Goal: Use online tool/utility: Utilize a website feature to perform a specific function

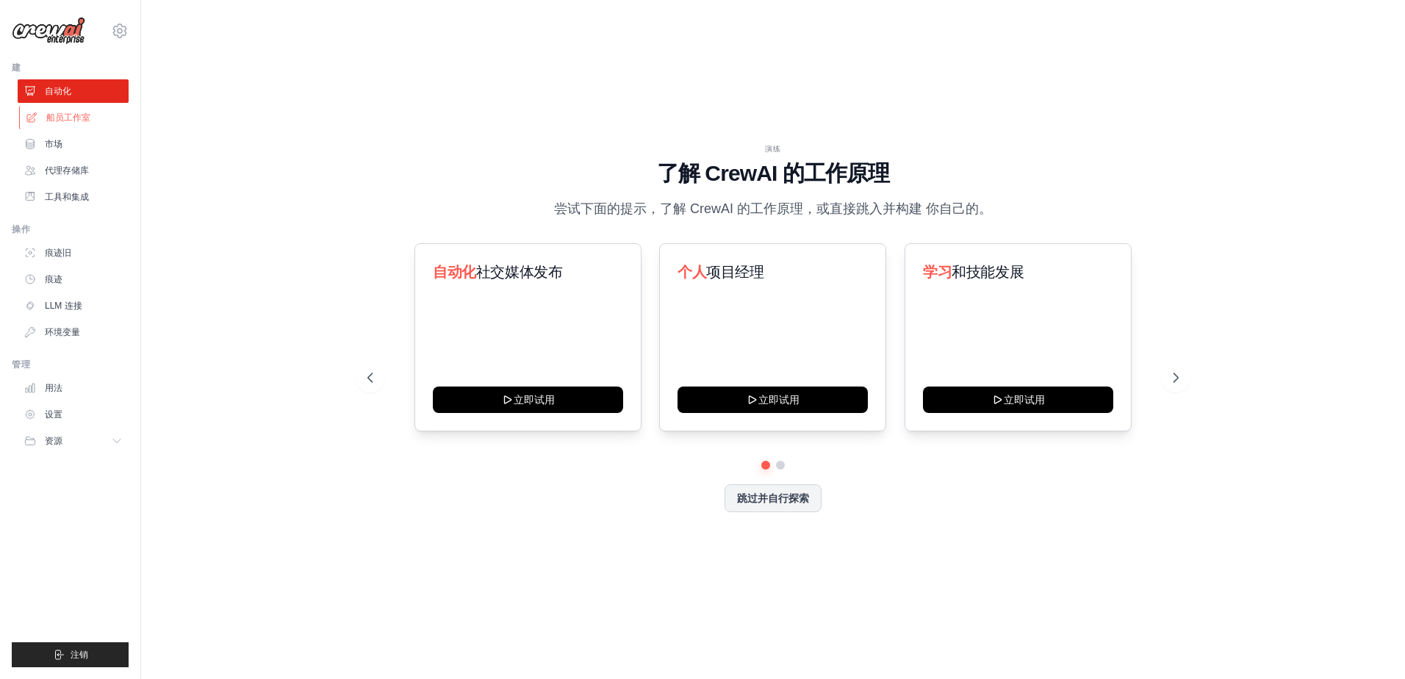
click at [73, 126] on link "船员工作室" at bounding box center [74, 118] width 111 height 24
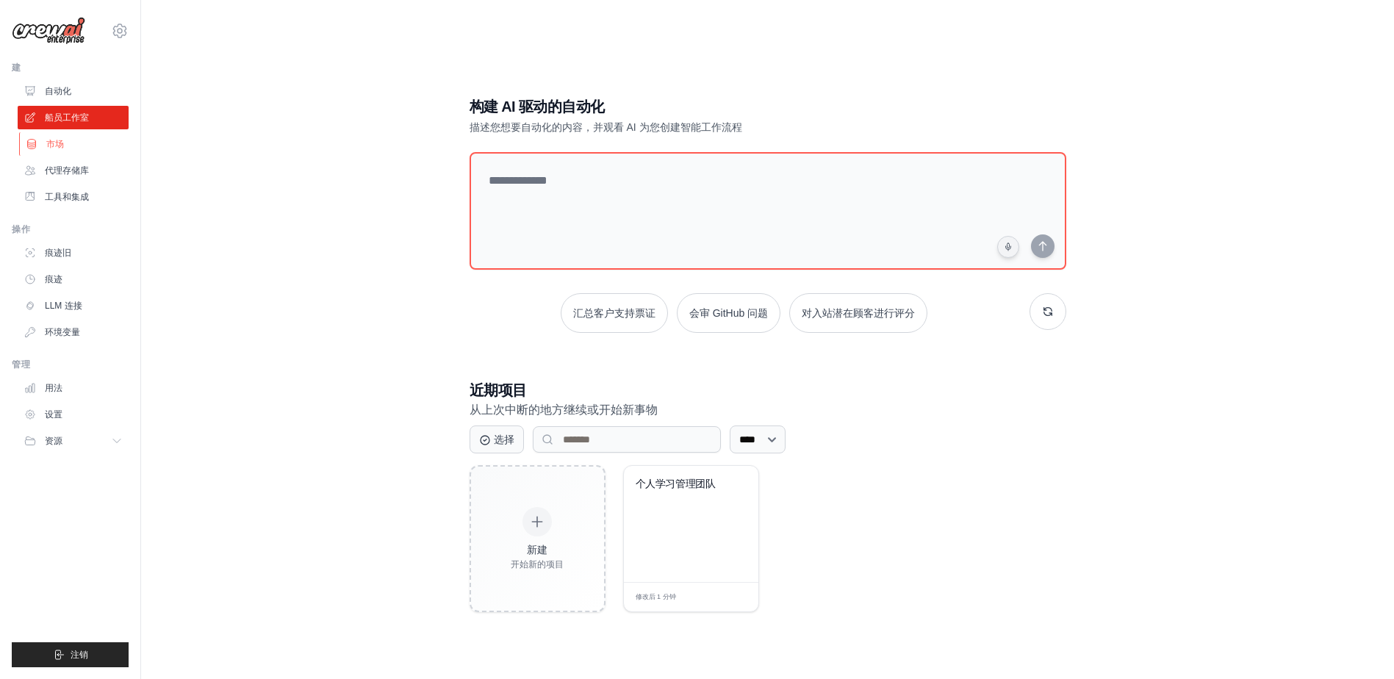
click at [60, 151] on link "市场" at bounding box center [74, 144] width 111 height 24
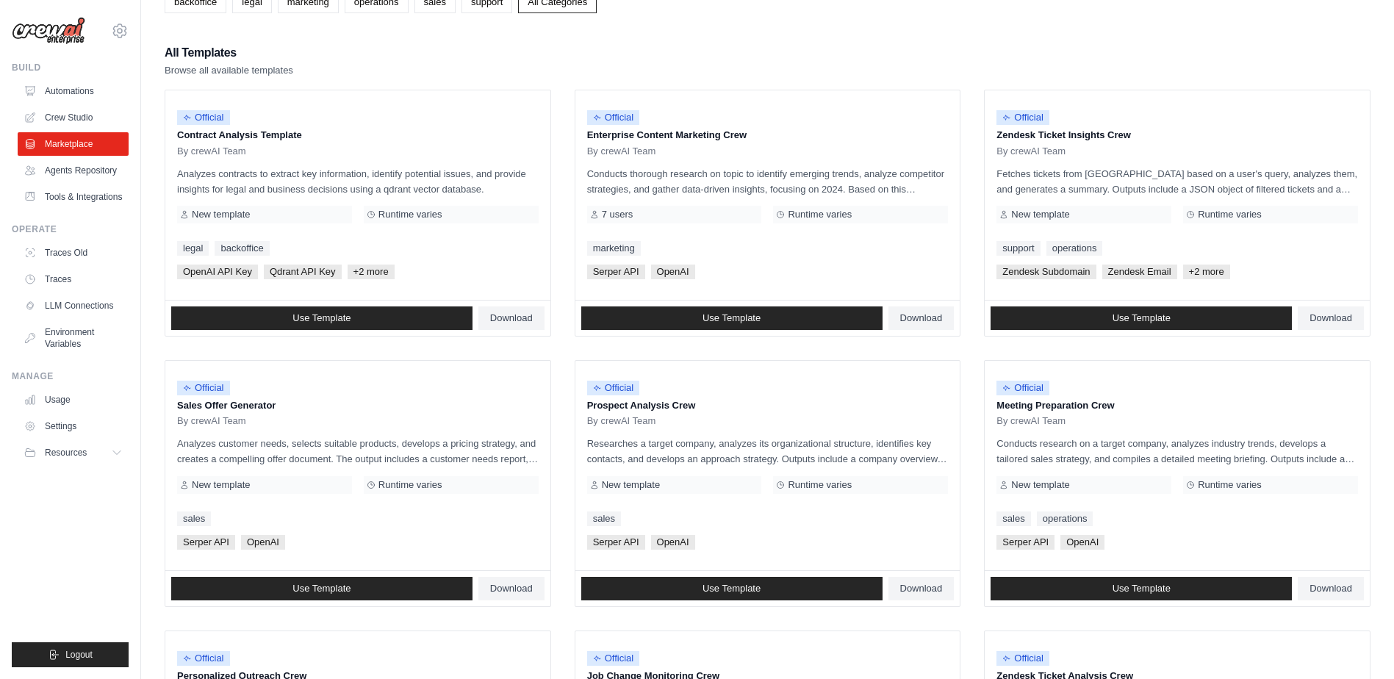
scroll to position [441, 0]
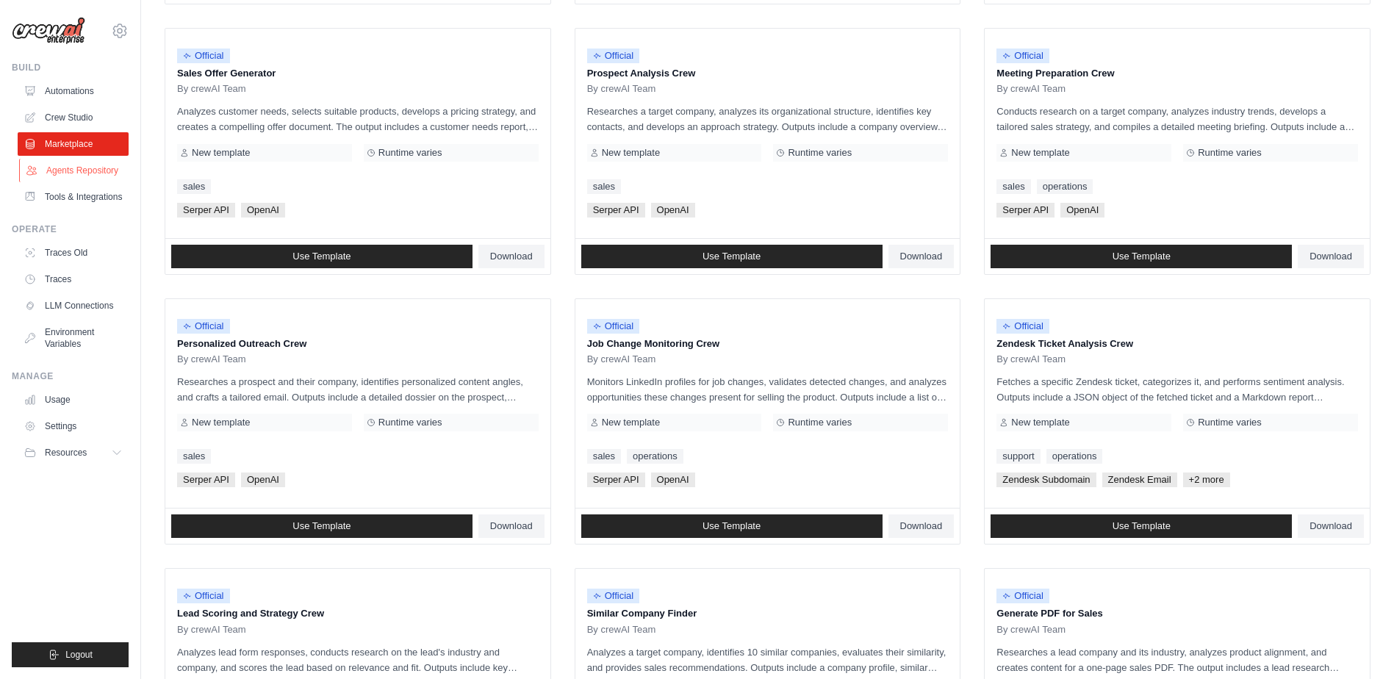
click at [84, 166] on link "Agents Repository" at bounding box center [74, 171] width 111 height 24
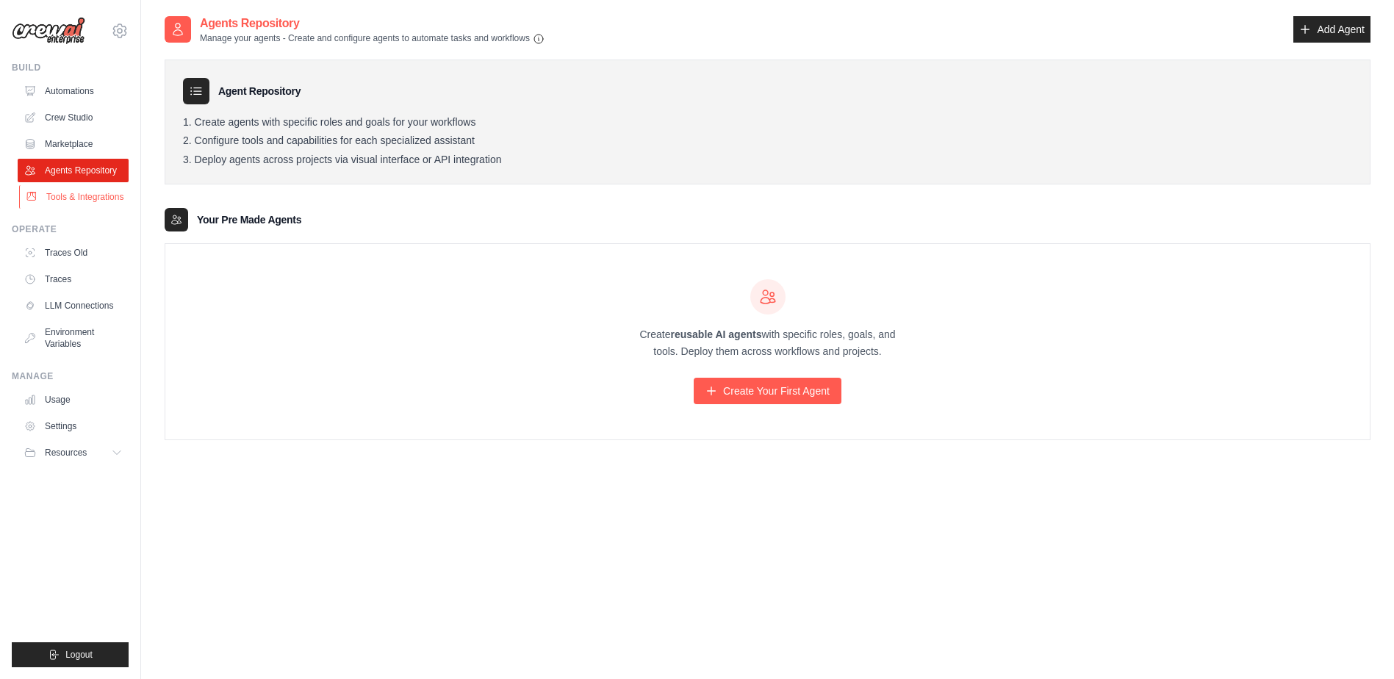
click at [73, 187] on link "Tools & Integrations" at bounding box center [74, 197] width 111 height 24
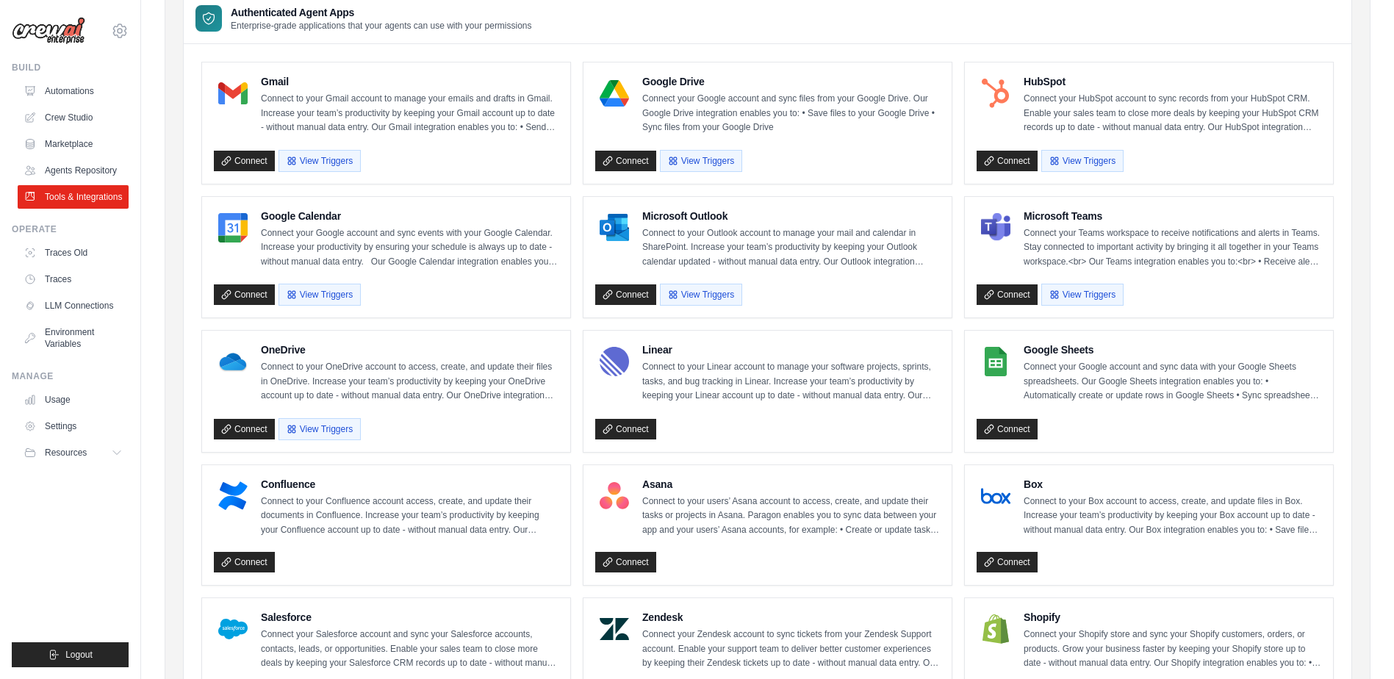
scroll to position [441, 0]
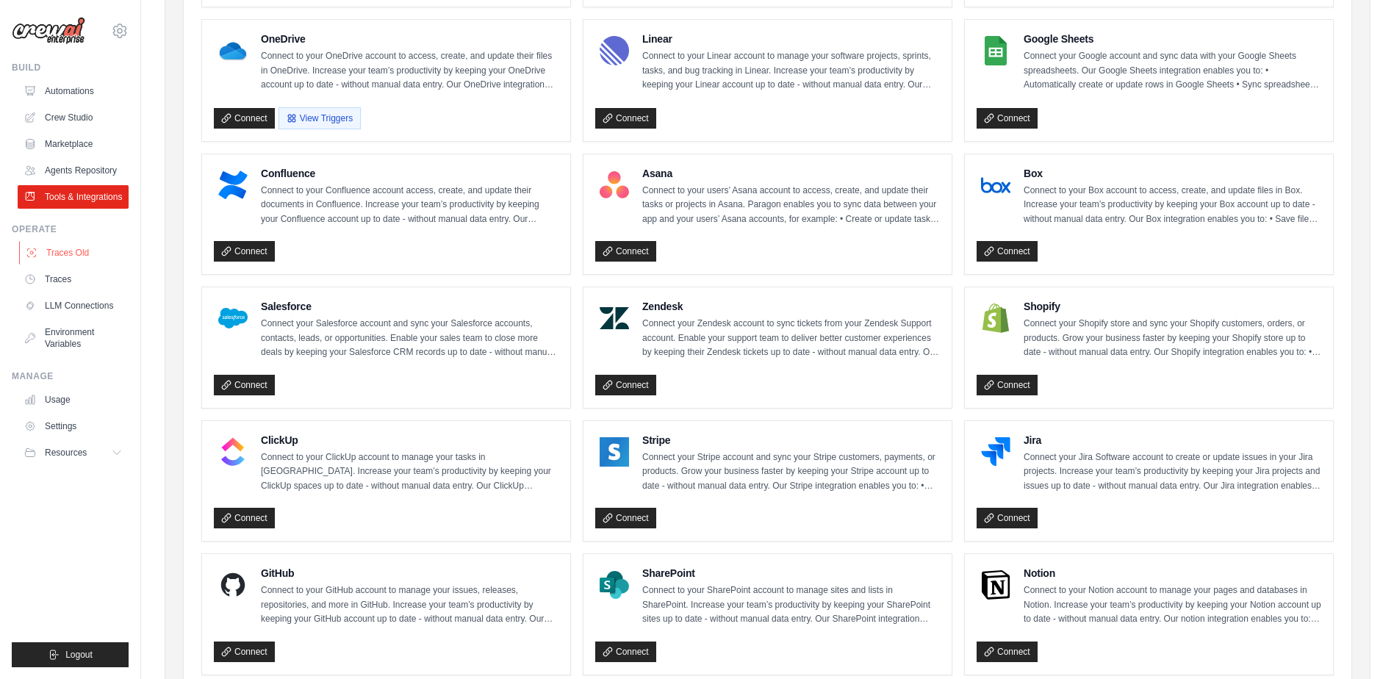
click at [74, 257] on link "Traces Old" at bounding box center [74, 253] width 111 height 24
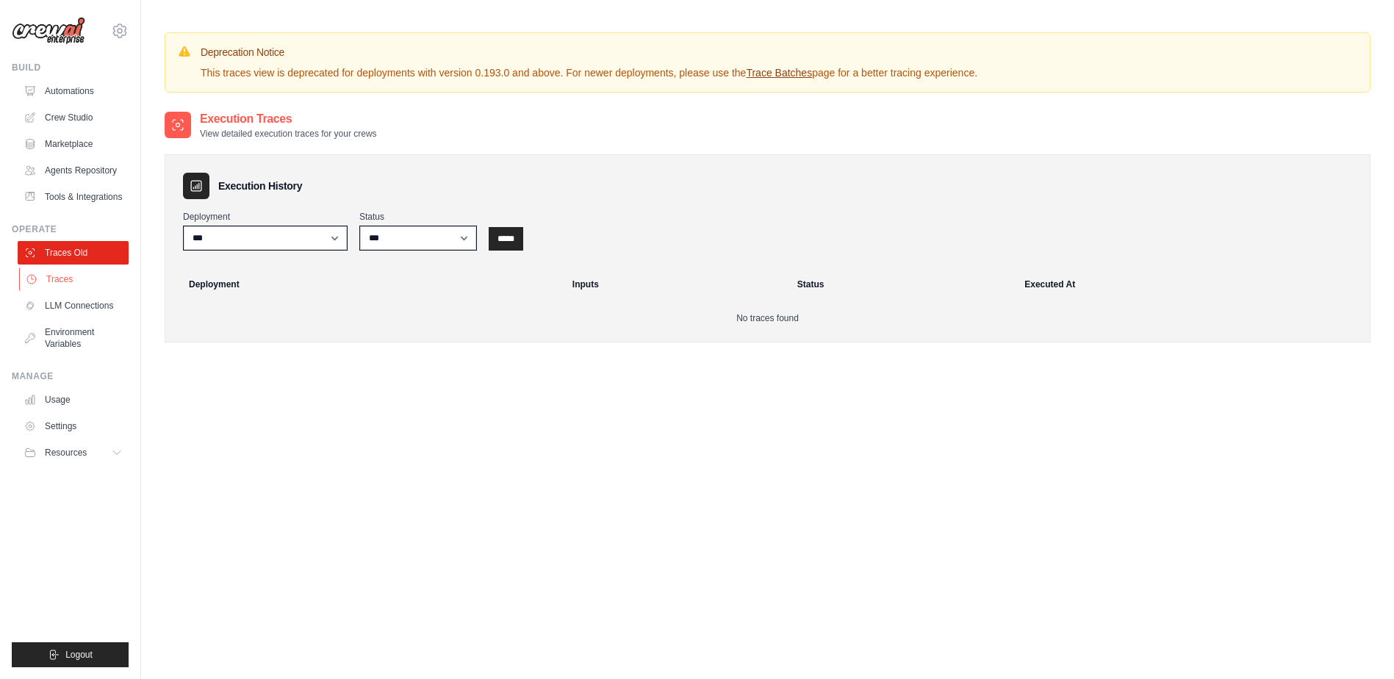
click at [78, 287] on link "Traces" at bounding box center [74, 279] width 111 height 24
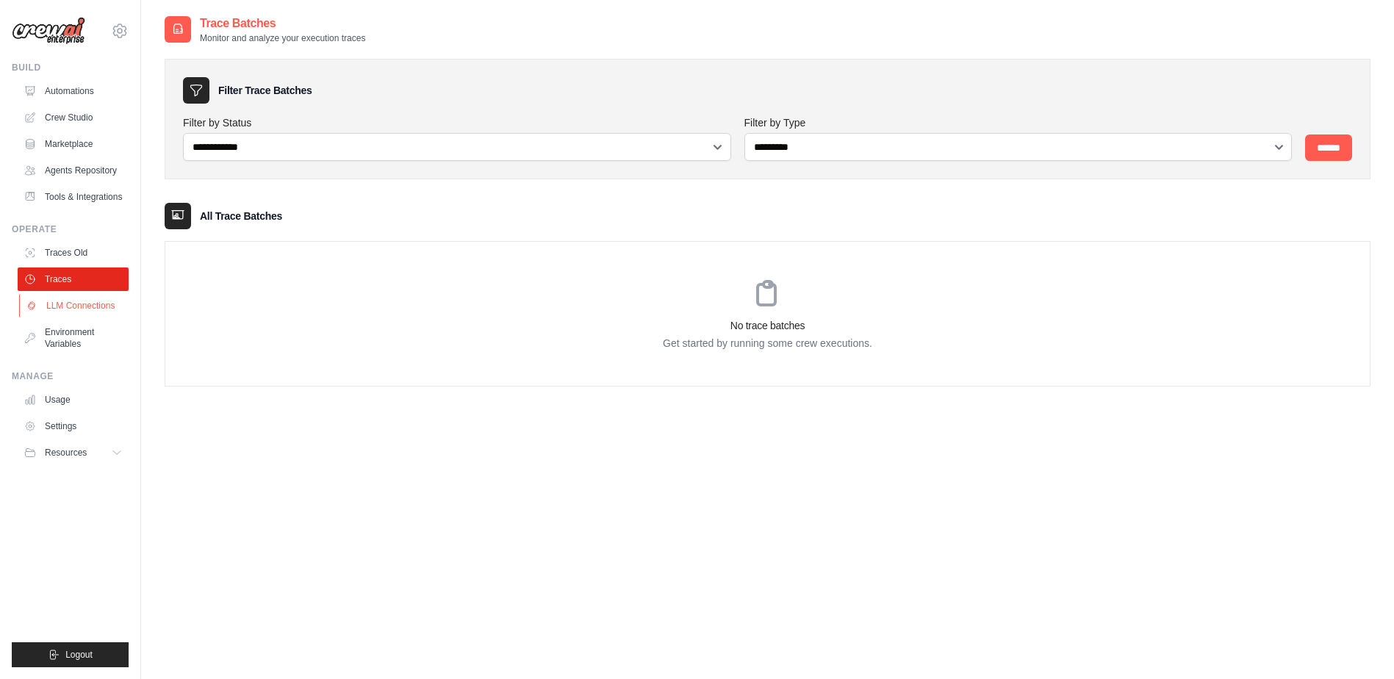
click at [87, 317] on link "LLM Connections" at bounding box center [74, 306] width 111 height 24
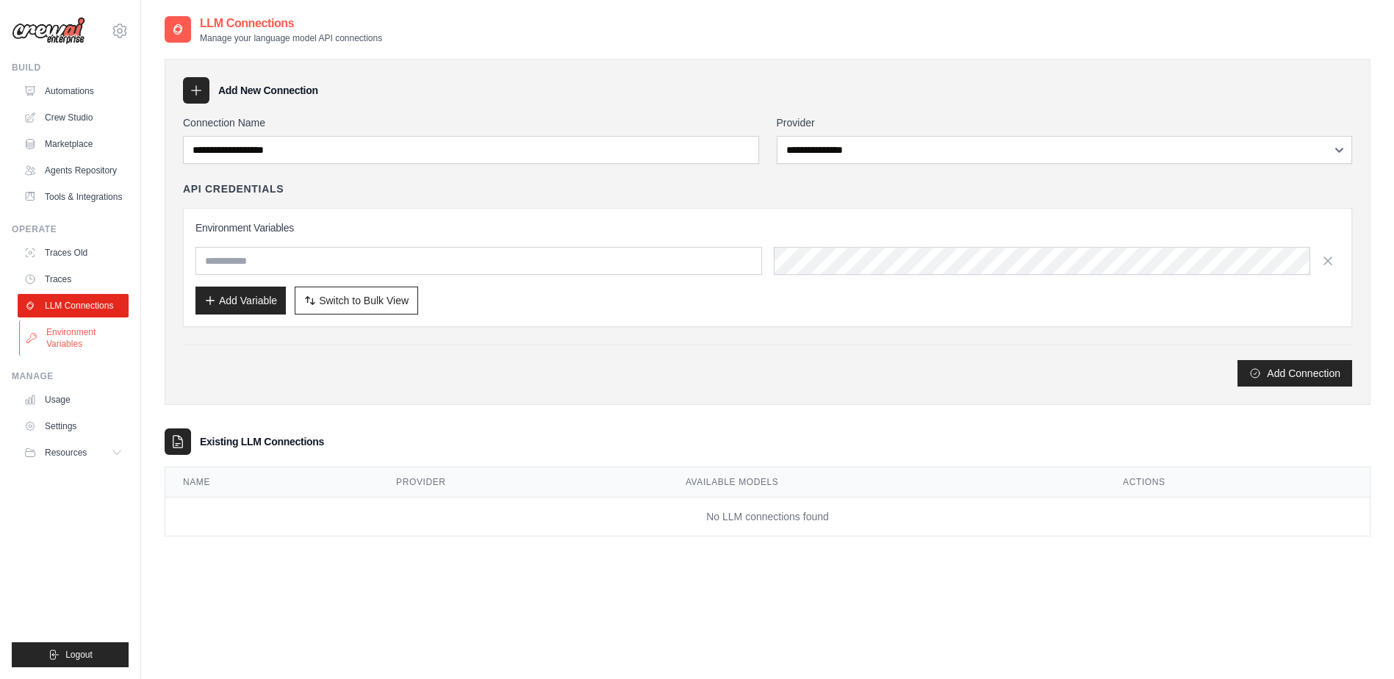
click at [90, 348] on link "Environment Variables" at bounding box center [74, 337] width 111 height 35
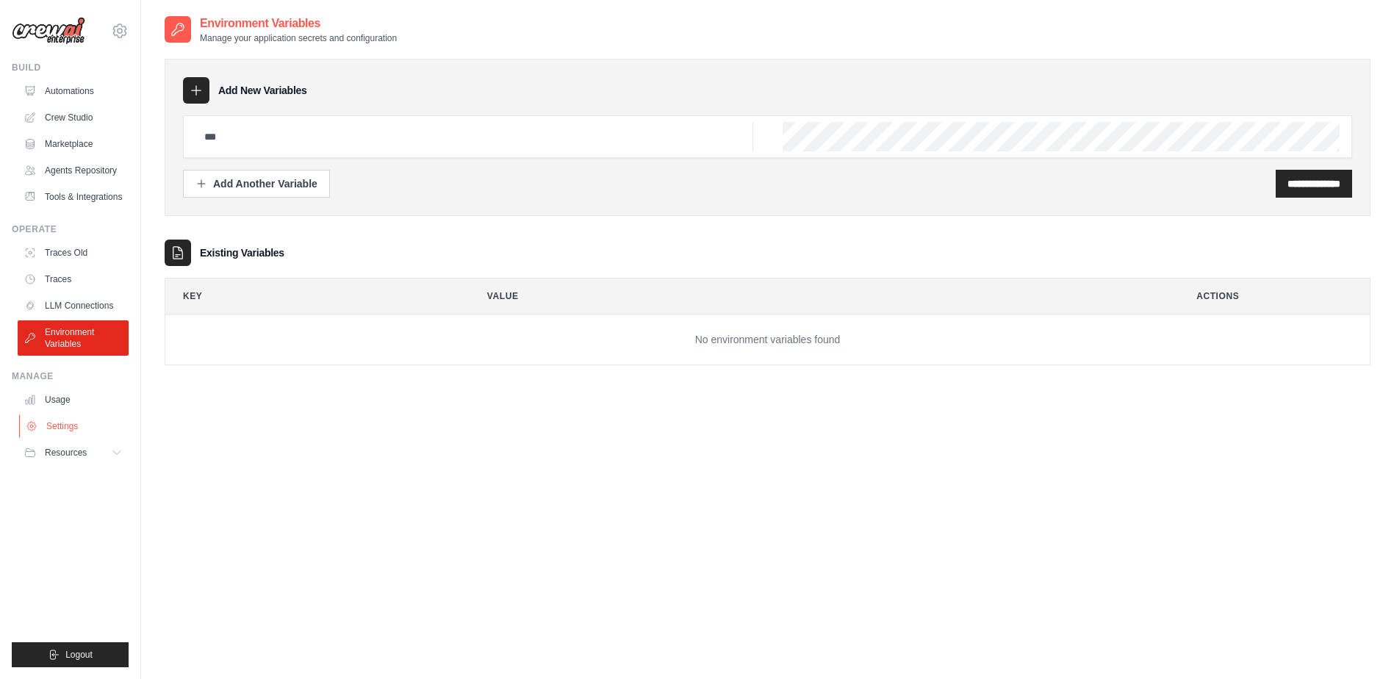
click at [79, 426] on link "Settings" at bounding box center [74, 426] width 111 height 24
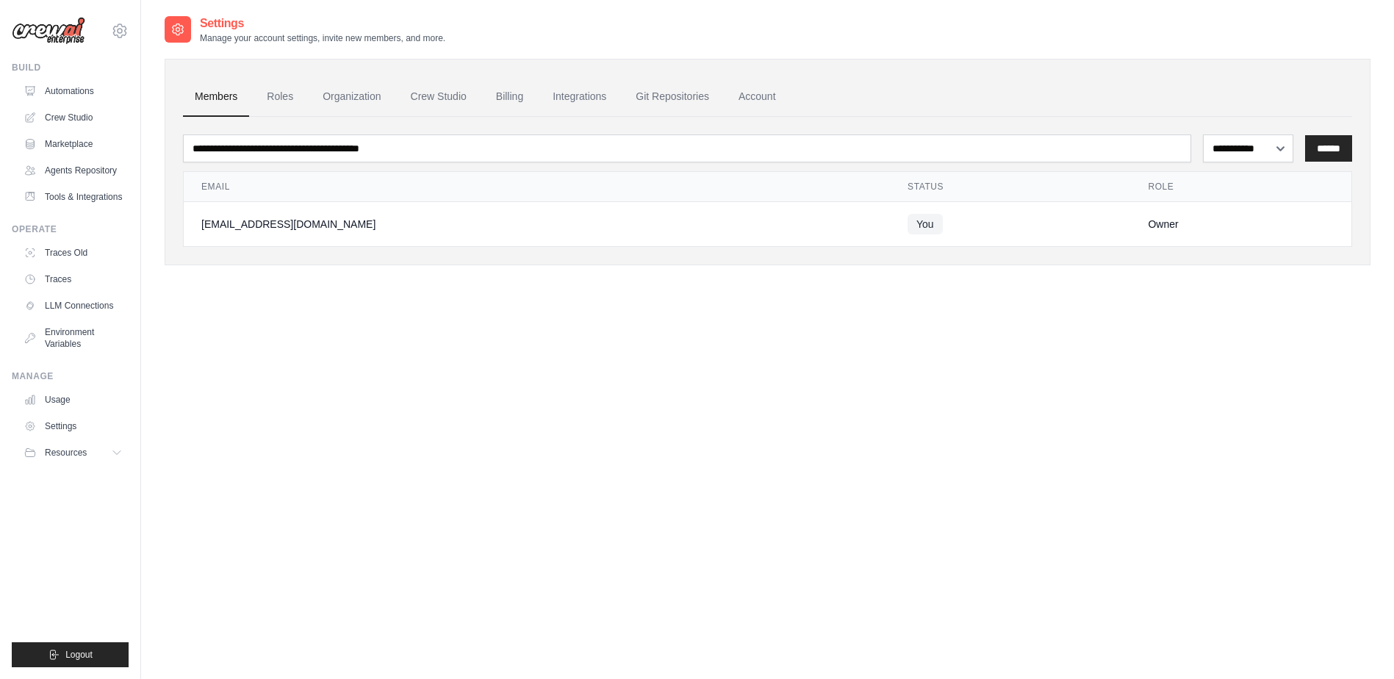
click at [71, 407] on link "Usage" at bounding box center [73, 400] width 111 height 24
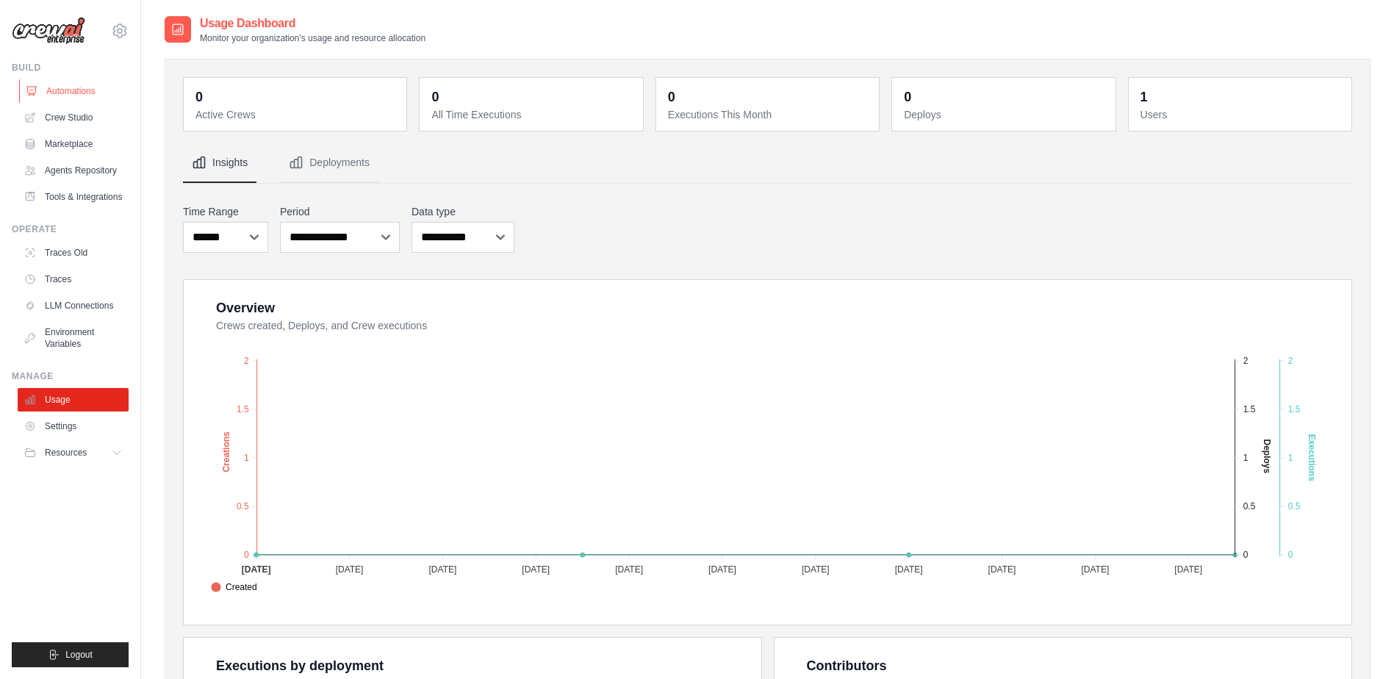
click at [65, 95] on link "Automations" at bounding box center [74, 91] width 111 height 24
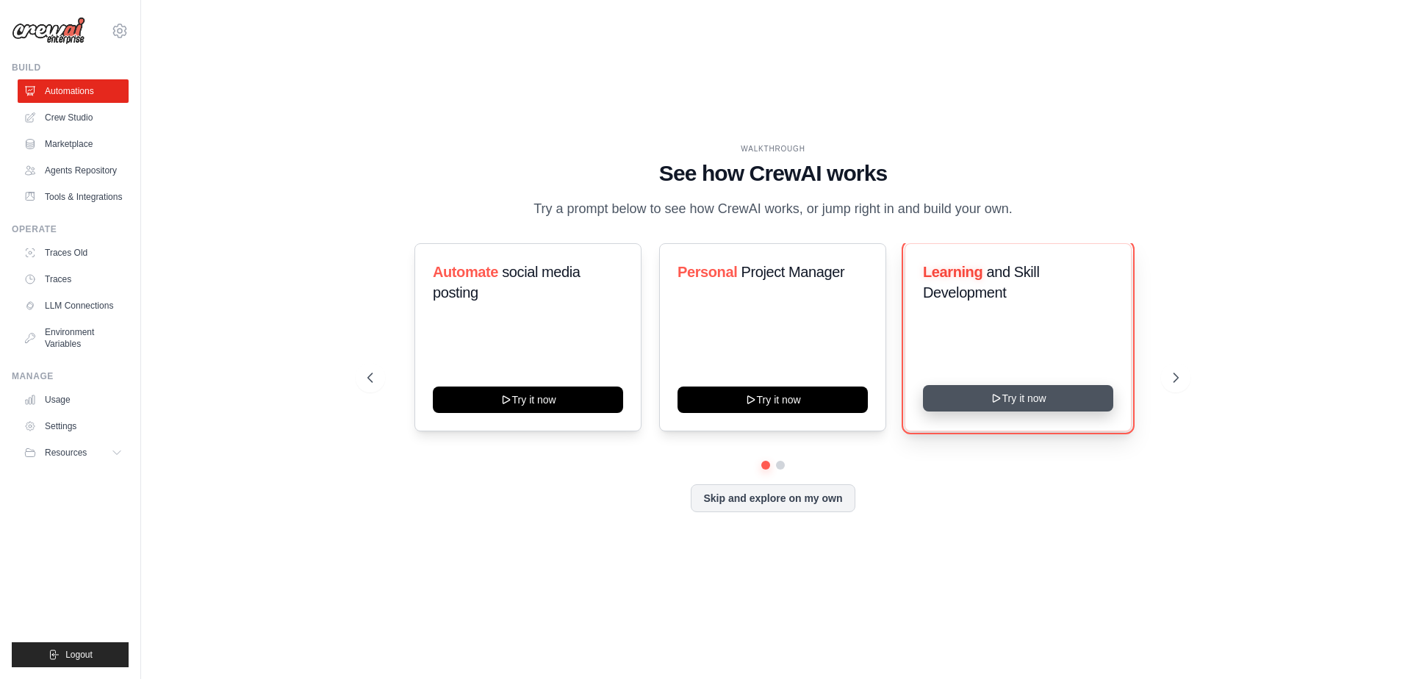
click at [982, 405] on button "Try it now" at bounding box center [1018, 398] width 190 height 26
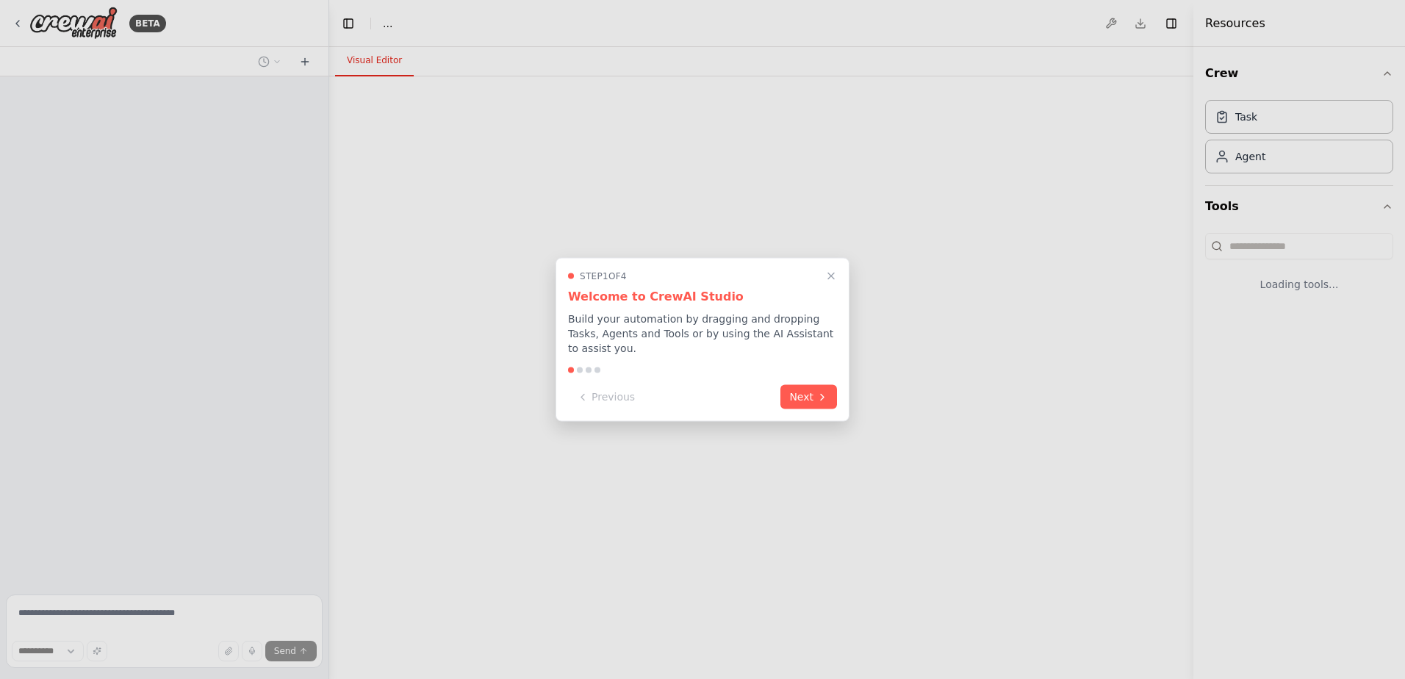
select select "****"
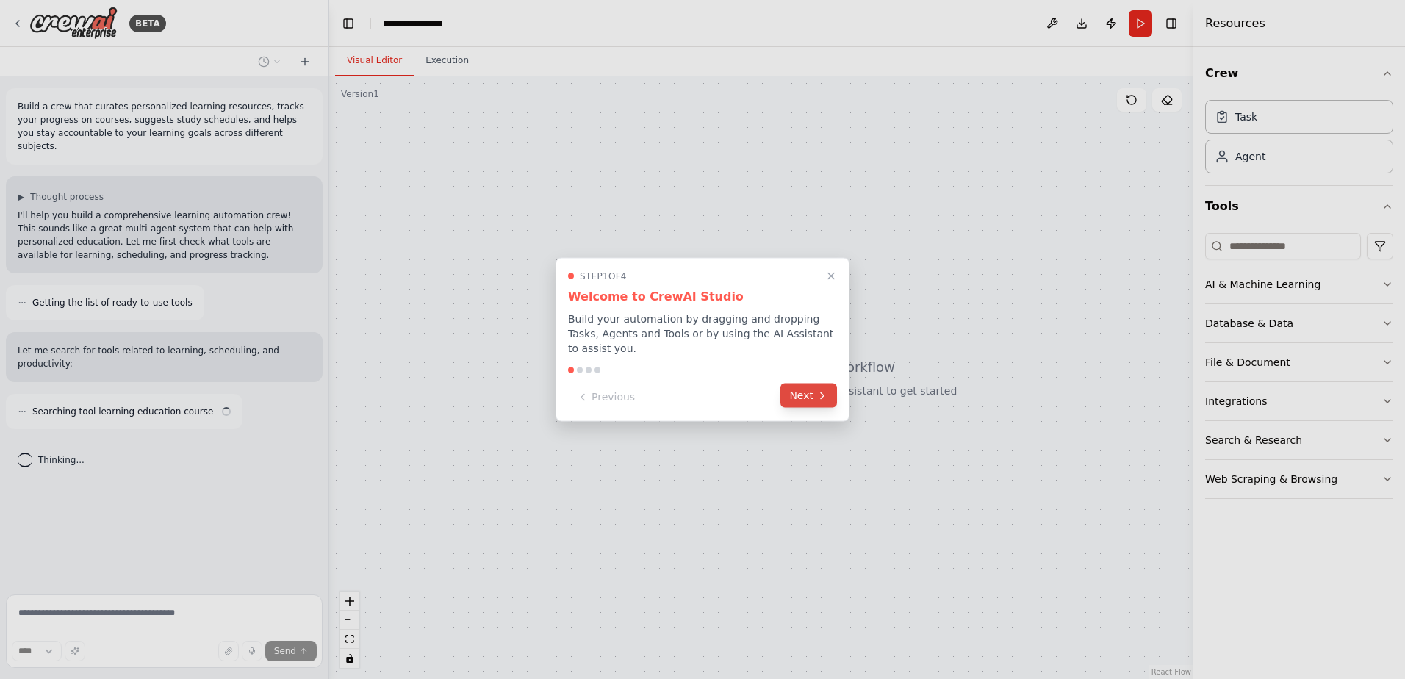
click at [819, 401] on button "Next" at bounding box center [808, 396] width 57 height 24
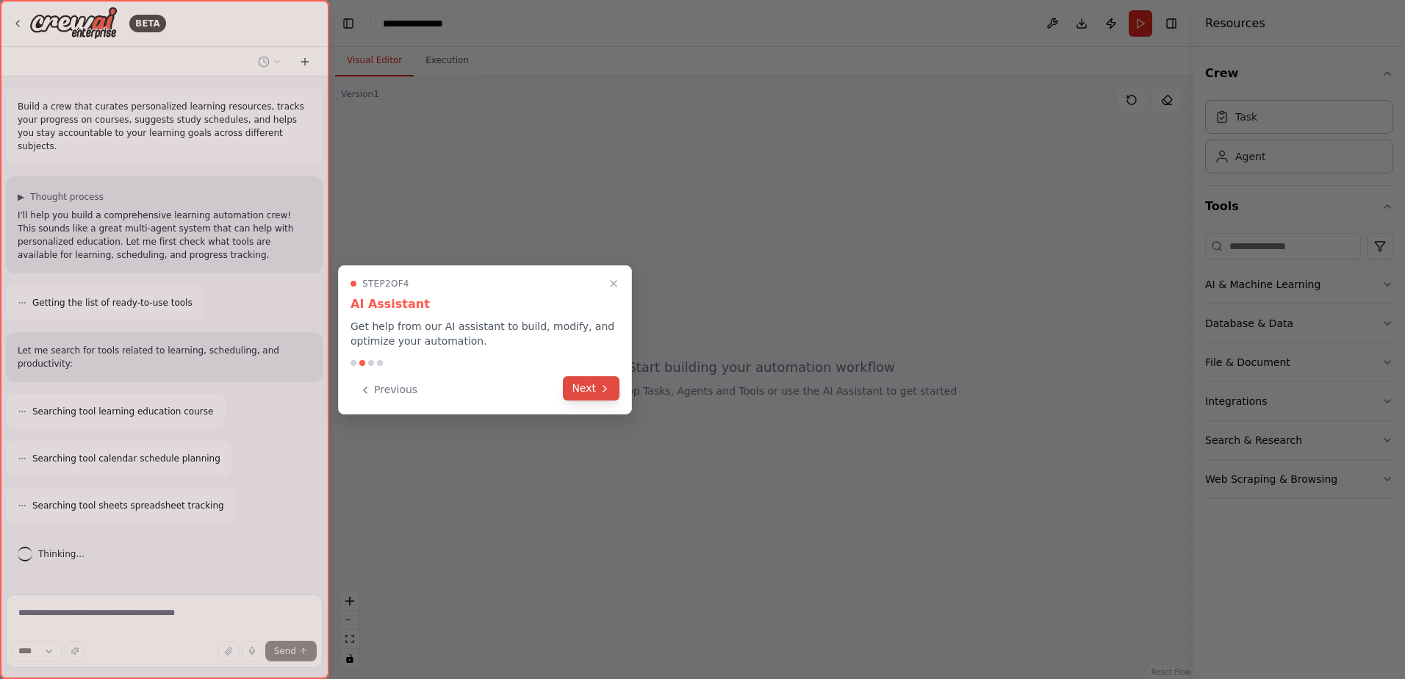
click at [594, 392] on button "Next" at bounding box center [591, 388] width 57 height 24
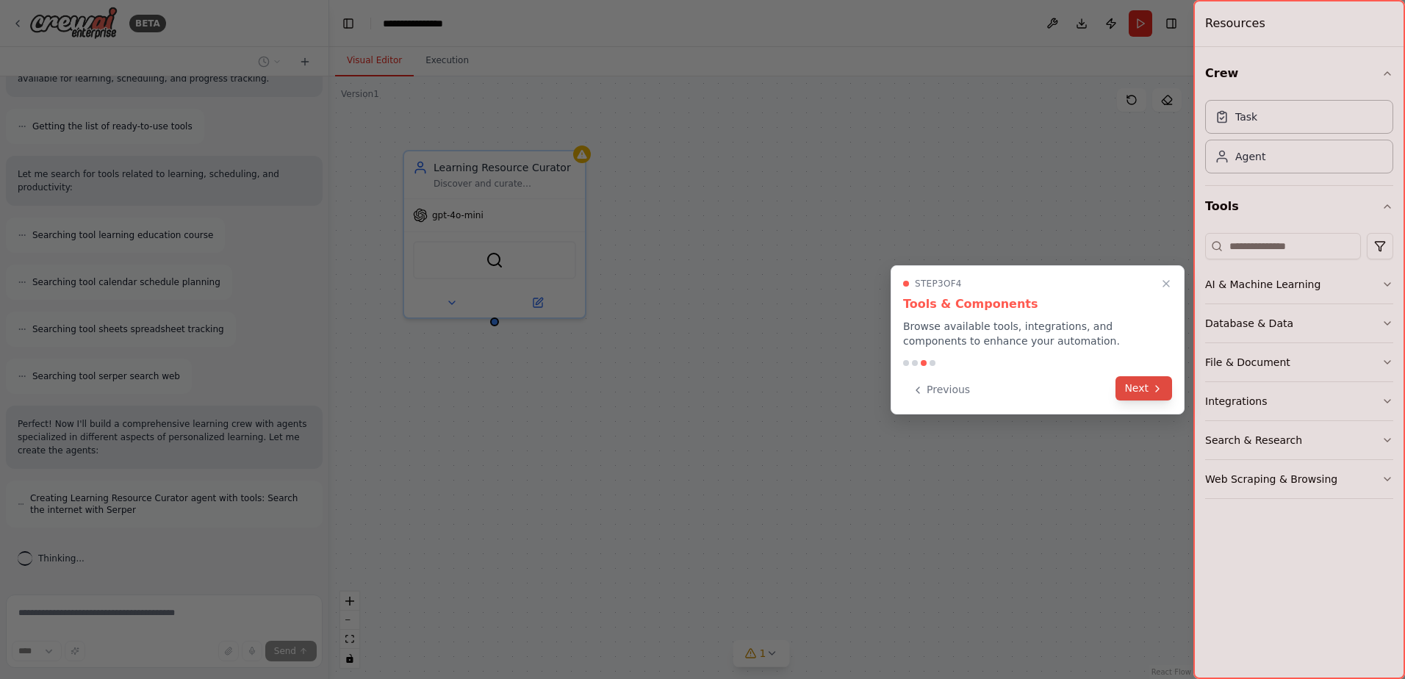
scroll to position [235, 0]
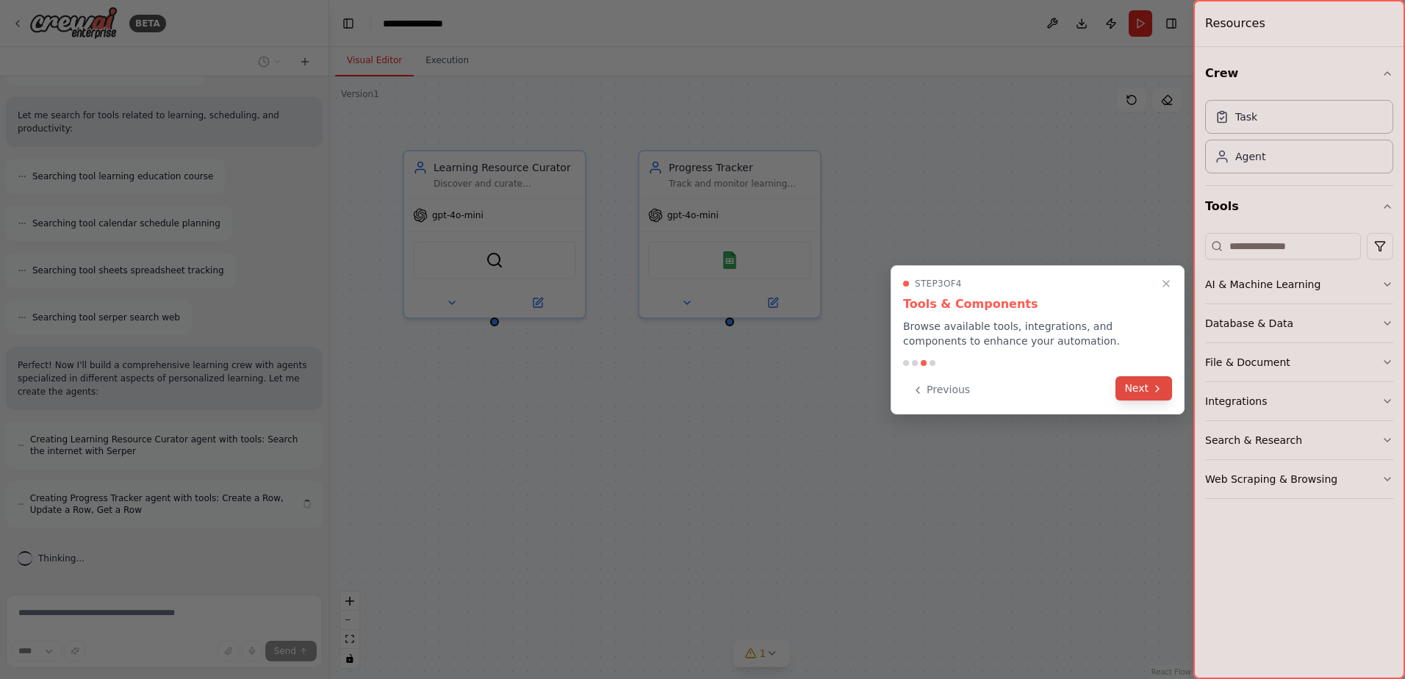
click at [1152, 388] on icon at bounding box center [1157, 389] width 12 height 12
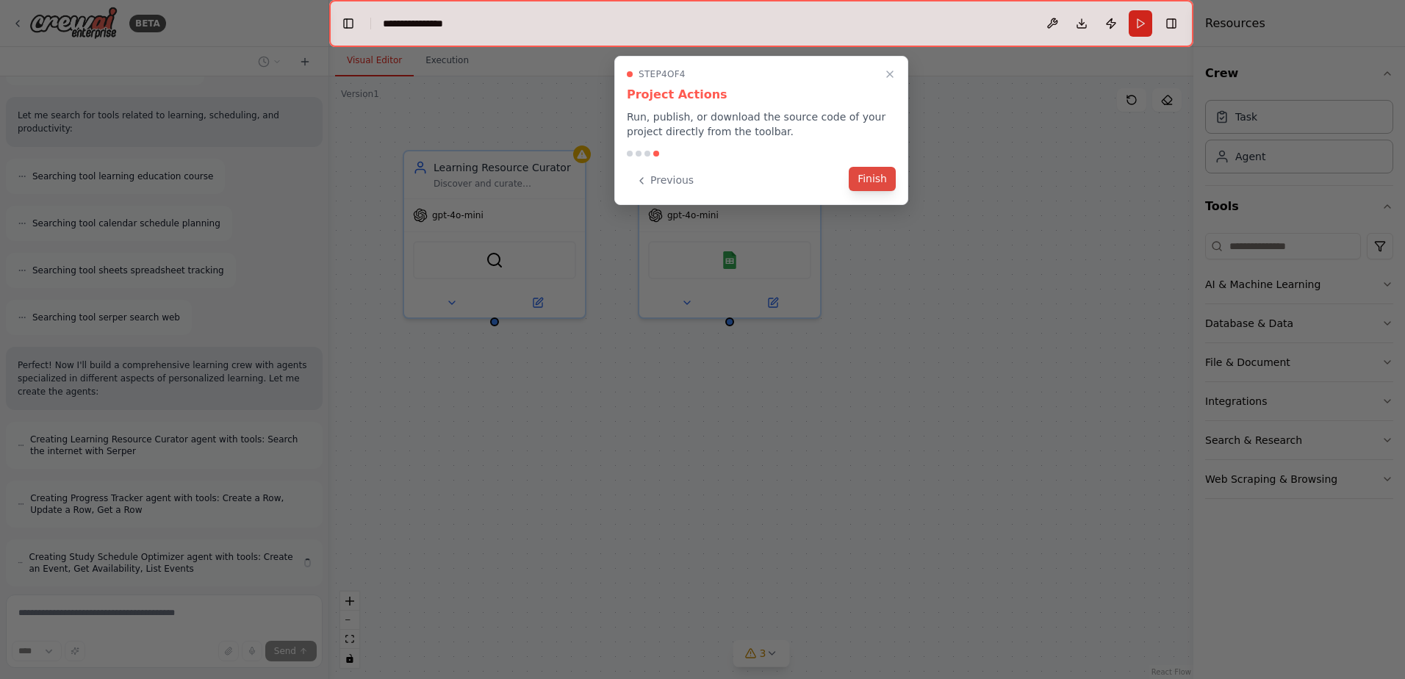
scroll to position [294, 0]
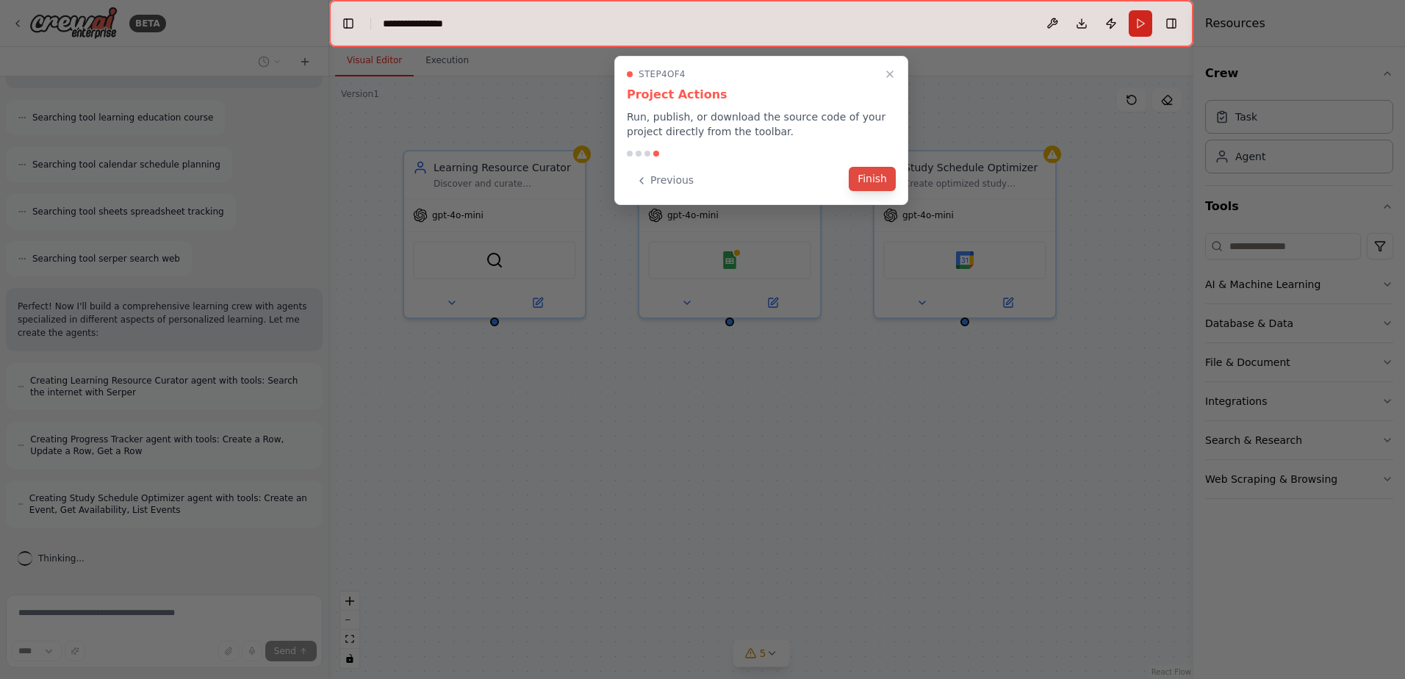
click at [863, 178] on button "Finish" at bounding box center [872, 179] width 47 height 24
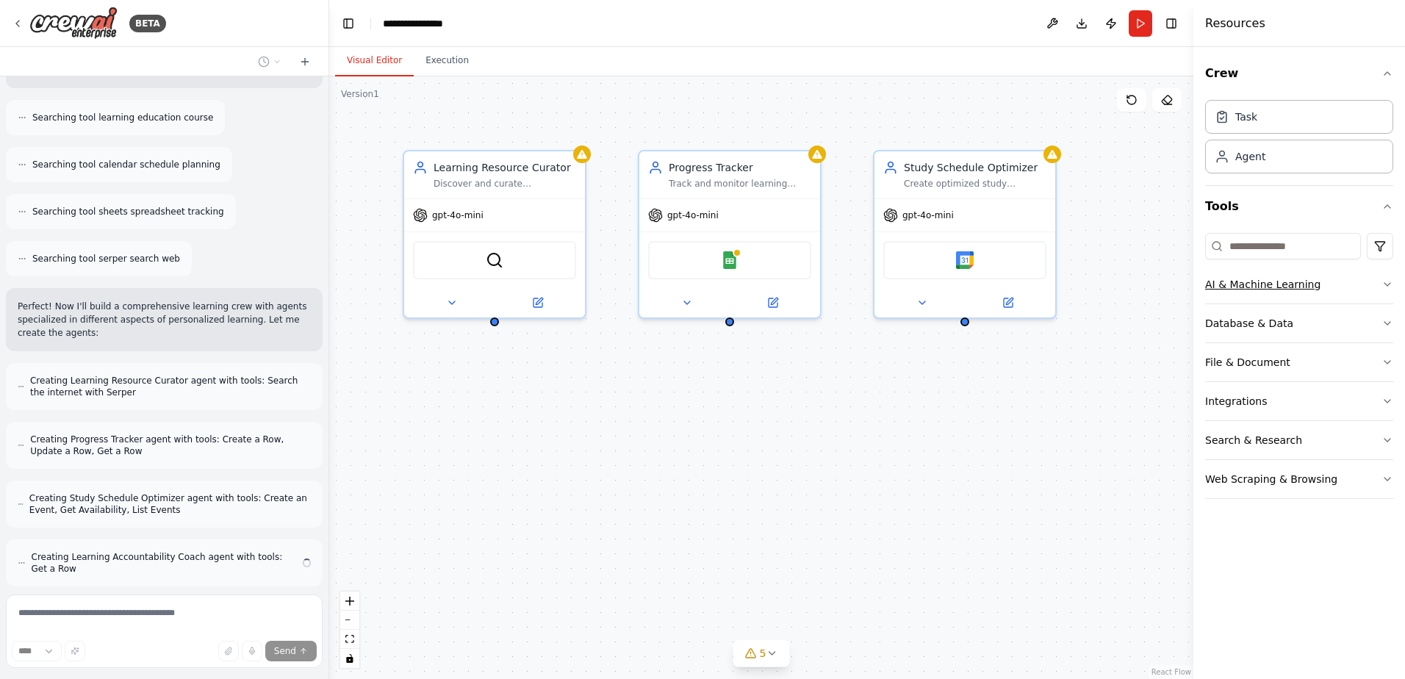
scroll to position [353, 0]
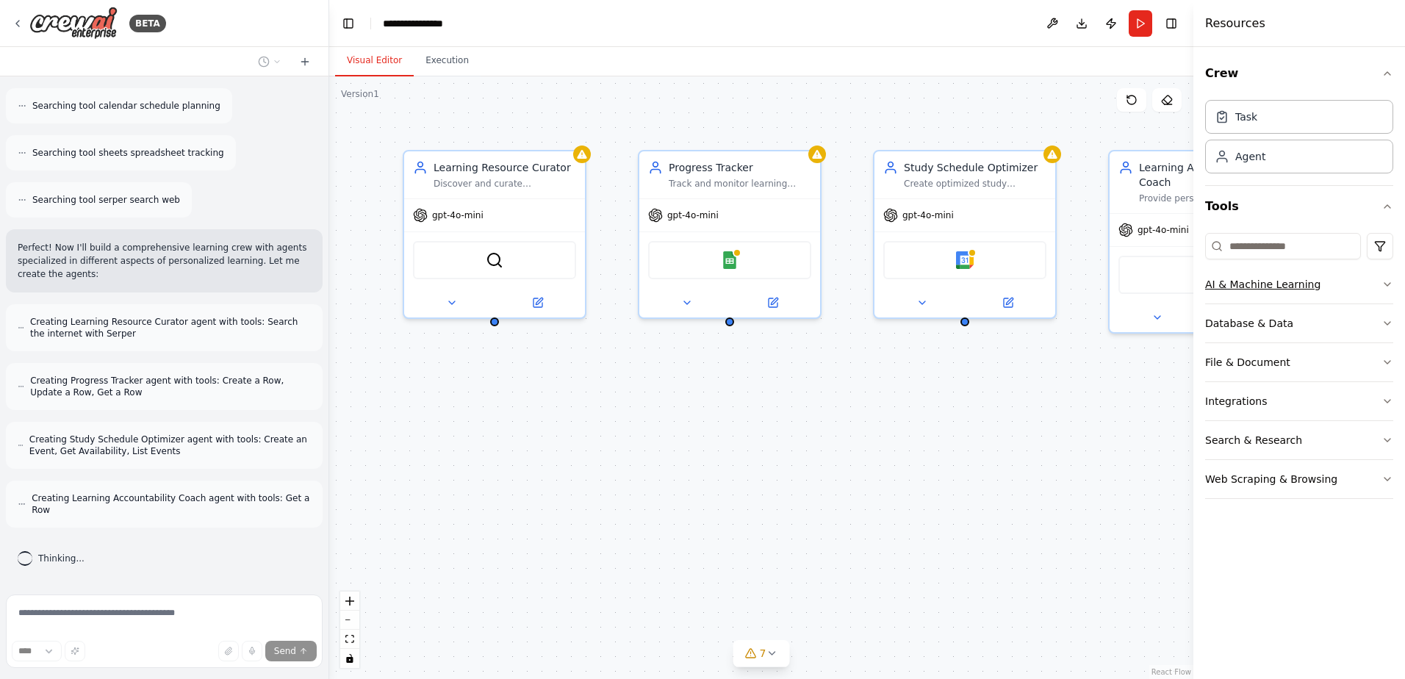
click at [1385, 282] on icon "button" at bounding box center [1387, 284] width 12 height 12
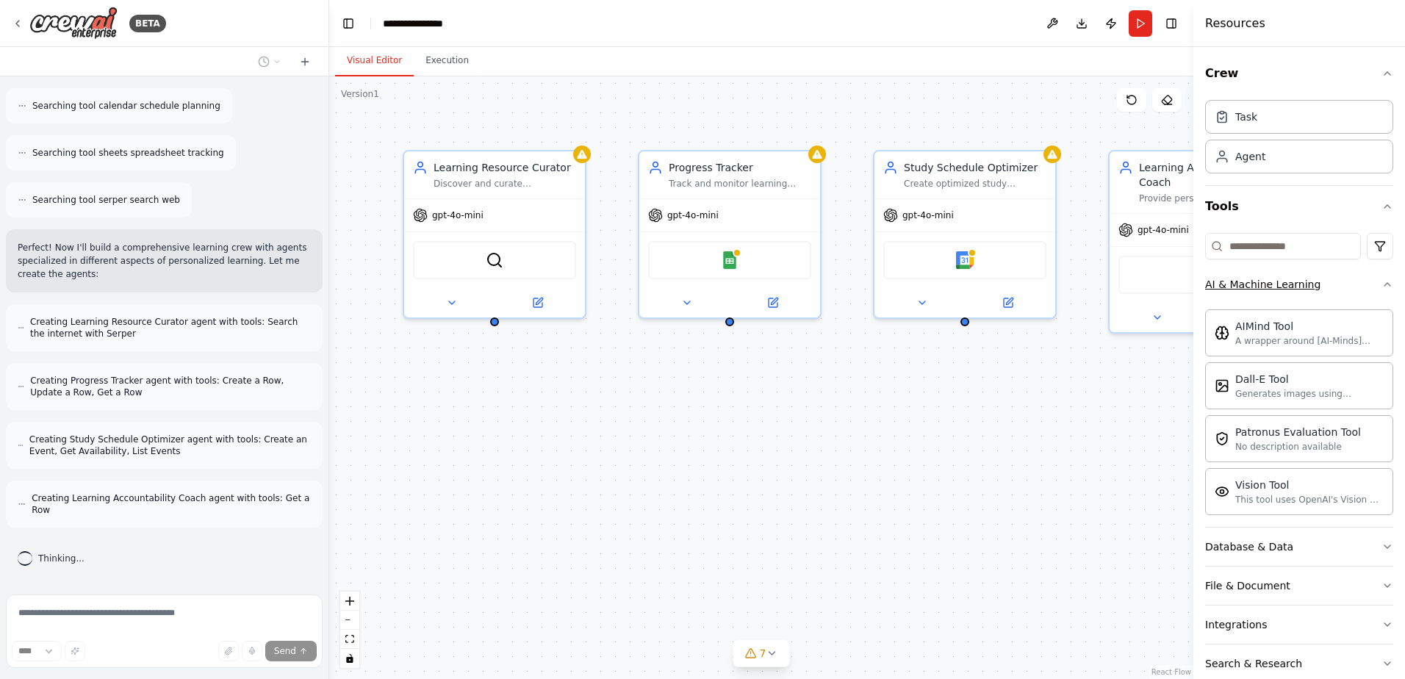
click at [1385, 282] on div "Crew Task Agent Tools AI & Machine Learning AIMind Tool A wrapper around [AI-Mi…" at bounding box center [1299, 363] width 212 height 632
click at [734, 436] on div "Learning Resource Curator Discover and curate personalized learning resources f…" at bounding box center [761, 377] width 864 height 602
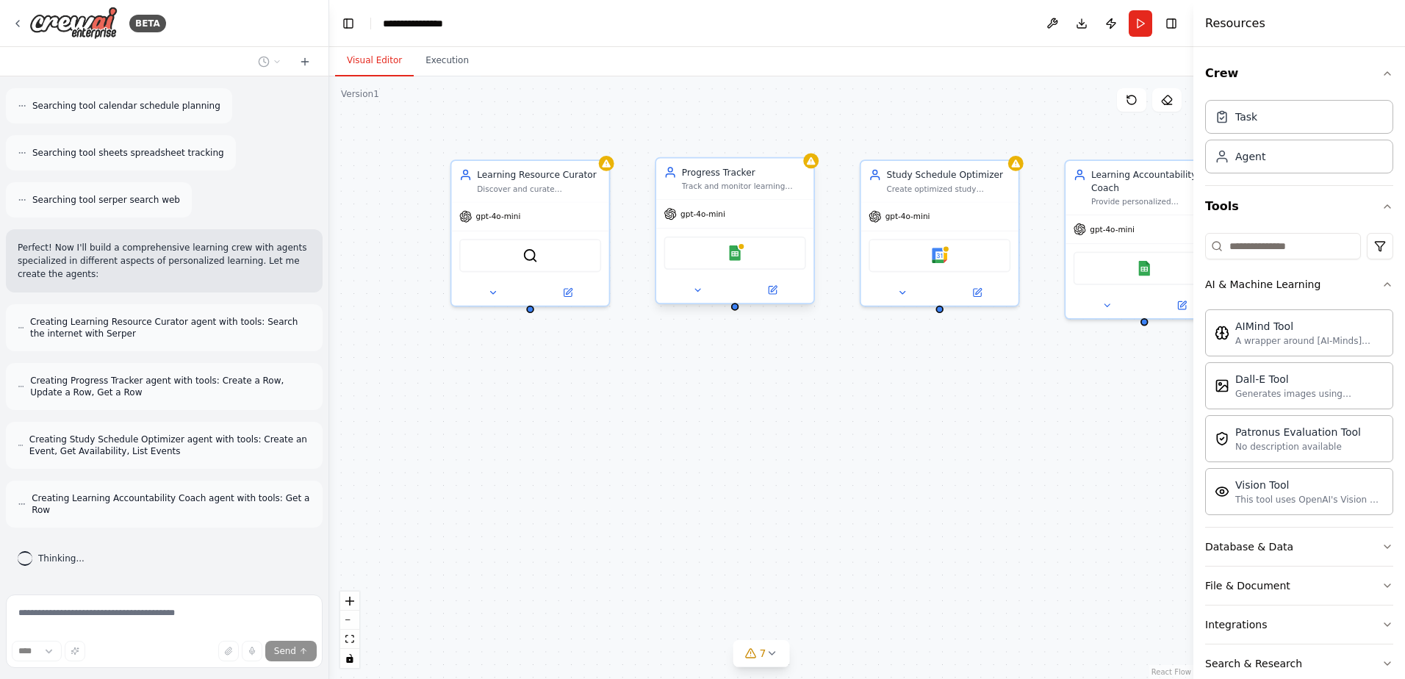
scroll to position [448, 0]
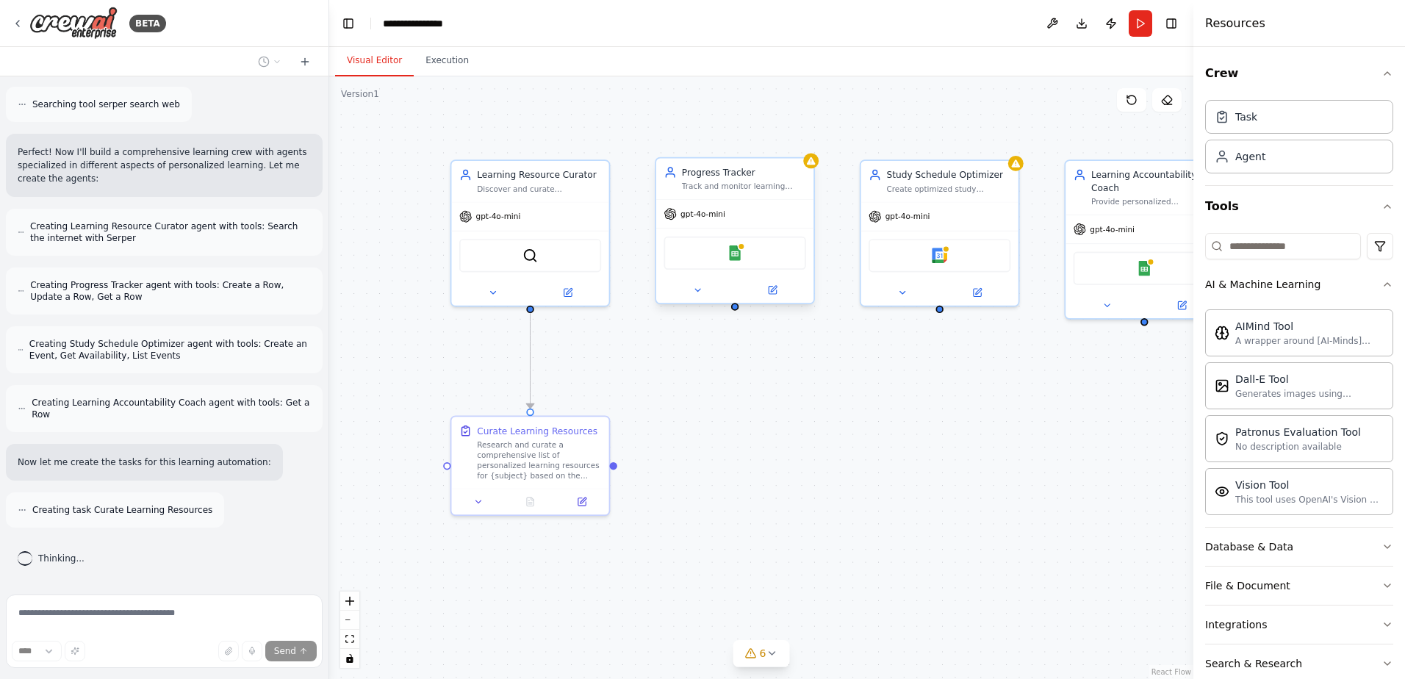
click at [760, 187] on div "Track and monitor learning progress across different courses and subjects for {…" at bounding box center [744, 186] width 124 height 10
click at [561, 213] on div "gpt-4o-mini" at bounding box center [529, 214] width 157 height 28
click at [564, 296] on button at bounding box center [567, 289] width 72 height 15
click at [566, 456] on div "Research and curate a comprehensive list of personalized learning resources for…" at bounding box center [539, 457] width 124 height 41
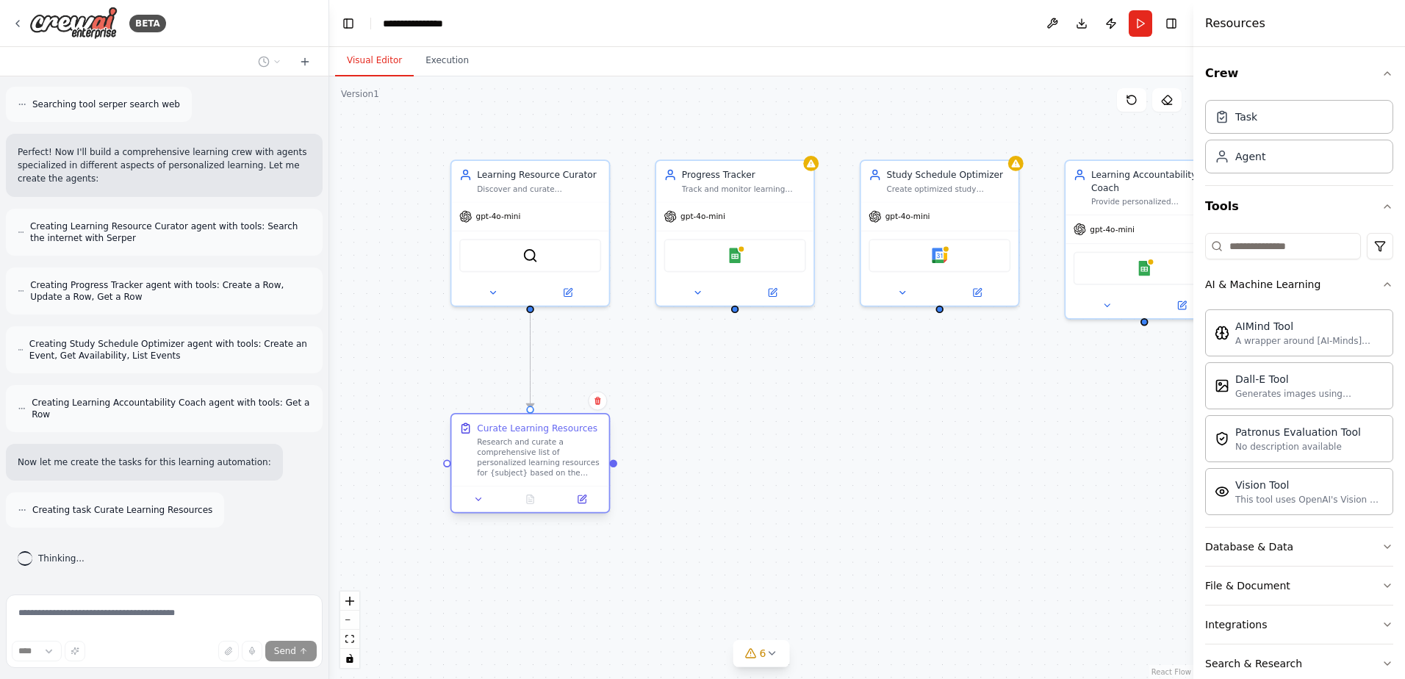
scroll to position [495, 0]
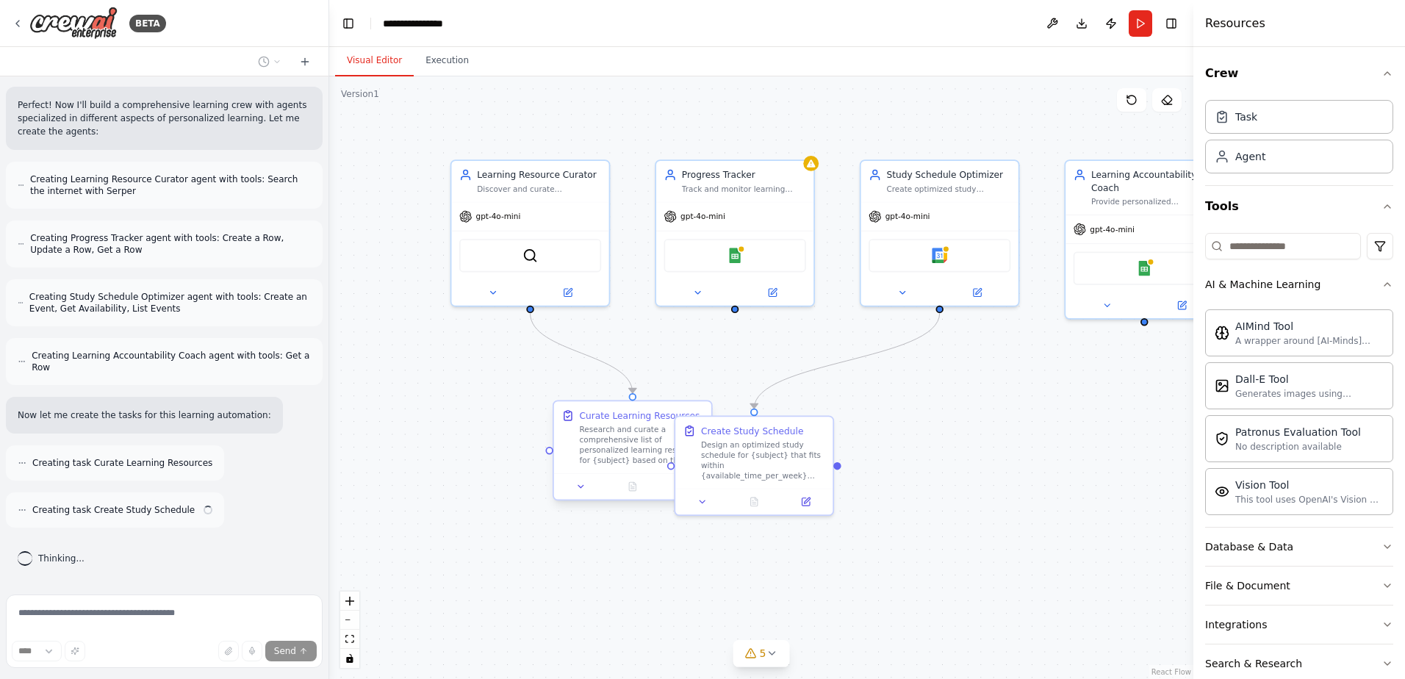
drag, startPoint x: 529, startPoint y: 473, endPoint x: 637, endPoint y: 454, distance: 109.7
click at [637, 454] on div "Research and curate a comprehensive list of personalized learning resources for…" at bounding box center [642, 445] width 124 height 41
drag, startPoint x: 768, startPoint y: 462, endPoint x: 891, endPoint y: 428, distance: 128.2
click at [891, 428] on div "Design an optimized study schedule for {subject} that fits within {available_ti…" at bounding box center [884, 419] width 124 height 41
drag, startPoint x: 924, startPoint y: 417, endPoint x: 960, endPoint y: 458, distance: 55.7
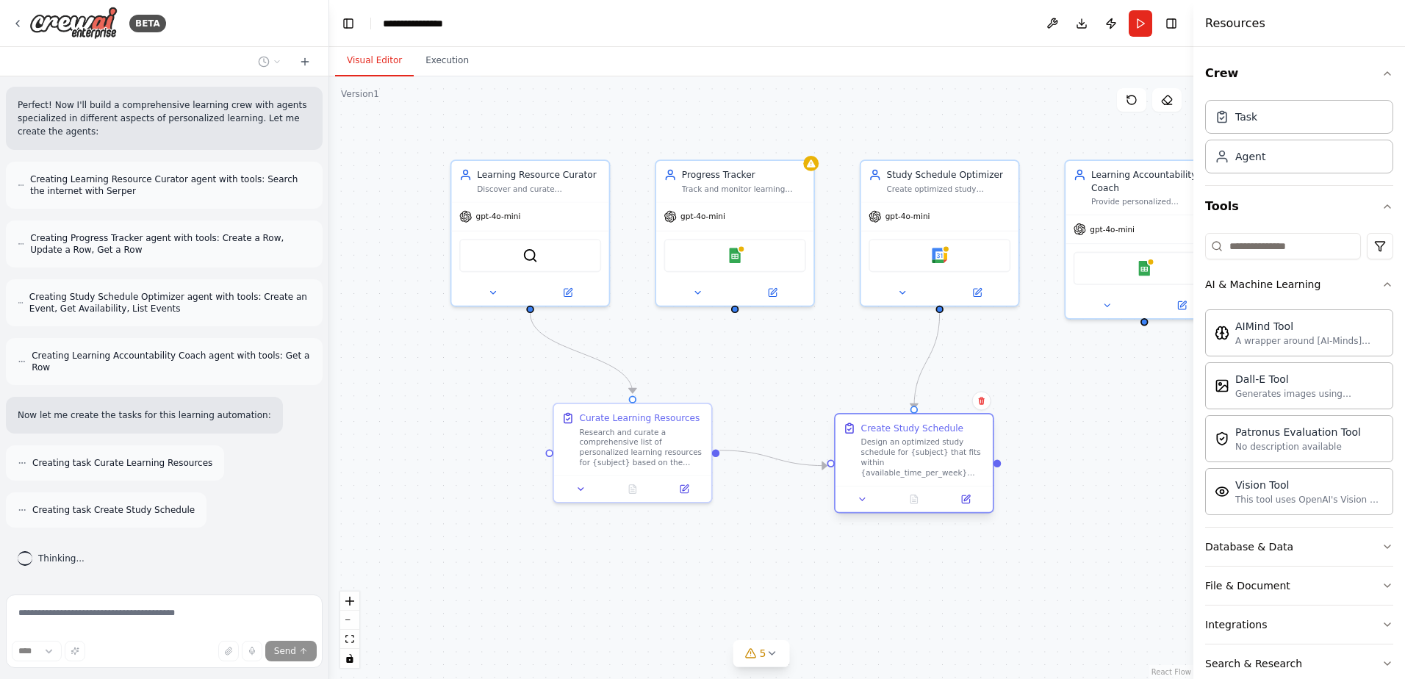
click at [962, 459] on div "Design an optimized study schedule for {subject} that fits within {available_ti…" at bounding box center [923, 457] width 124 height 41
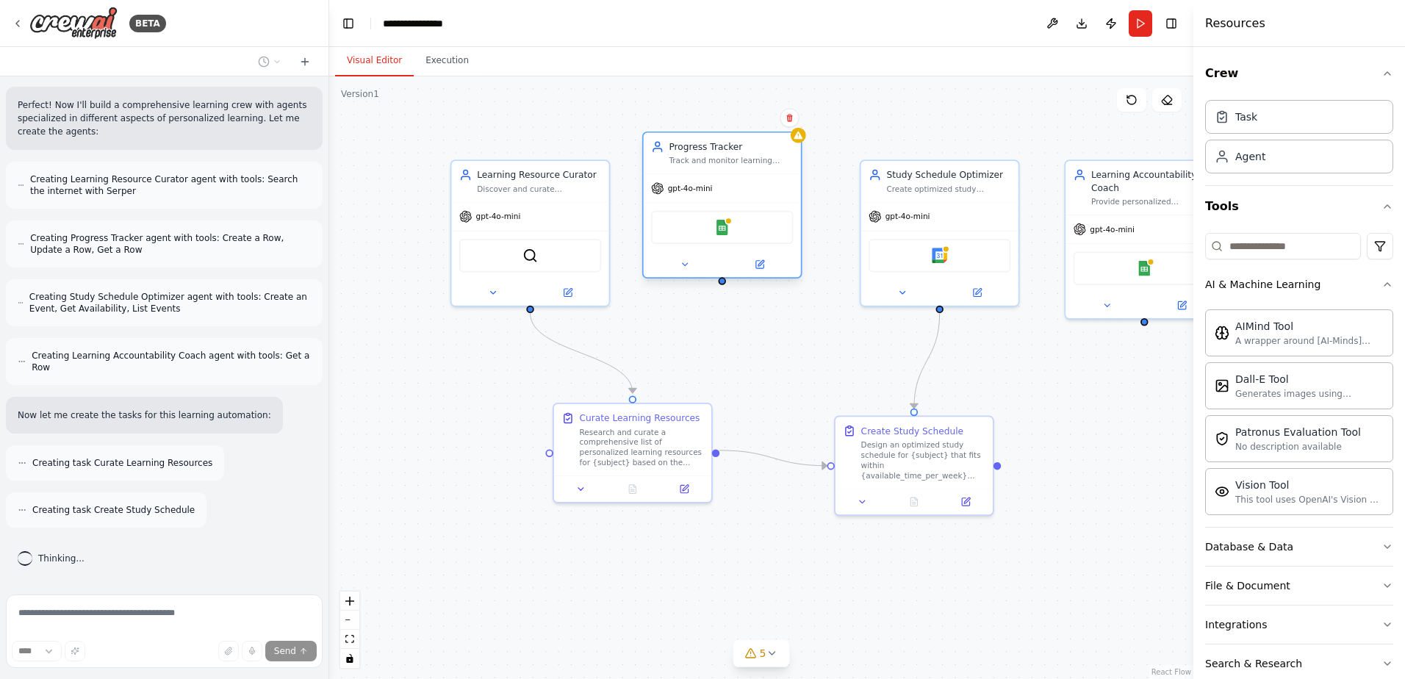
drag, startPoint x: 697, startPoint y: 251, endPoint x: 690, endPoint y: 228, distance: 23.2
click at [690, 228] on div "Google Sheets" at bounding box center [722, 227] width 142 height 33
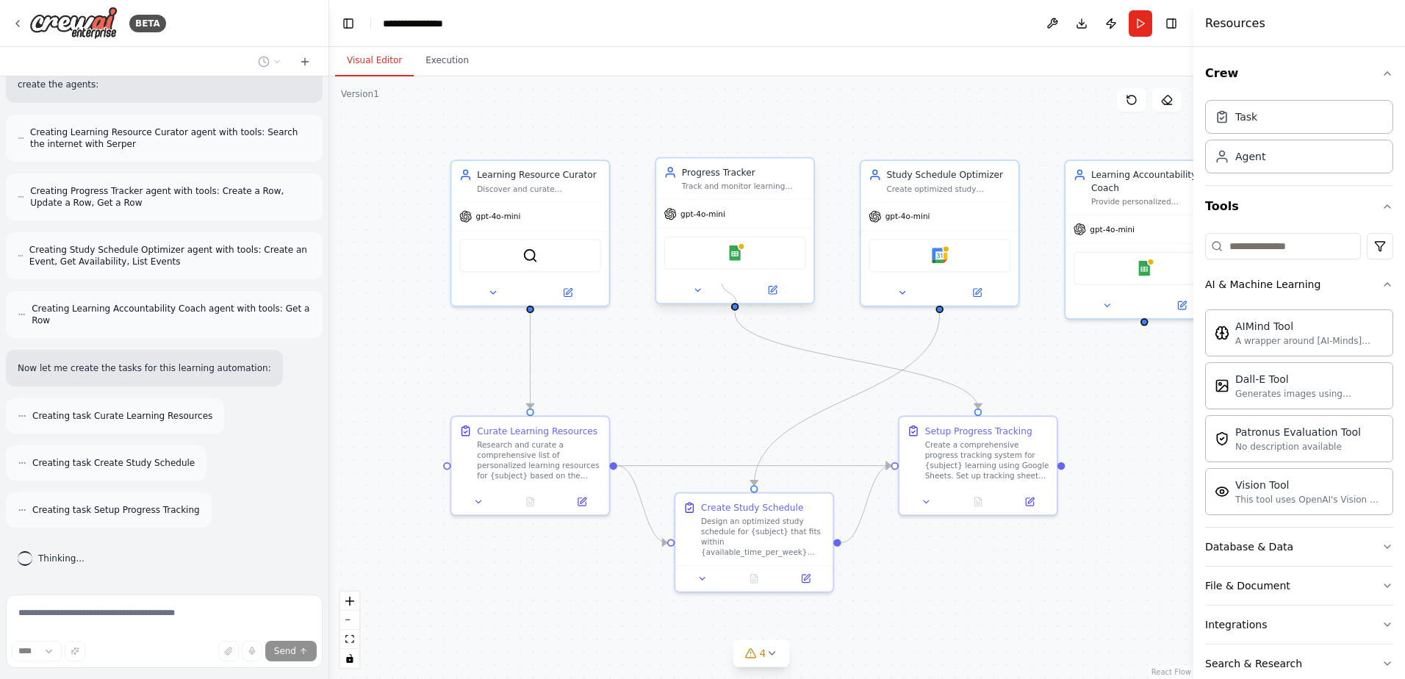
drag, startPoint x: 724, startPoint y: 294, endPoint x: 733, endPoint y: 300, distance: 11.2
click at [735, 302] on div "Progress Tracker Track and monitor learning progress across different courses a…" at bounding box center [735, 230] width 160 height 147
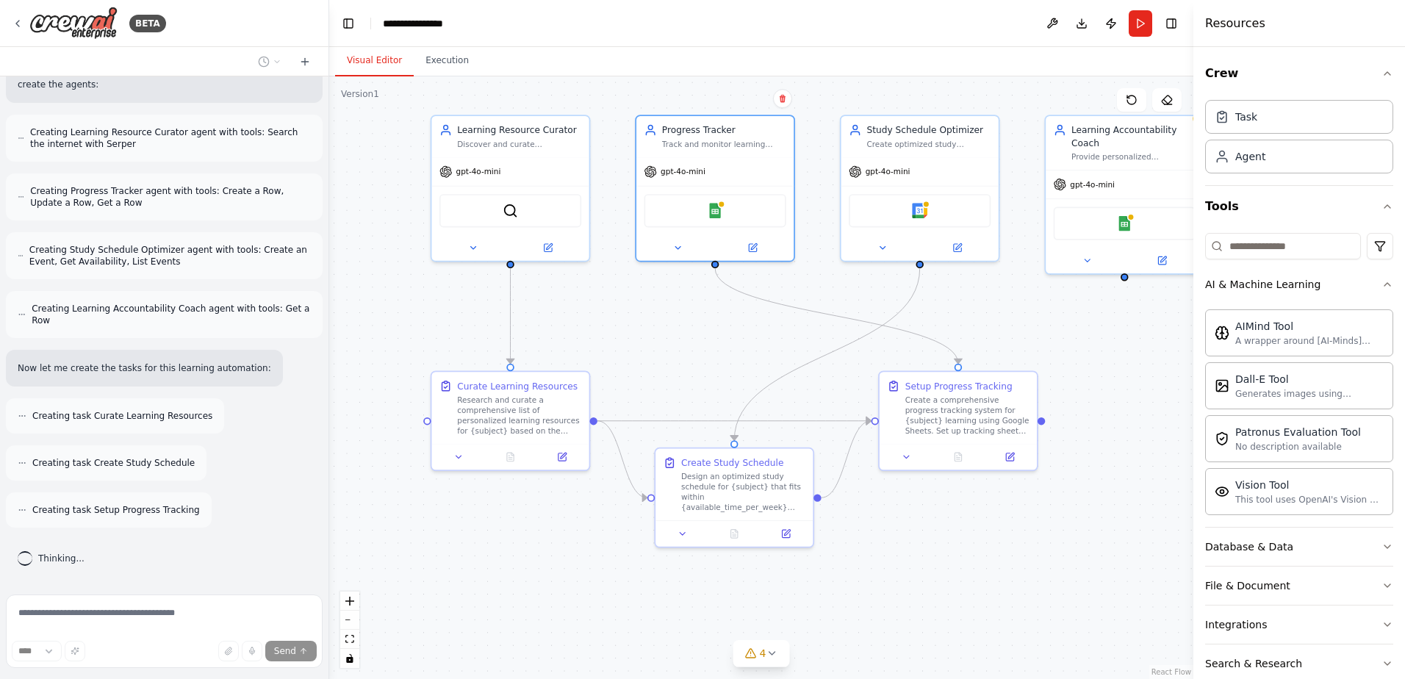
drag, startPoint x: 750, startPoint y: 382, endPoint x: 744, endPoint y: 338, distance: 44.6
click at [730, 334] on div ".deletable-edge-delete-btn { width: 20px; height: 20px; border: 0px solid #ffff…" at bounding box center [761, 377] width 864 height 602
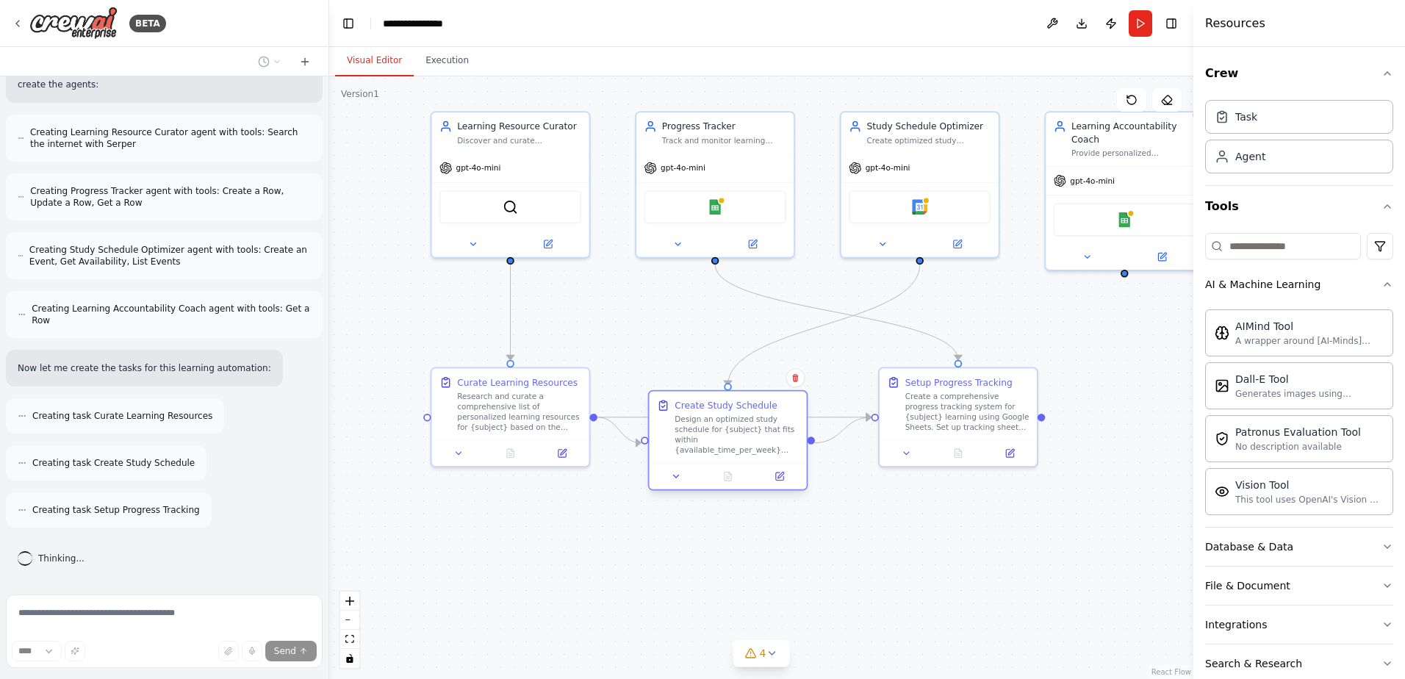
drag, startPoint x: 764, startPoint y: 496, endPoint x: 760, endPoint y: 439, distance: 56.7
click at [760, 439] on div "Design an optimized study schedule for {subject} that fits within {available_ti…" at bounding box center [736, 434] width 124 height 41
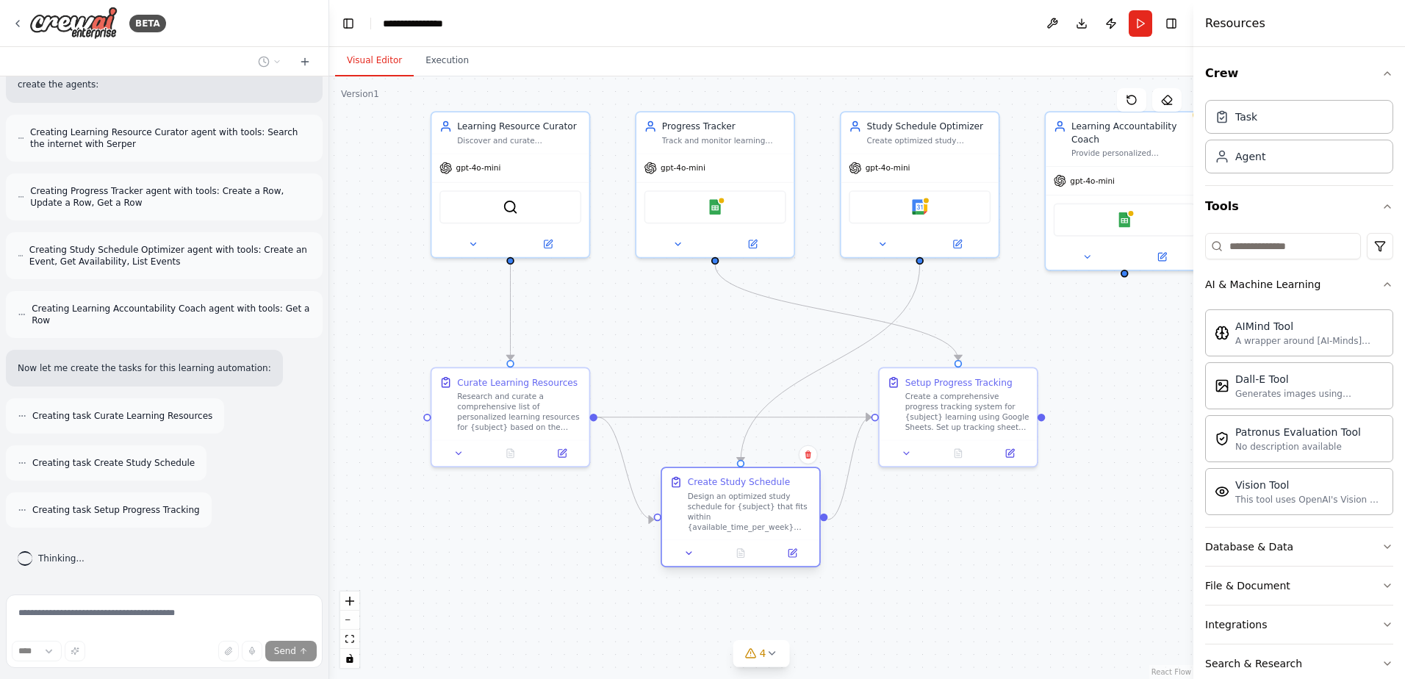
drag, startPoint x: 762, startPoint y: 437, endPoint x: 771, endPoint y: 513, distance: 76.3
click at [771, 513] on div "Design an optimized study schedule for {subject} that fits within {available_ti…" at bounding box center [750, 511] width 124 height 41
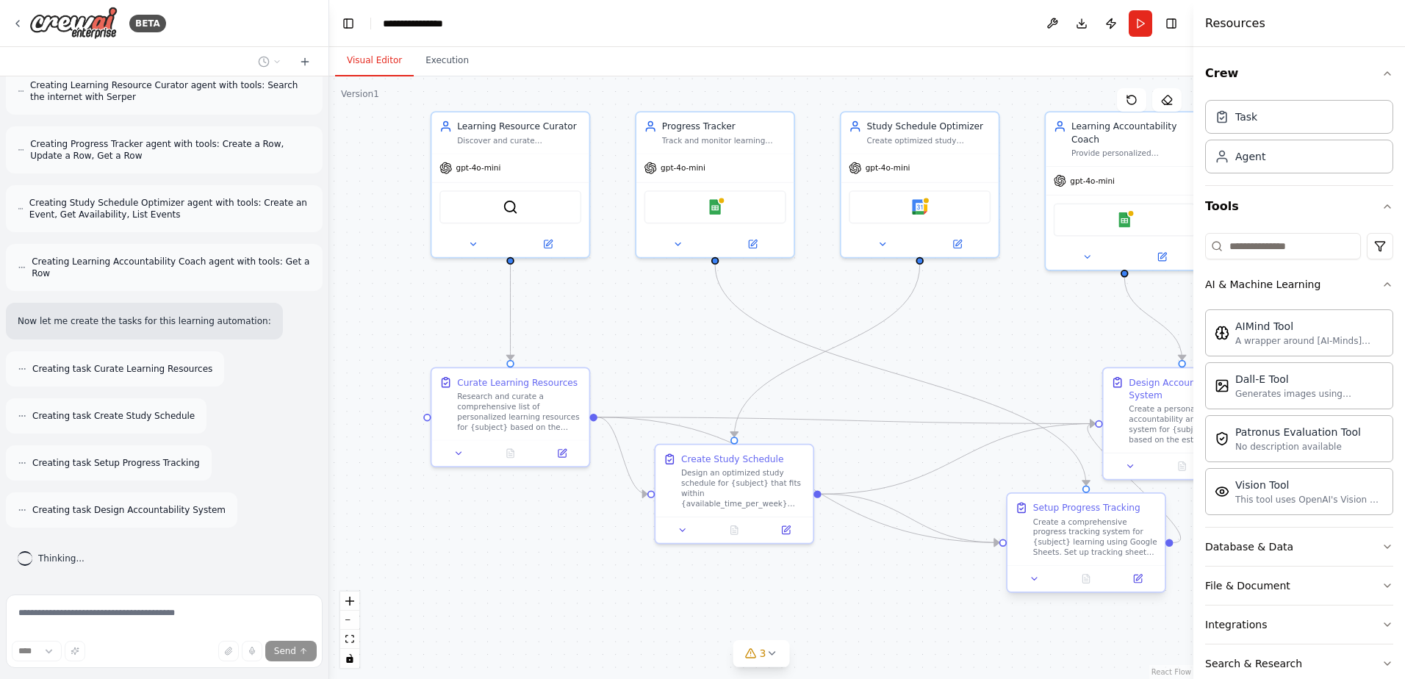
drag, startPoint x: 978, startPoint y: 403, endPoint x: 1098, endPoint y: 528, distance: 172.5
click at [1100, 533] on div "Create a comprehensive progress tracking system for {subject} learning using Go…" at bounding box center [1095, 537] width 124 height 41
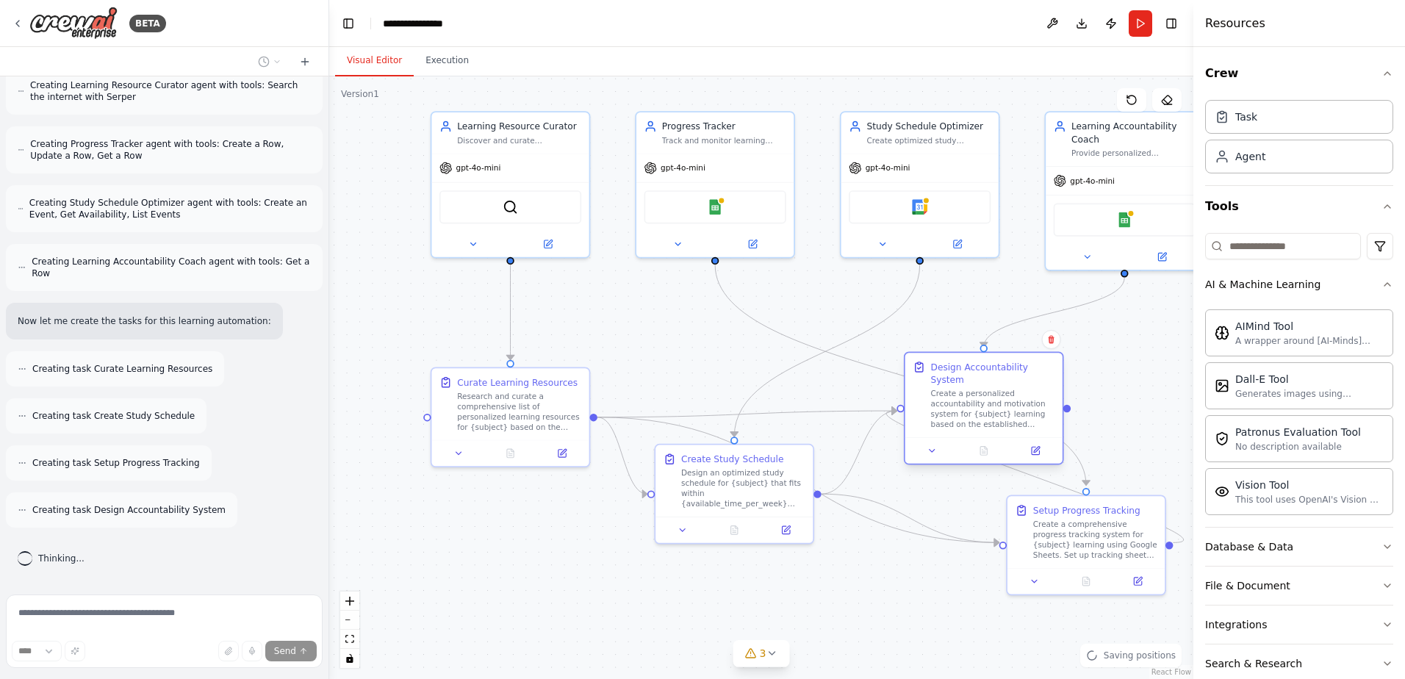
drag, startPoint x: 1142, startPoint y: 393, endPoint x: 942, endPoint y: 377, distance: 200.5
click at [940, 383] on div "Design Accountability System" at bounding box center [992, 374] width 124 height 26
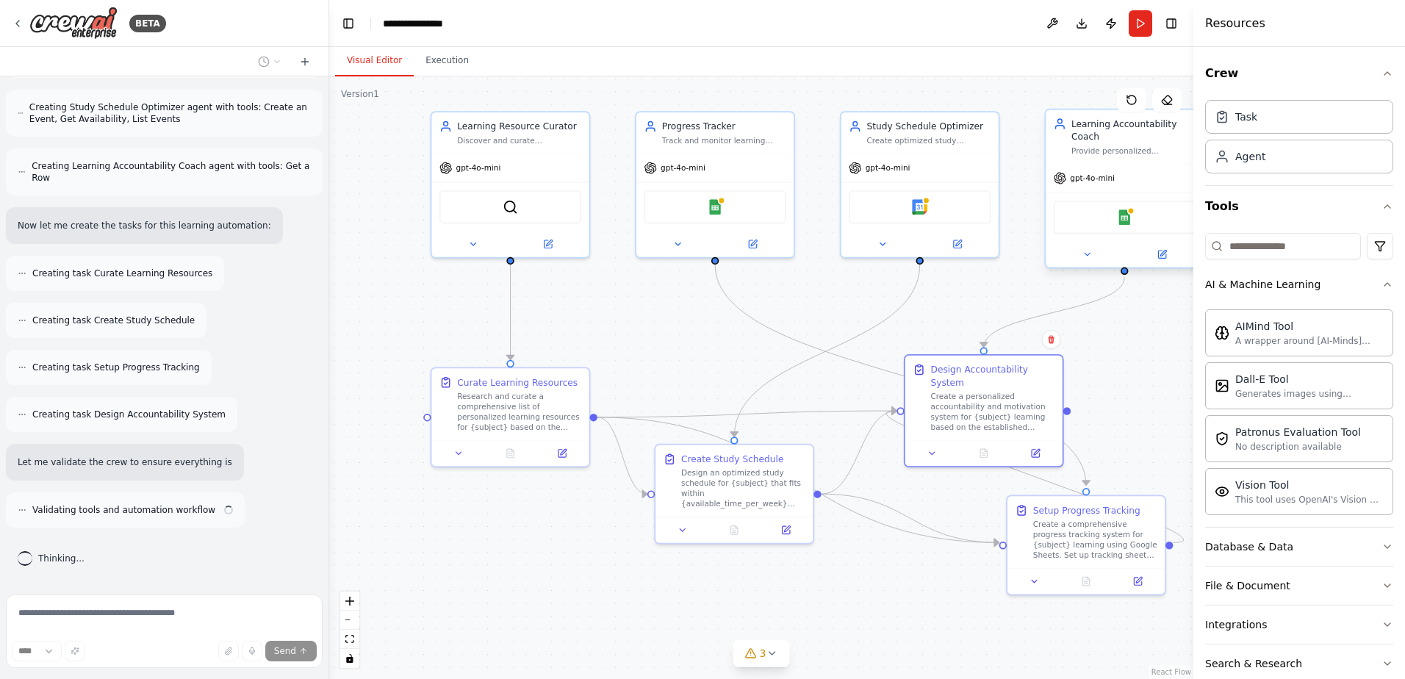
scroll to position [698, 0]
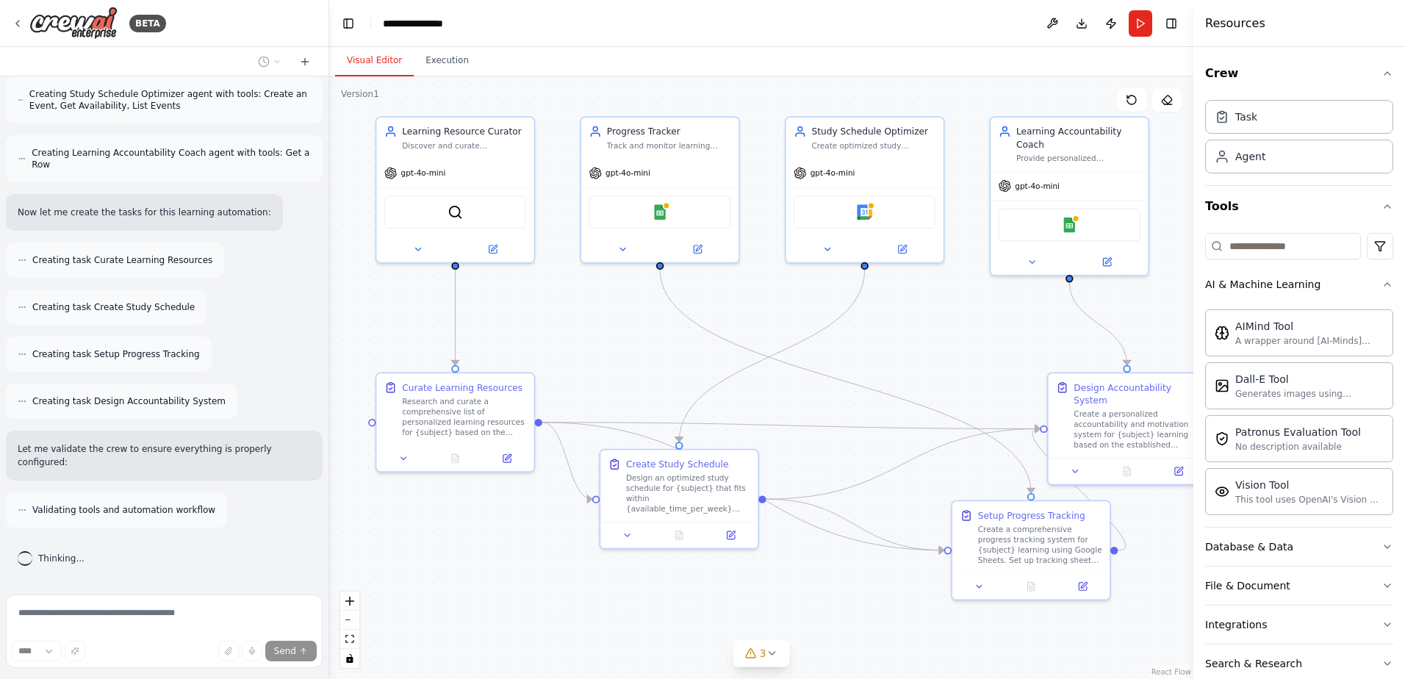
drag, startPoint x: 1018, startPoint y: 311, endPoint x: 976, endPoint y: 314, distance: 42.0
click at [976, 314] on div ".deletable-edge-delete-btn { width: 20px; height: 20px; border: 0px solid #ffff…" at bounding box center [761, 377] width 864 height 602
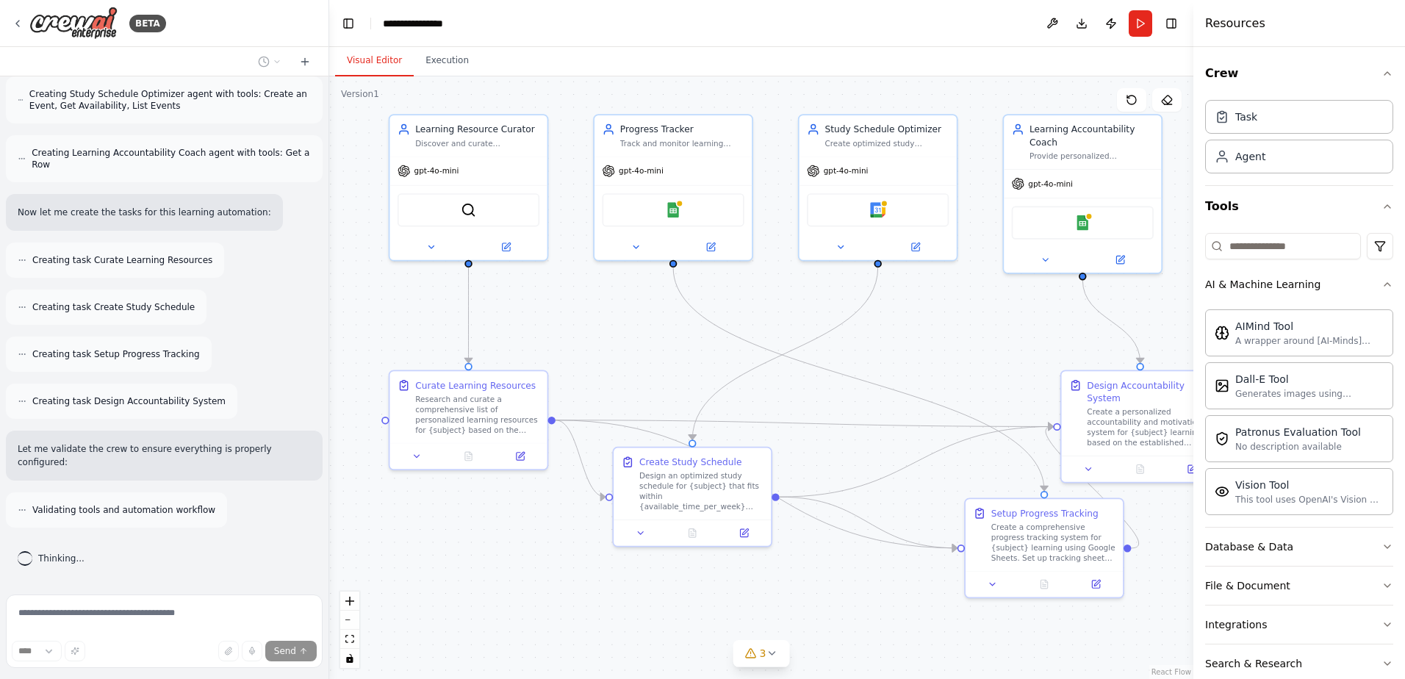
click at [982, 296] on div ".deletable-edge-delete-btn { width: 20px; height: 20px; border: 0px solid #ffff…" at bounding box center [761, 377] width 864 height 602
click at [1116, 257] on icon at bounding box center [1119, 256] width 7 height 7
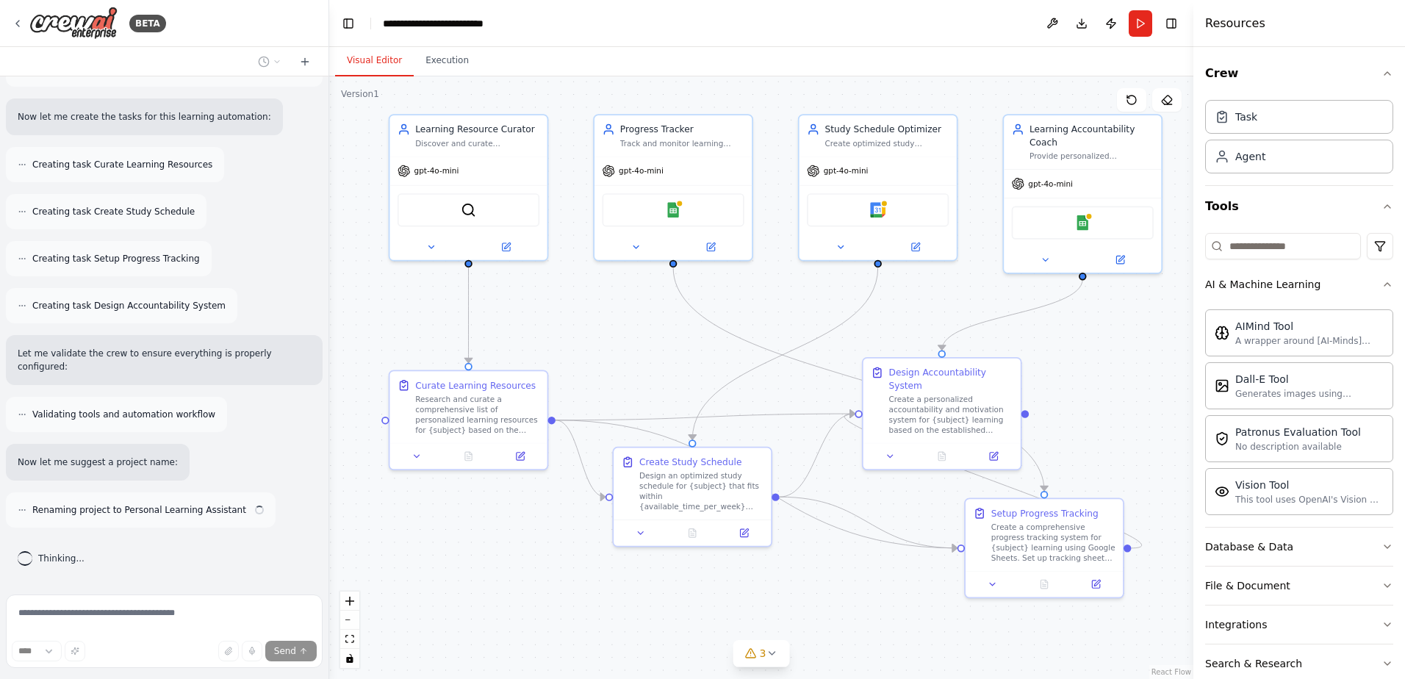
click at [888, 353] on div ".deletable-edge-delete-btn { width: 20px; height: 20px; border: 0px solid #ffff…" at bounding box center [761, 377] width 864 height 602
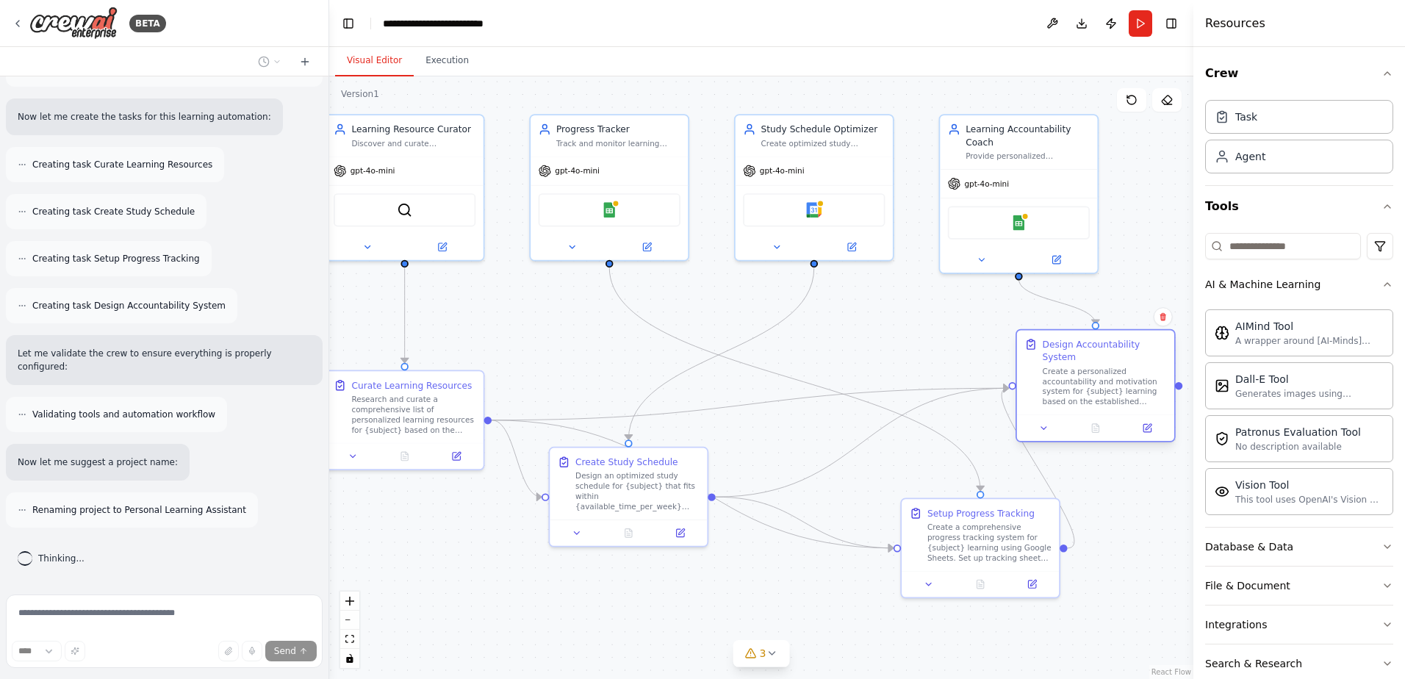
drag, startPoint x: 961, startPoint y: 404, endPoint x: 1112, endPoint y: 384, distance: 151.9
click at [1112, 384] on div "Create a personalized accountability and motivation system for {subject} learni…" at bounding box center [1105, 386] width 124 height 41
click at [823, 384] on icon "Edge from 499299b9-651c-4eca-b28a-467905b1bc46 to 16993921-066f-467b-b73d-6001c…" at bounding box center [794, 378] width 371 height 223
click at [845, 348] on div ".deletable-edge-delete-btn { width: 20px; height: 20px; border: 0px solid #ffff…" at bounding box center [761, 377] width 864 height 602
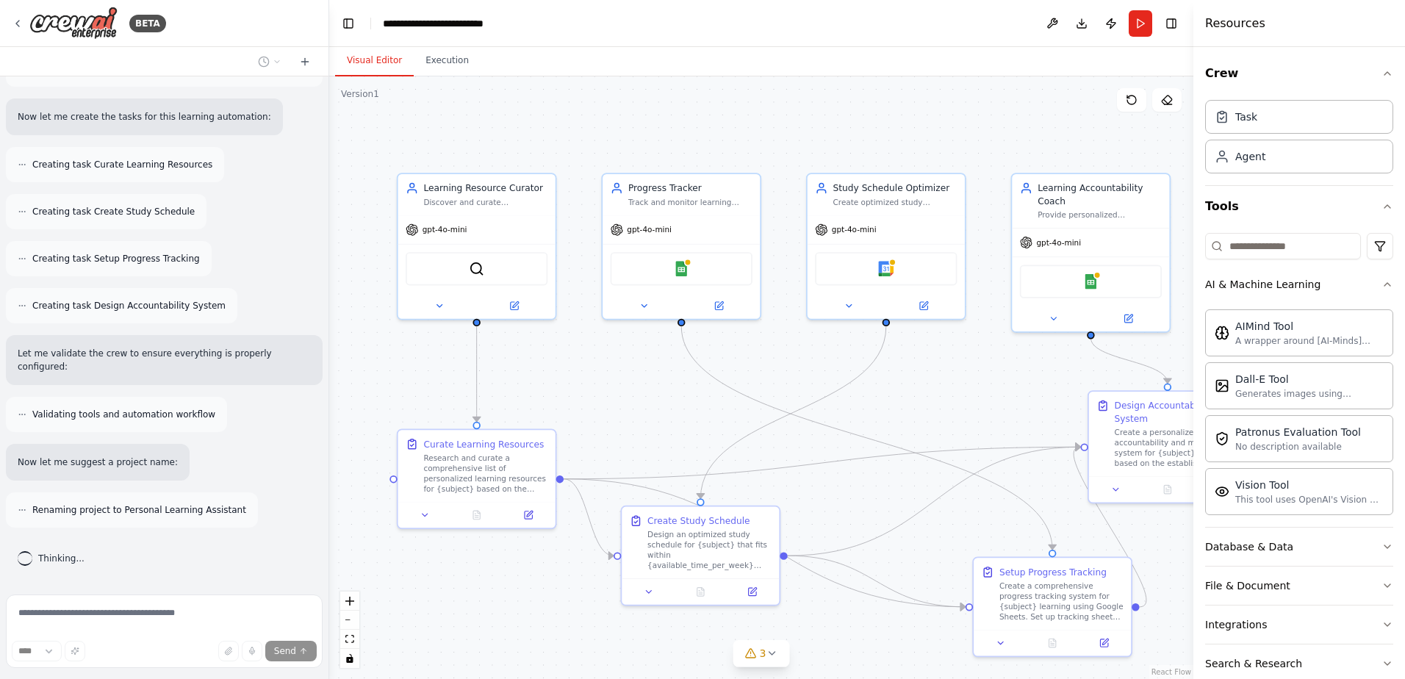
drag, startPoint x: 844, startPoint y: 346, endPoint x: 916, endPoint y: 405, distance: 92.9
click at [916, 405] on div ".deletable-edge-delete-btn { width: 20px; height: 20px; border: 0px solid #ffff…" at bounding box center [761, 377] width 864 height 602
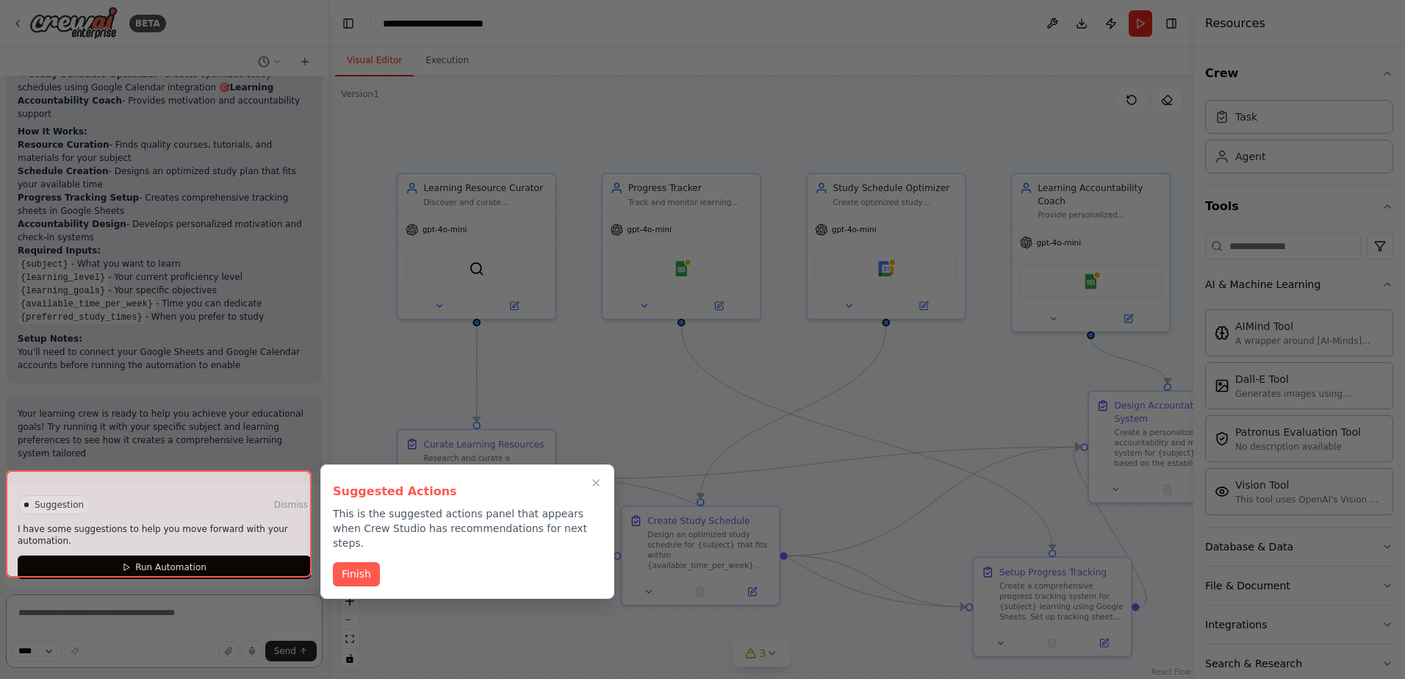
scroll to position [1414, 0]
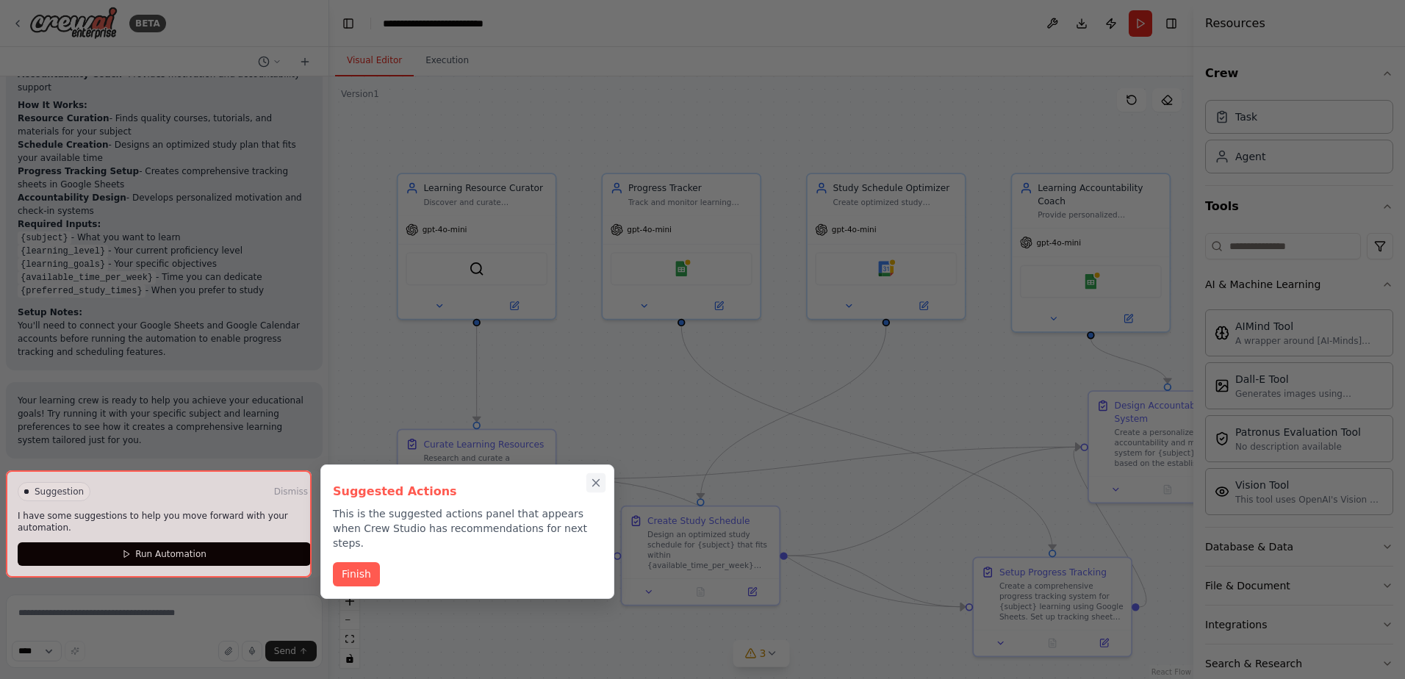
click at [597, 481] on icon "Close walkthrough" at bounding box center [595, 482] width 13 height 13
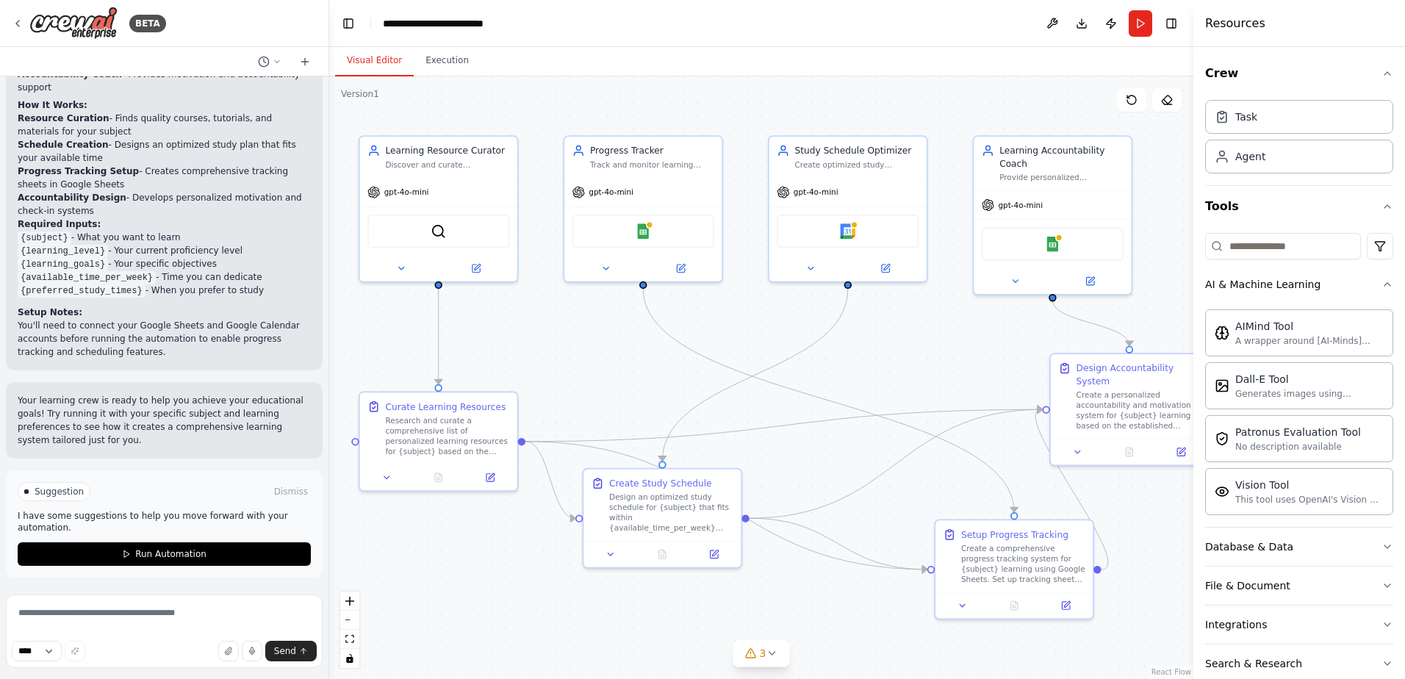
drag, startPoint x: 913, startPoint y: 399, endPoint x: 854, endPoint y: 360, distance: 71.1
click at [874, 359] on div ".deletable-edge-delete-btn { width: 20px; height: 20px; border: 0px solid #ffff…" at bounding box center [761, 377] width 864 height 602
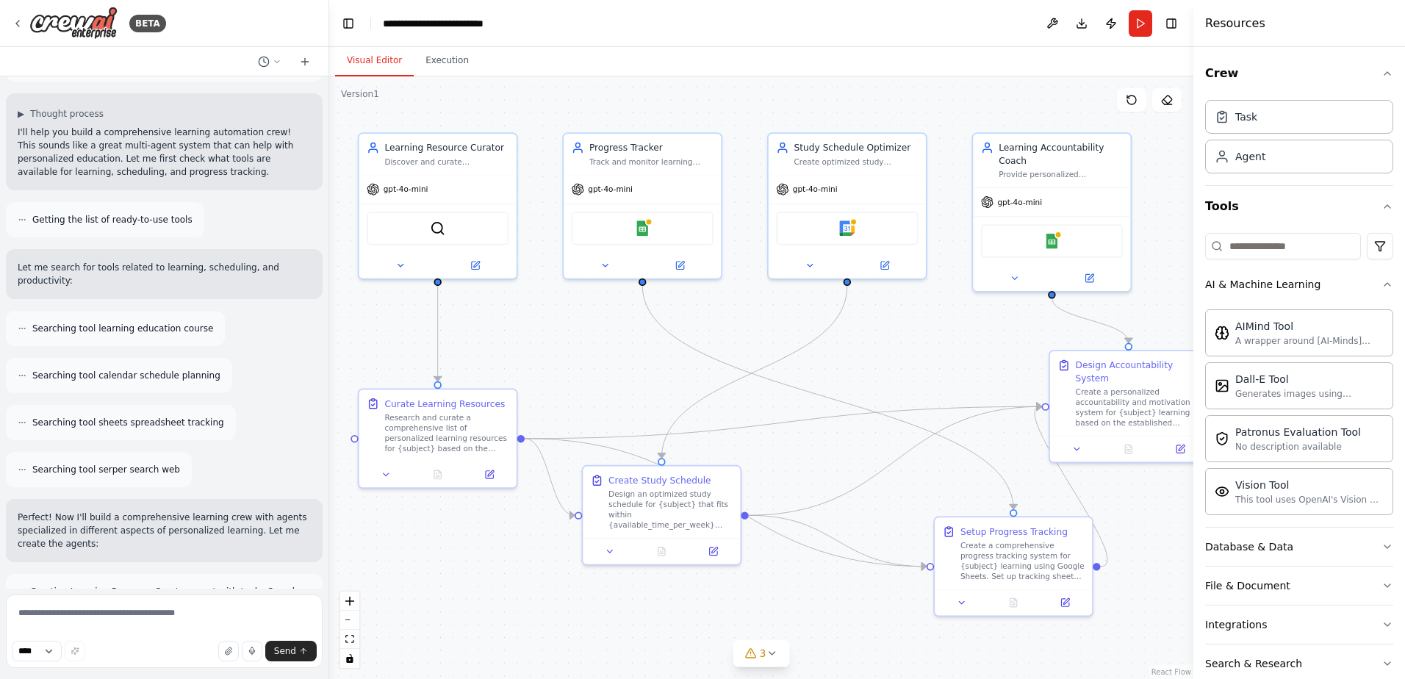
scroll to position [0, 0]
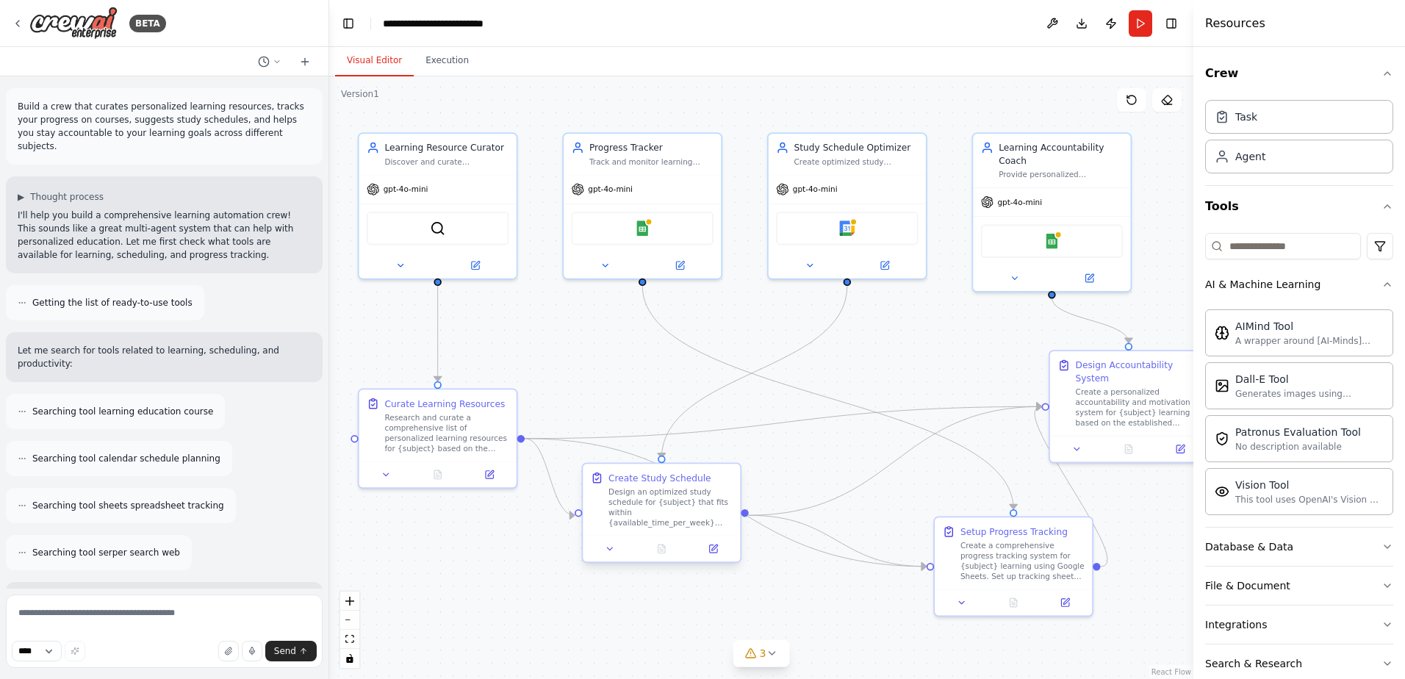
click at [688, 512] on div "Design an optimized study schedule for {subject} that fits within {available_ti…" at bounding box center [670, 506] width 124 height 41
click at [1306, 404] on div "Dall-E Tool Generates images using OpenAI's Dall-E model." at bounding box center [1299, 384] width 188 height 47
click at [868, 170] on div "Study Schedule Optimizer Create optimized study schedules for {subject} learnin…" at bounding box center [847, 151] width 157 height 41
click at [1061, 209] on div "gpt-4o-mini" at bounding box center [1051, 199] width 157 height 28
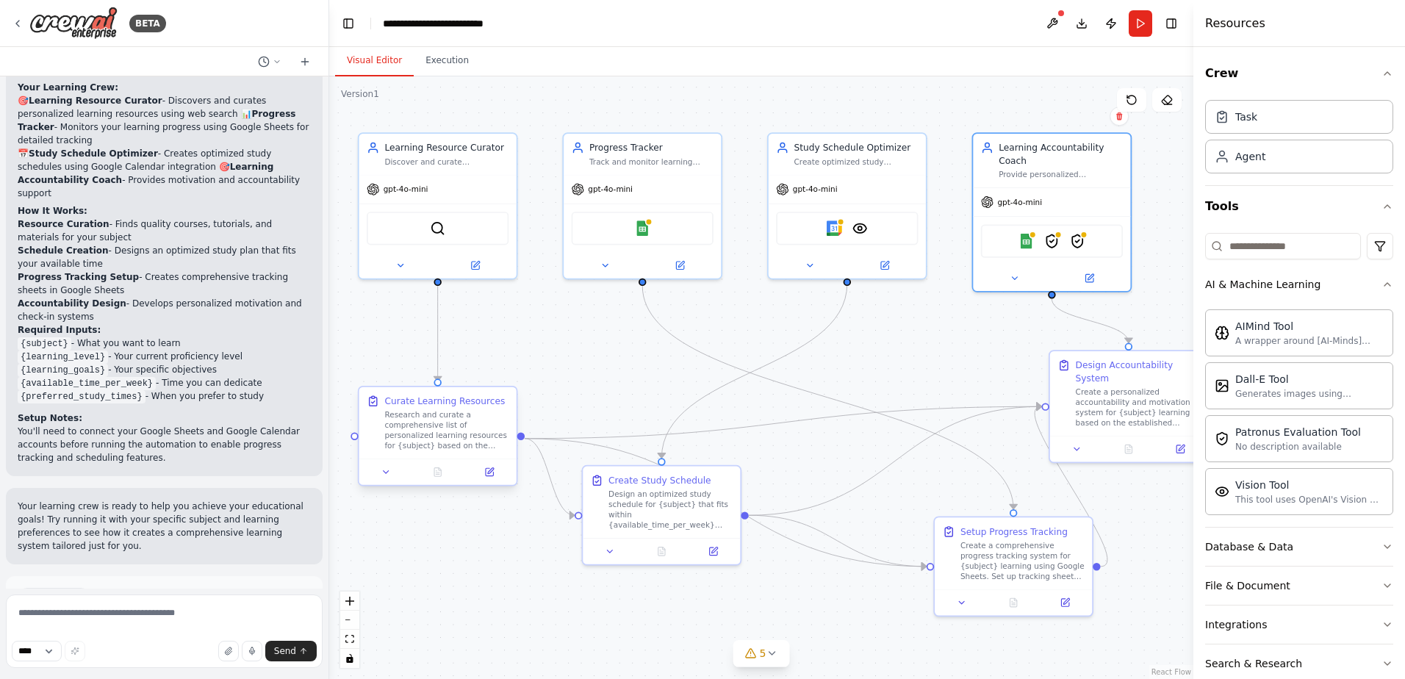
scroll to position [1414, 0]
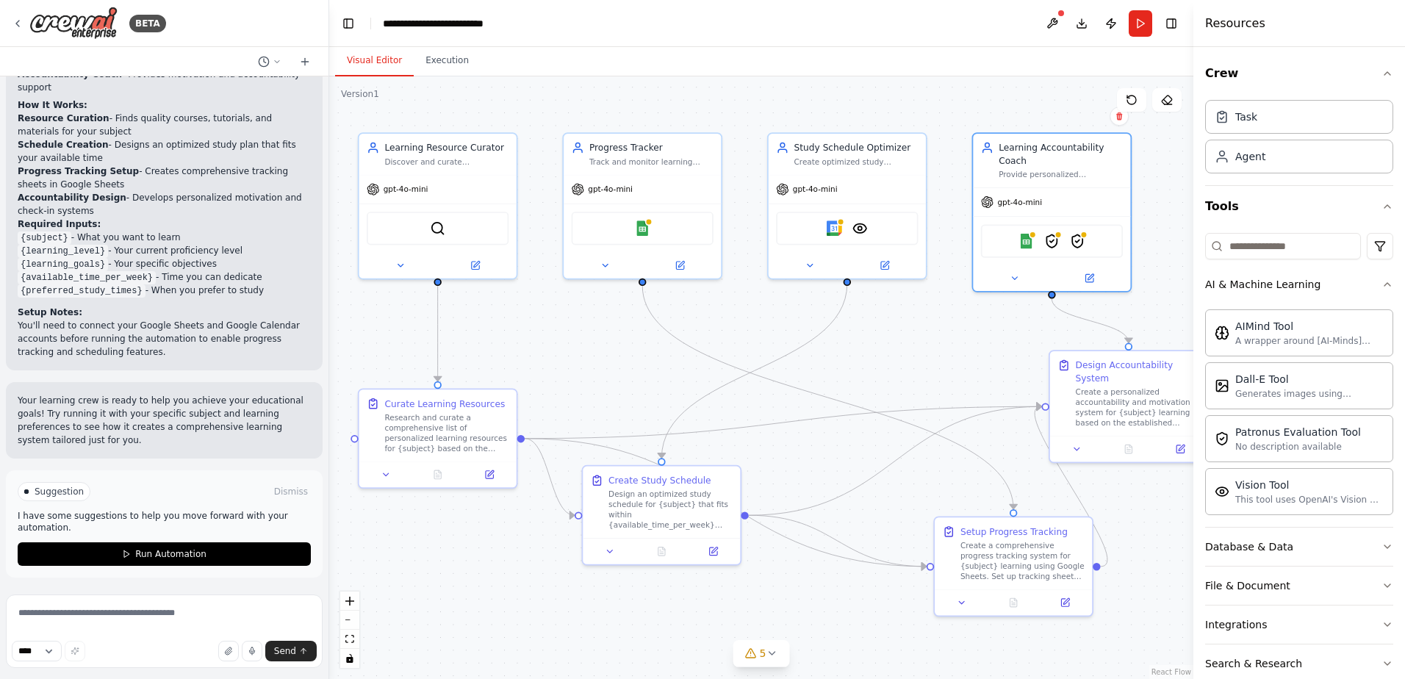
click at [565, 380] on div ".deletable-edge-delete-btn { width: 20px; height: 20px; border: 0px solid #ffff…" at bounding box center [761, 377] width 864 height 602
click at [192, 558] on span "Run Automation" at bounding box center [170, 554] width 71 height 12
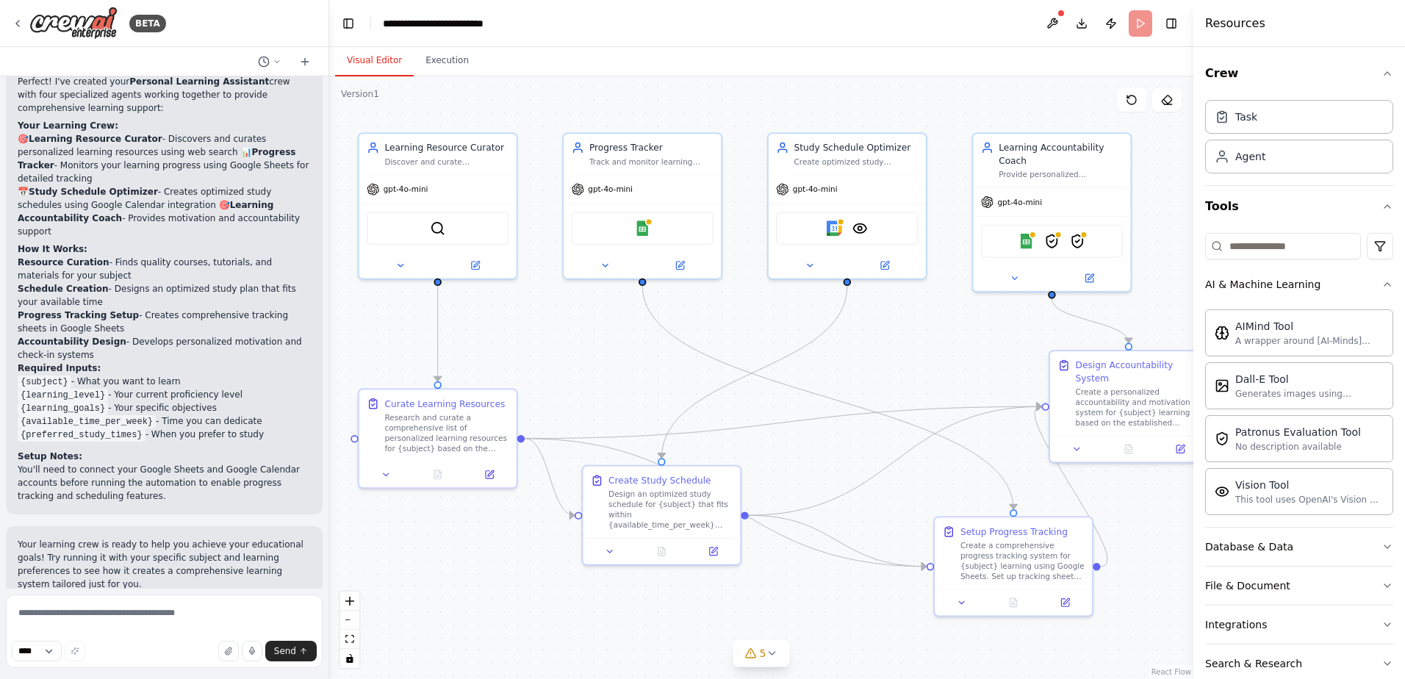
scroll to position [1295, 0]
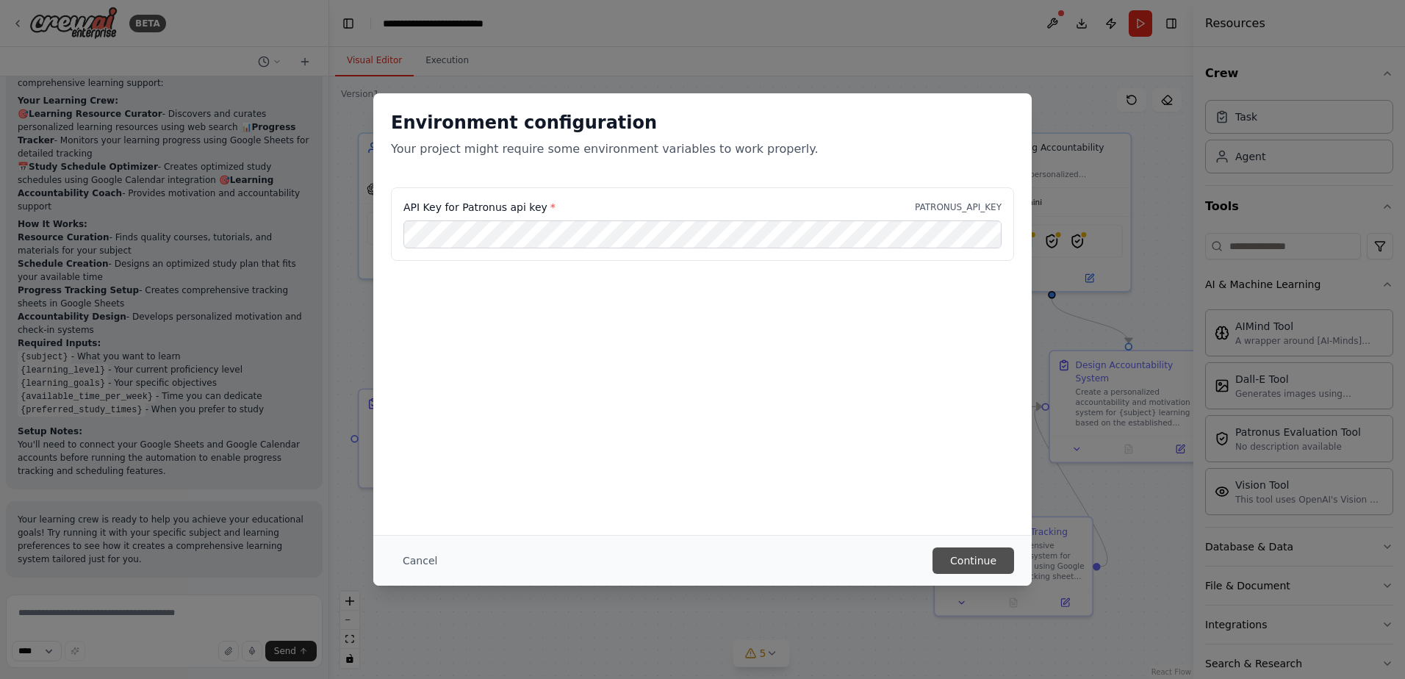
click at [984, 564] on button "Continue" at bounding box center [973, 560] width 82 height 26
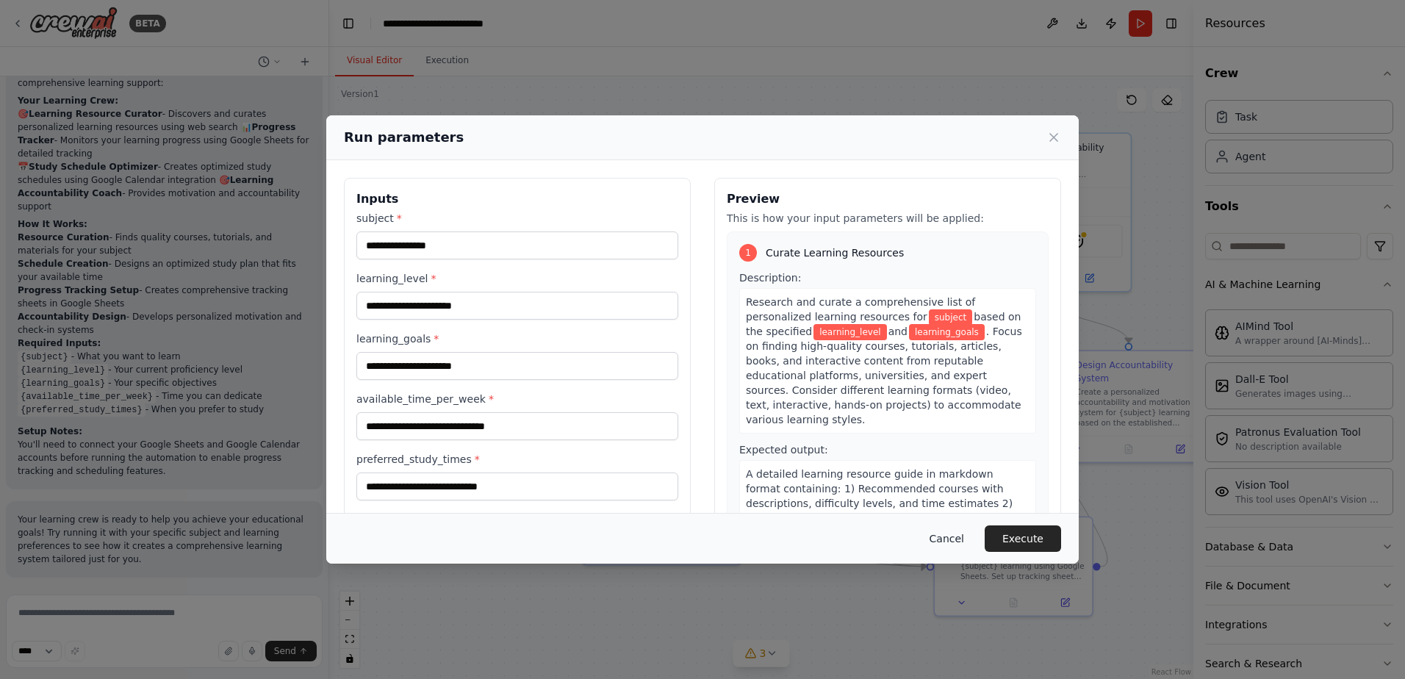
click at [964, 541] on button "Cancel" at bounding box center [947, 538] width 58 height 26
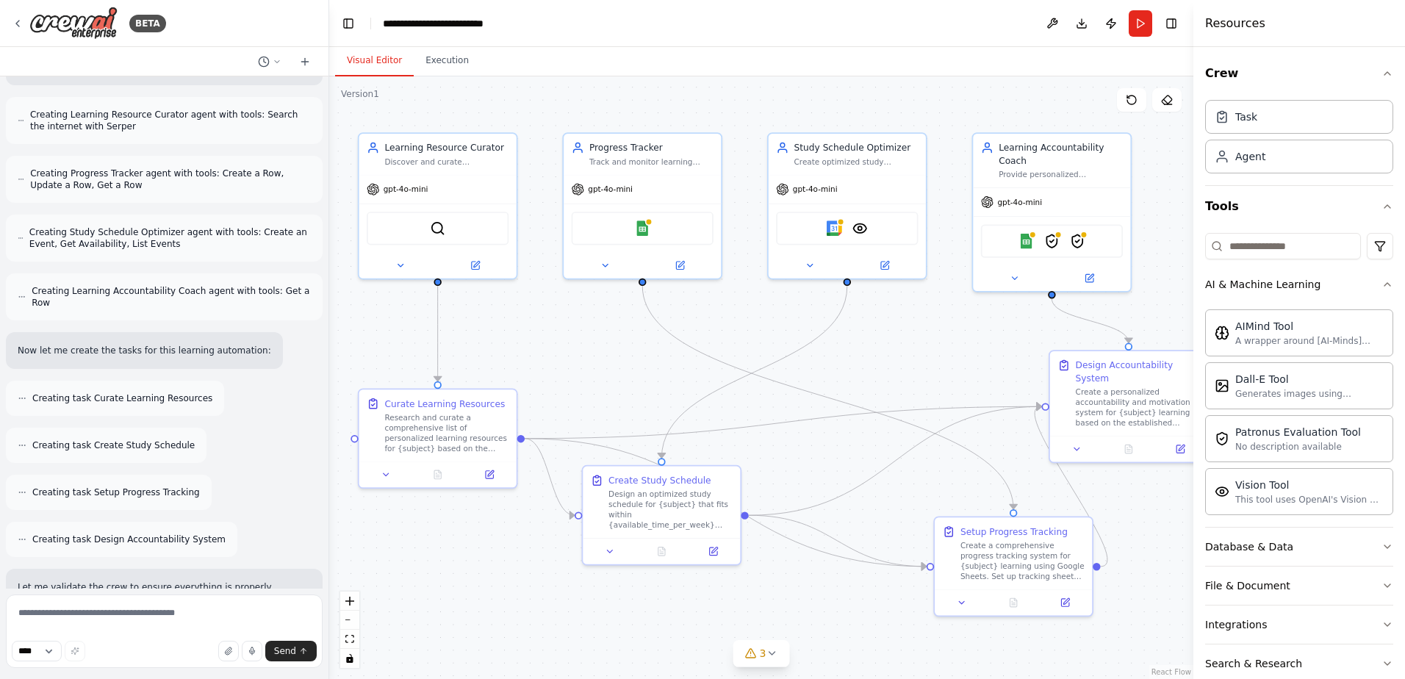
scroll to position [339, 0]
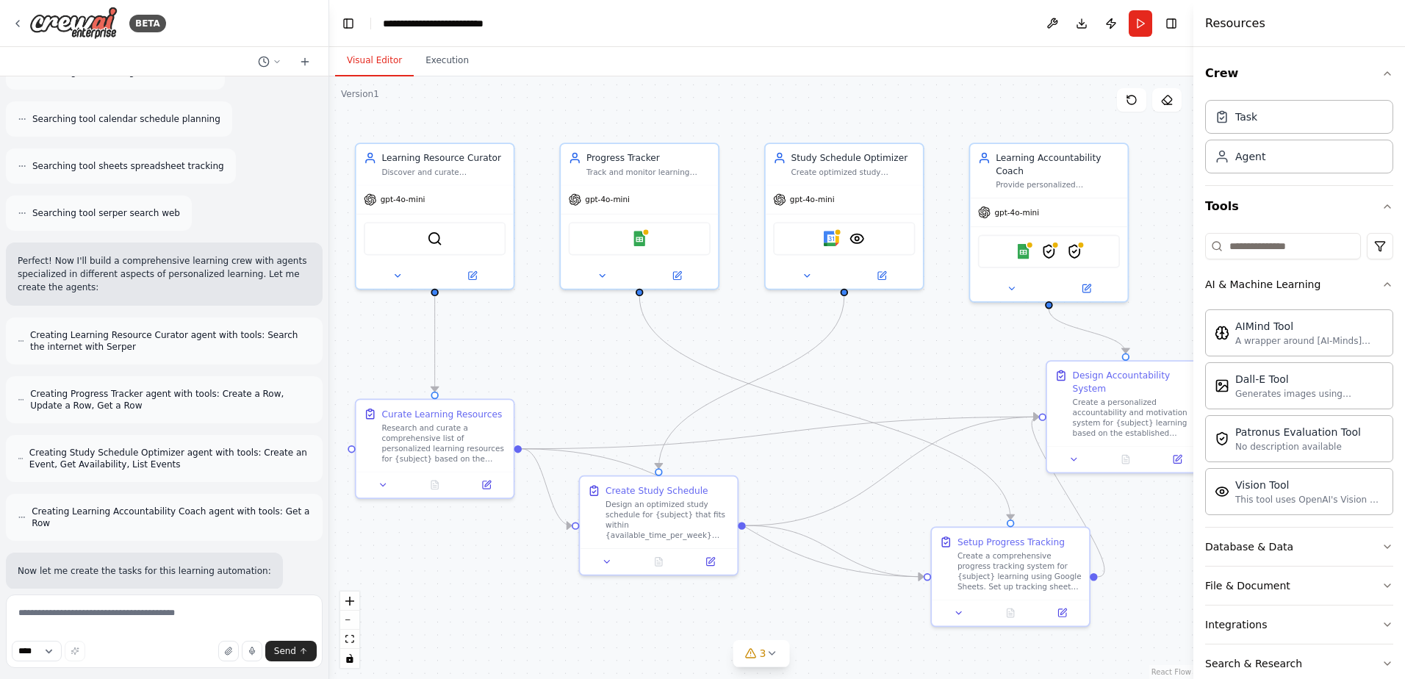
drag, startPoint x: 843, startPoint y: 449, endPoint x: 807, endPoint y: 397, distance: 63.0
click at [844, 458] on div ".deletable-edge-delete-btn { width: 20px; height: 20px; border: 0px solid #ffff…" at bounding box center [761, 377] width 864 height 602
click at [680, 167] on div "Track and monitor learning progress across different courses and subjects for {…" at bounding box center [653, 169] width 124 height 10
click at [846, 175] on div "Study Schedule Optimizer Create optimized study schedules for {subject} learnin…" at bounding box center [848, 160] width 157 height 41
click at [1090, 181] on div "Provide personalized accountability and motivation for {subject} learning goals…" at bounding box center [1062, 181] width 124 height 10
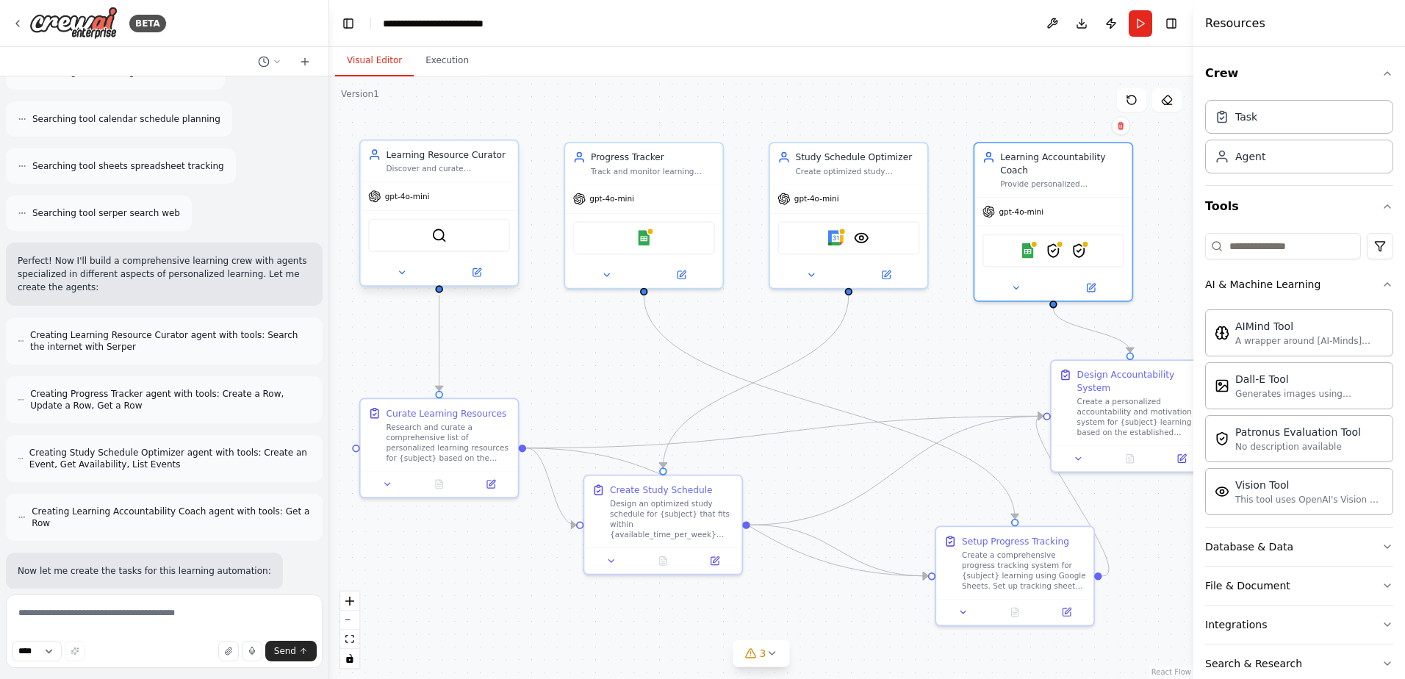
click at [464, 245] on div "SerperDevTool" at bounding box center [439, 235] width 142 height 33
click at [462, 194] on div "gpt-4o-mini" at bounding box center [439, 196] width 157 height 28
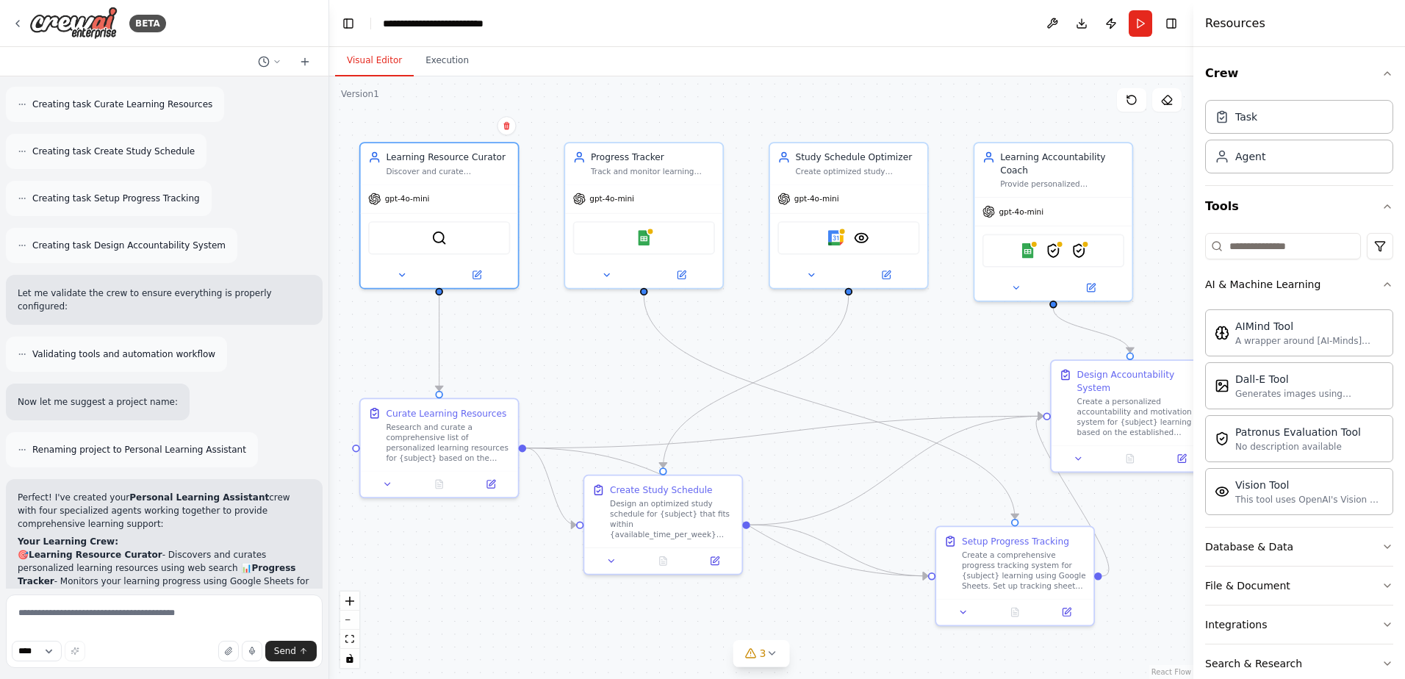
scroll to position [1295, 0]
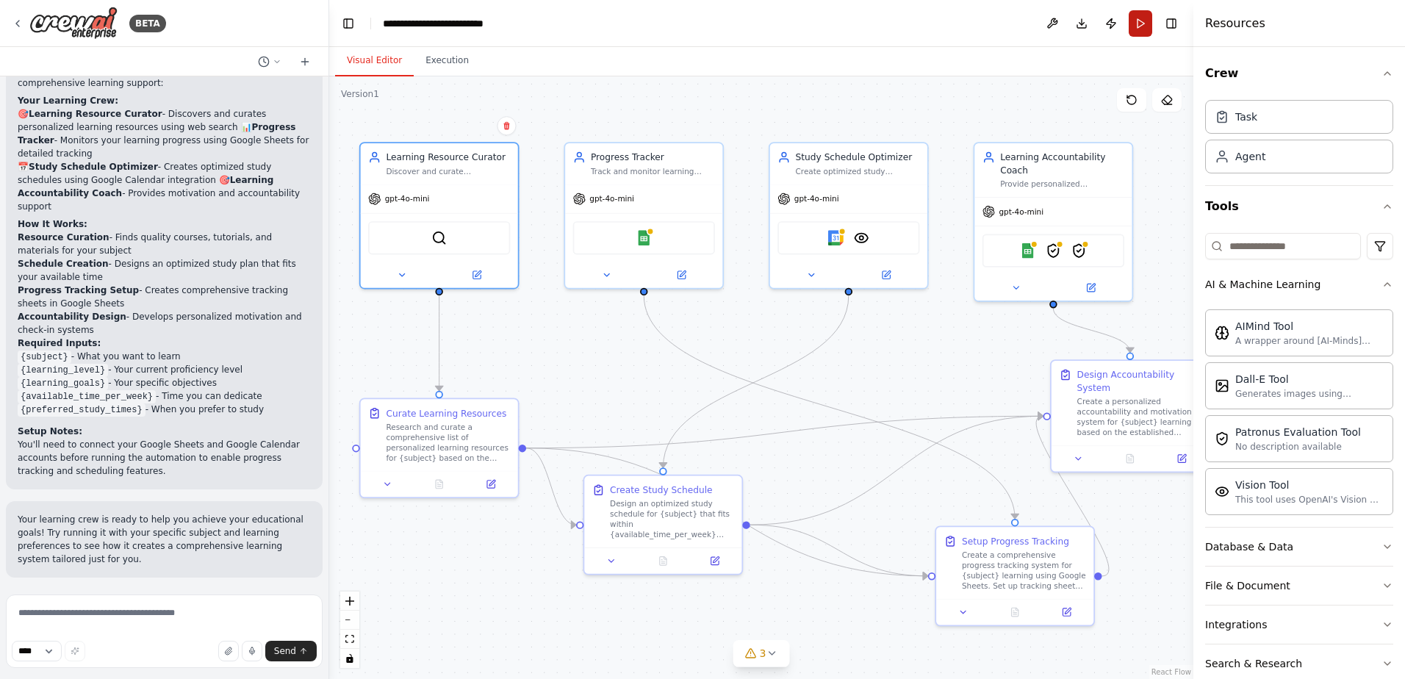
click at [1140, 21] on button "Run" at bounding box center [1141, 23] width 24 height 26
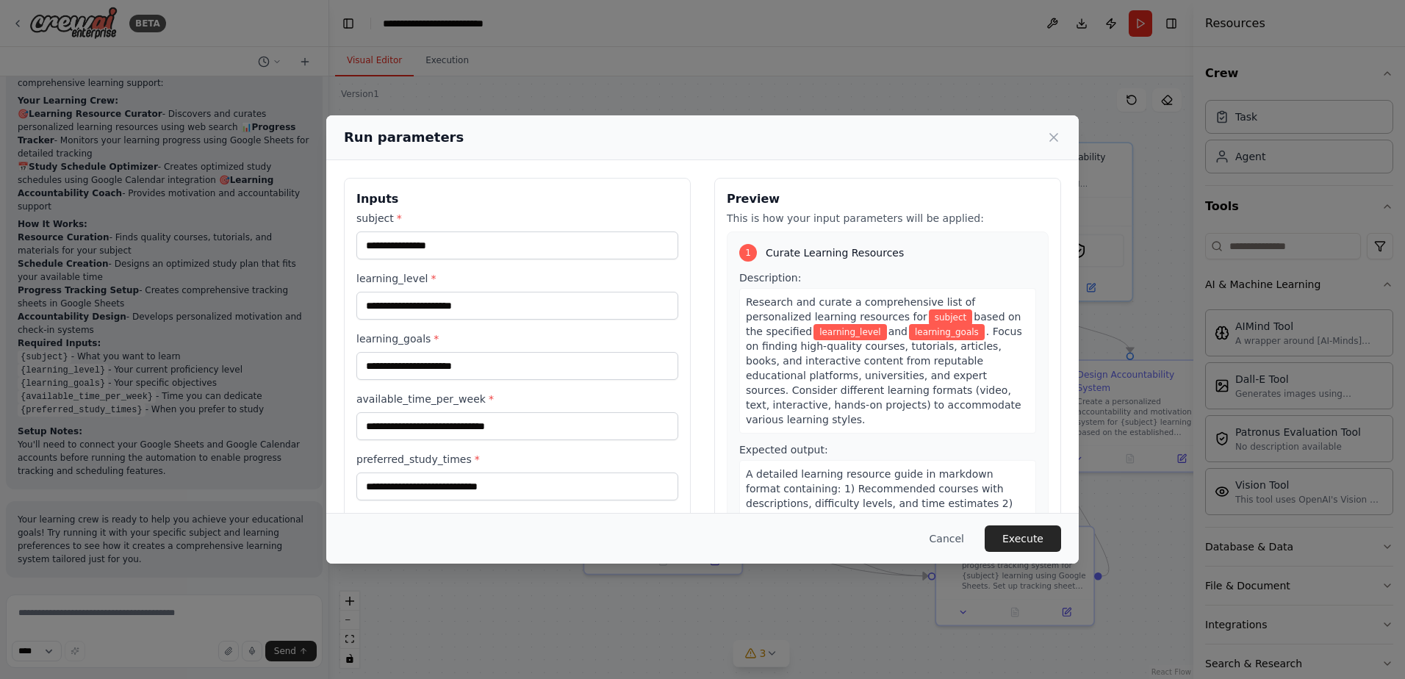
click at [394, 262] on div "subject * learning_level * learning_goals * available_time_per_week * preferred…" at bounding box center [517, 355] width 322 height 289
click at [445, 246] on input "subject *" at bounding box center [517, 245] width 322 height 28
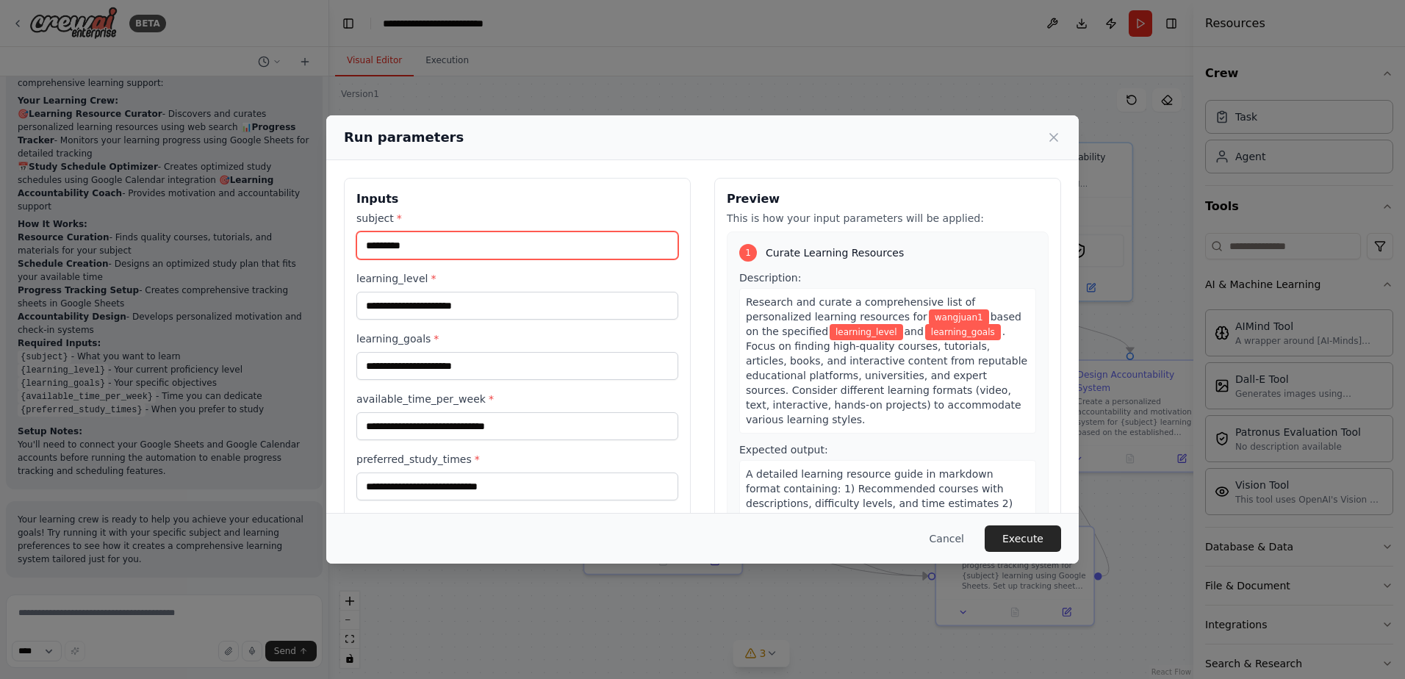
type input "*********"
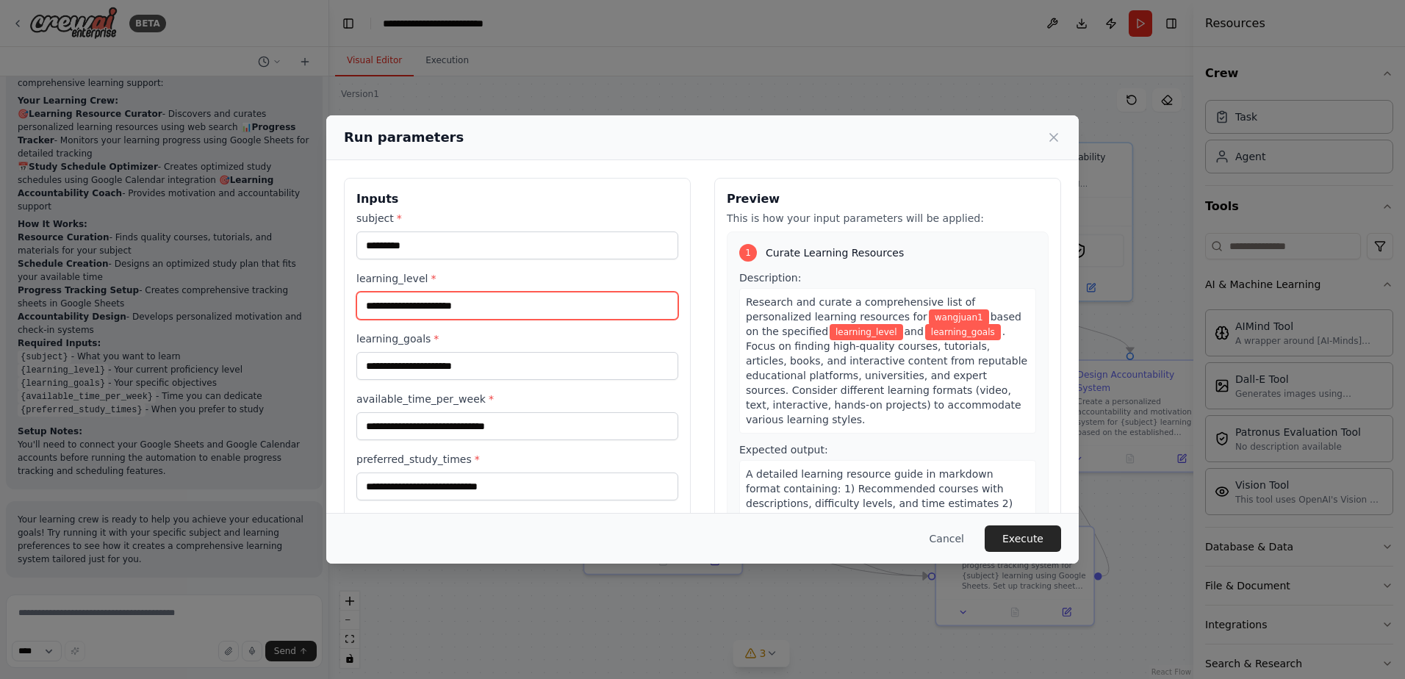
click at [458, 303] on input "learning_level *" at bounding box center [517, 306] width 322 height 28
click at [463, 350] on div "learning_goals *" at bounding box center [517, 355] width 322 height 48
click at [471, 318] on input "learning_level *" at bounding box center [517, 306] width 322 height 28
click at [472, 315] on input "learning_level *" at bounding box center [517, 306] width 322 height 28
type input "***"
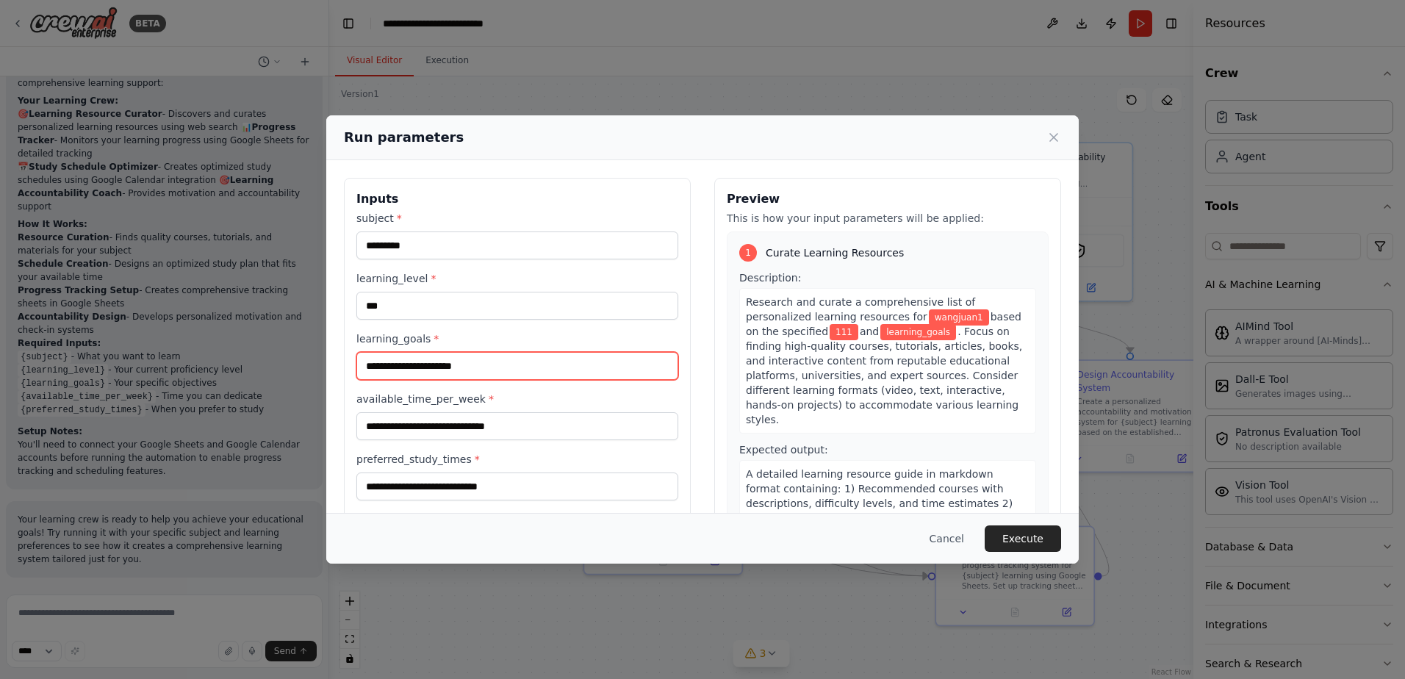
click at [451, 366] on input "learning_goals *" at bounding box center [517, 366] width 322 height 28
type input "***"
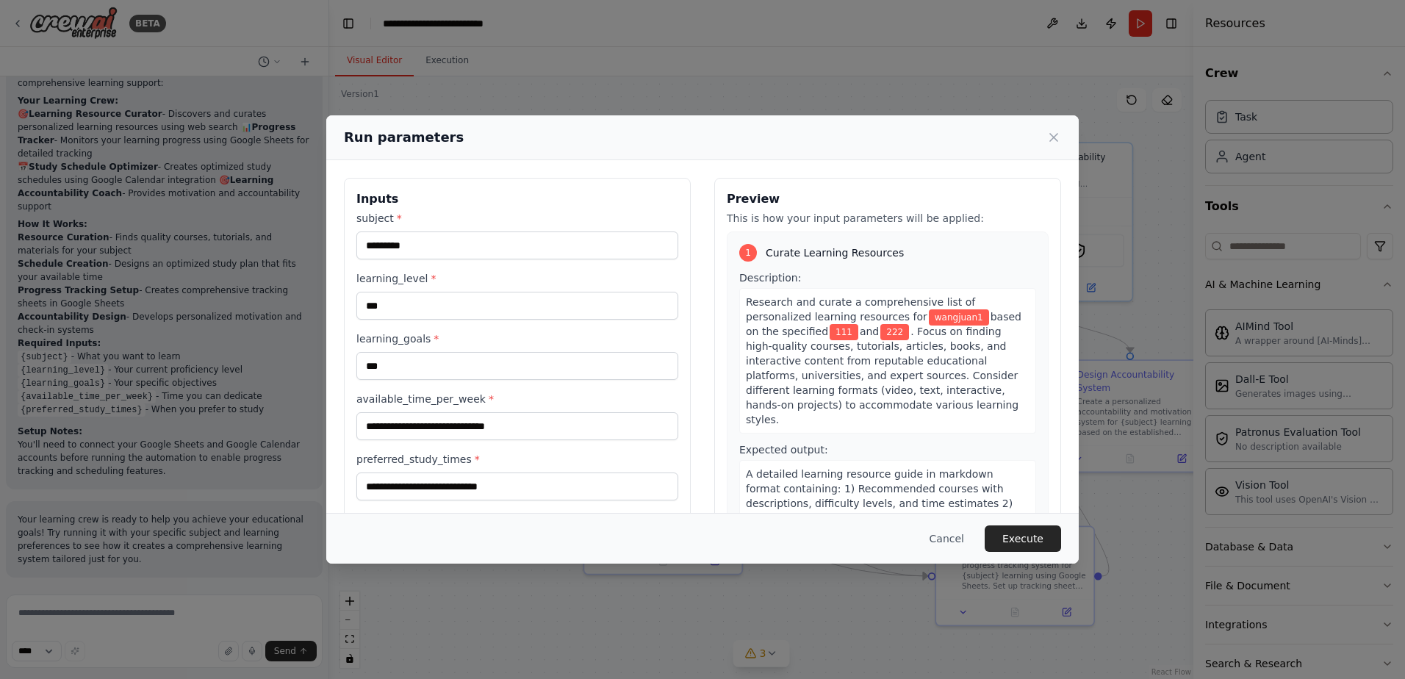
click at [476, 411] on div "available_time_per_week *" at bounding box center [517, 416] width 322 height 48
click at [476, 426] on input "available_time_per_week *" at bounding box center [517, 426] width 322 height 28
type input "***"
click at [473, 484] on input "preferred_study_times *" at bounding box center [517, 486] width 322 height 28
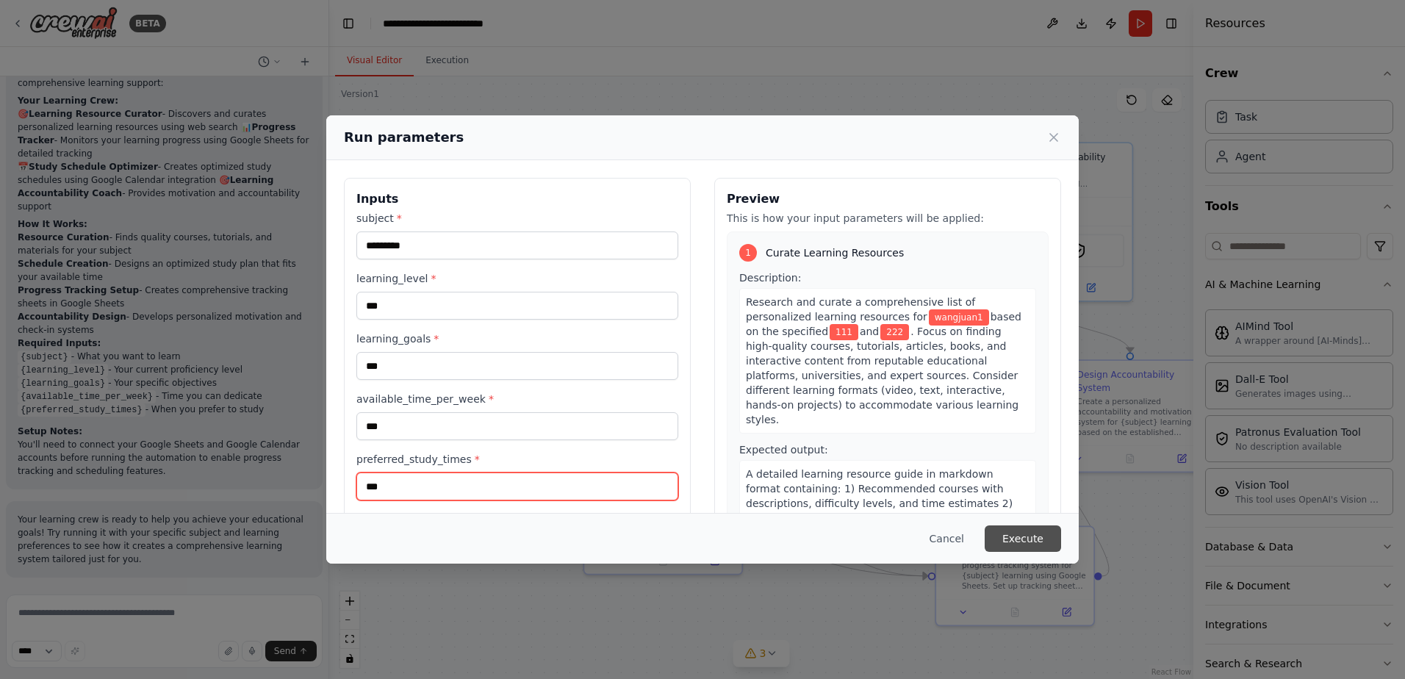
type input "***"
click at [1018, 539] on button "Execute" at bounding box center [1023, 538] width 76 height 26
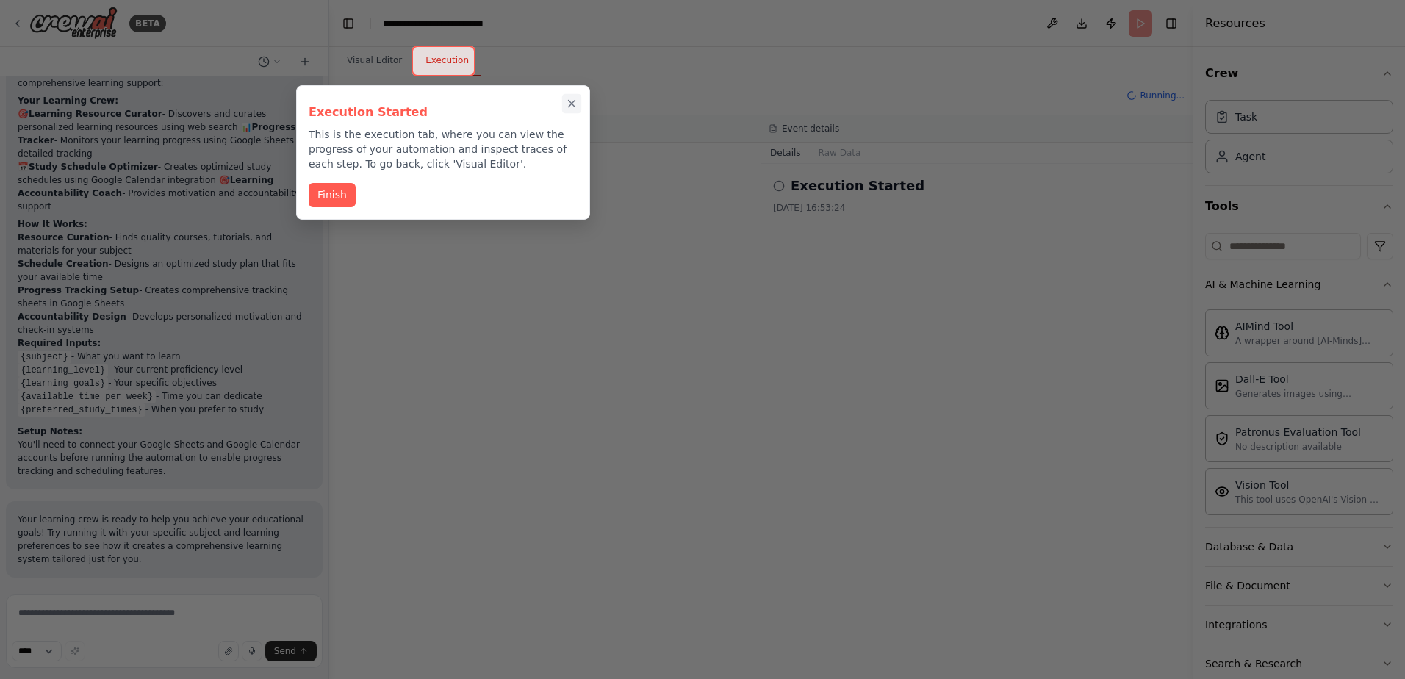
click at [569, 104] on icon "Close walkthrough" at bounding box center [571, 103] width 13 height 13
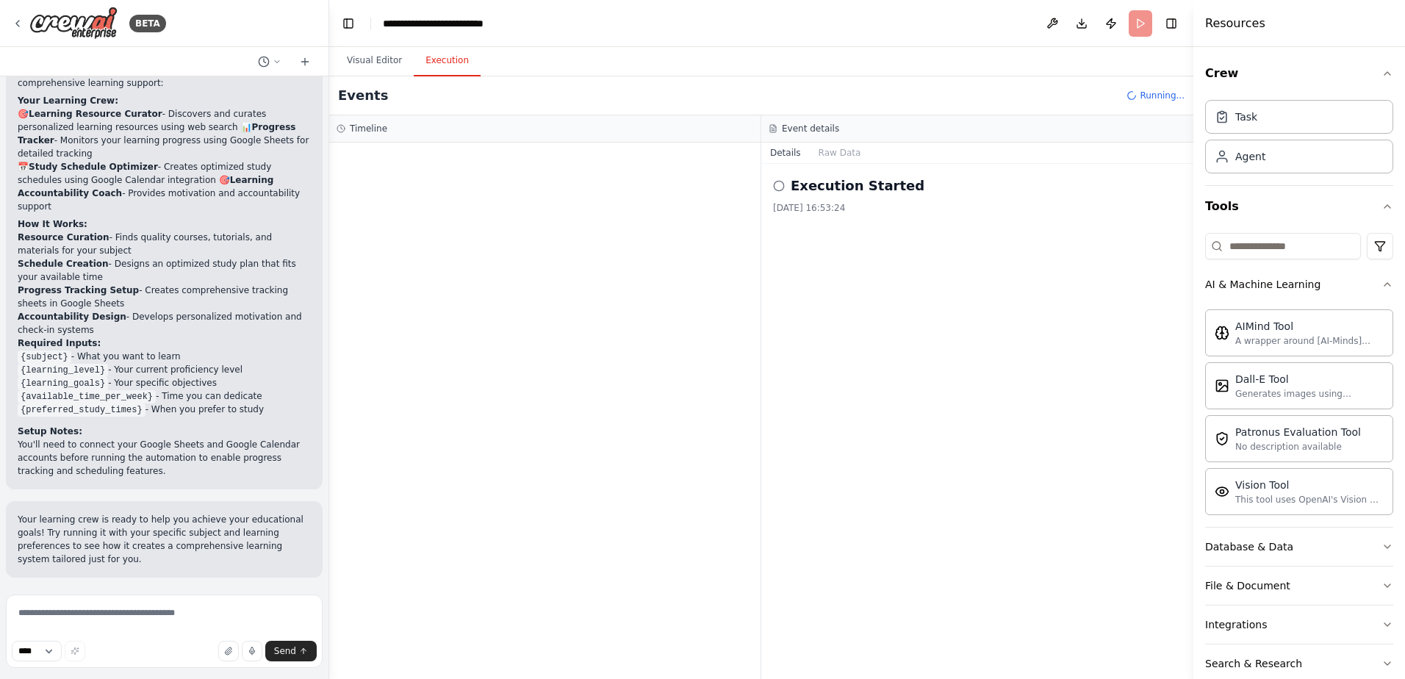
click at [844, 185] on h2 "Execution Started" at bounding box center [858, 186] width 134 height 21
click at [469, 179] on div at bounding box center [544, 411] width 431 height 536
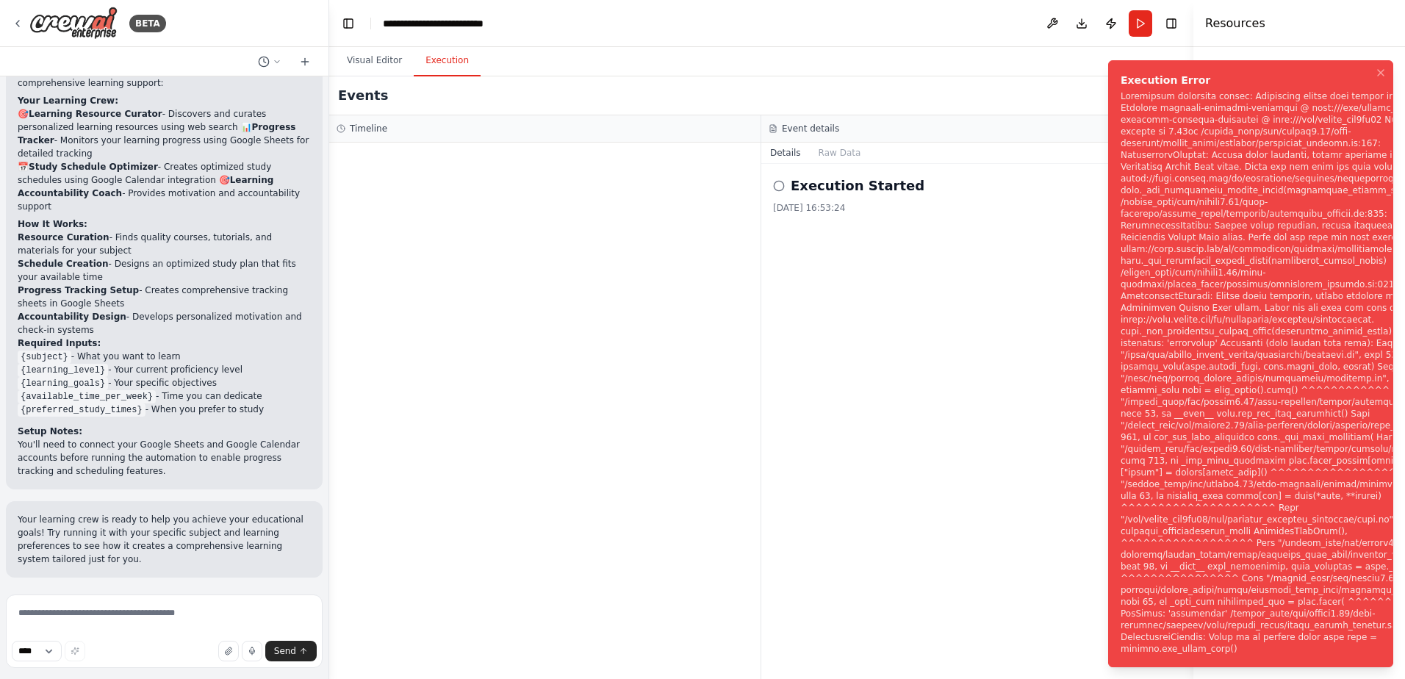
click at [1163, 361] on div "Notifications (F8)" at bounding box center [1289, 372] width 339 height 564
click at [1381, 67] on icon "Notifications (F8)" at bounding box center [1381, 73] width 12 height 12
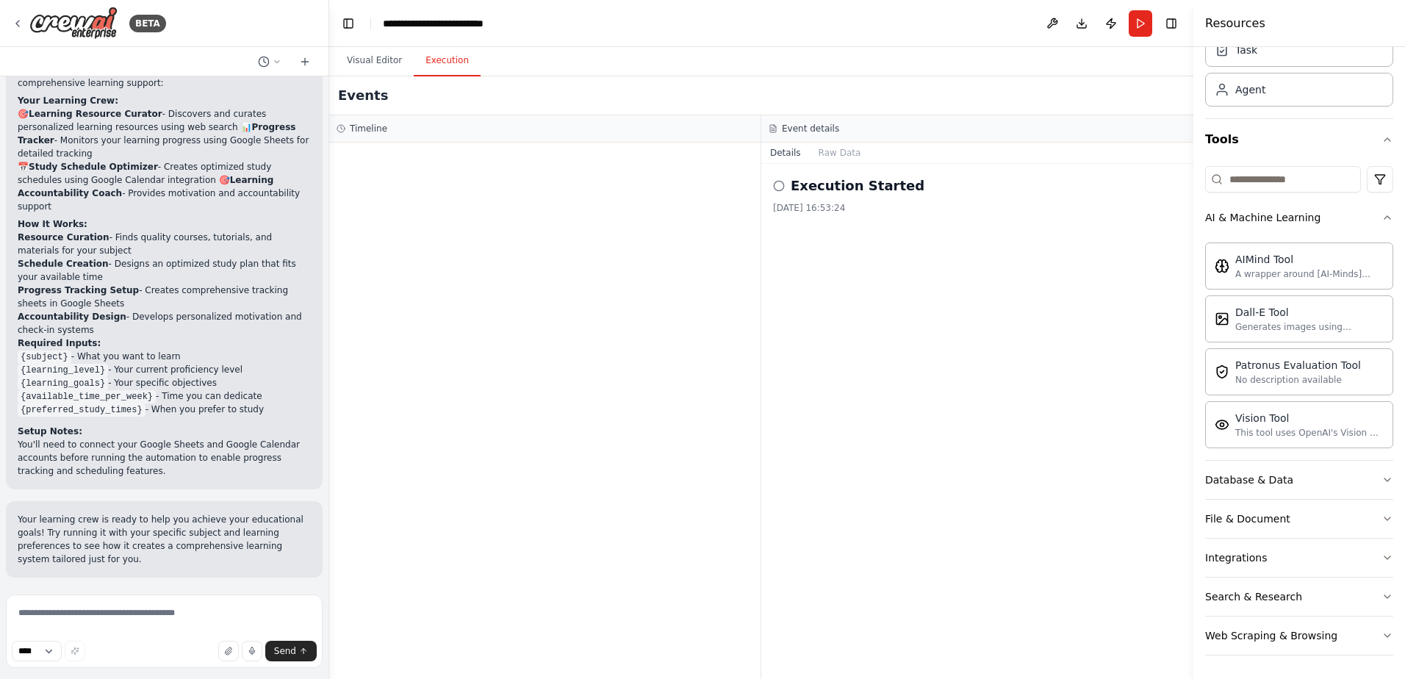
scroll to position [0, 0]
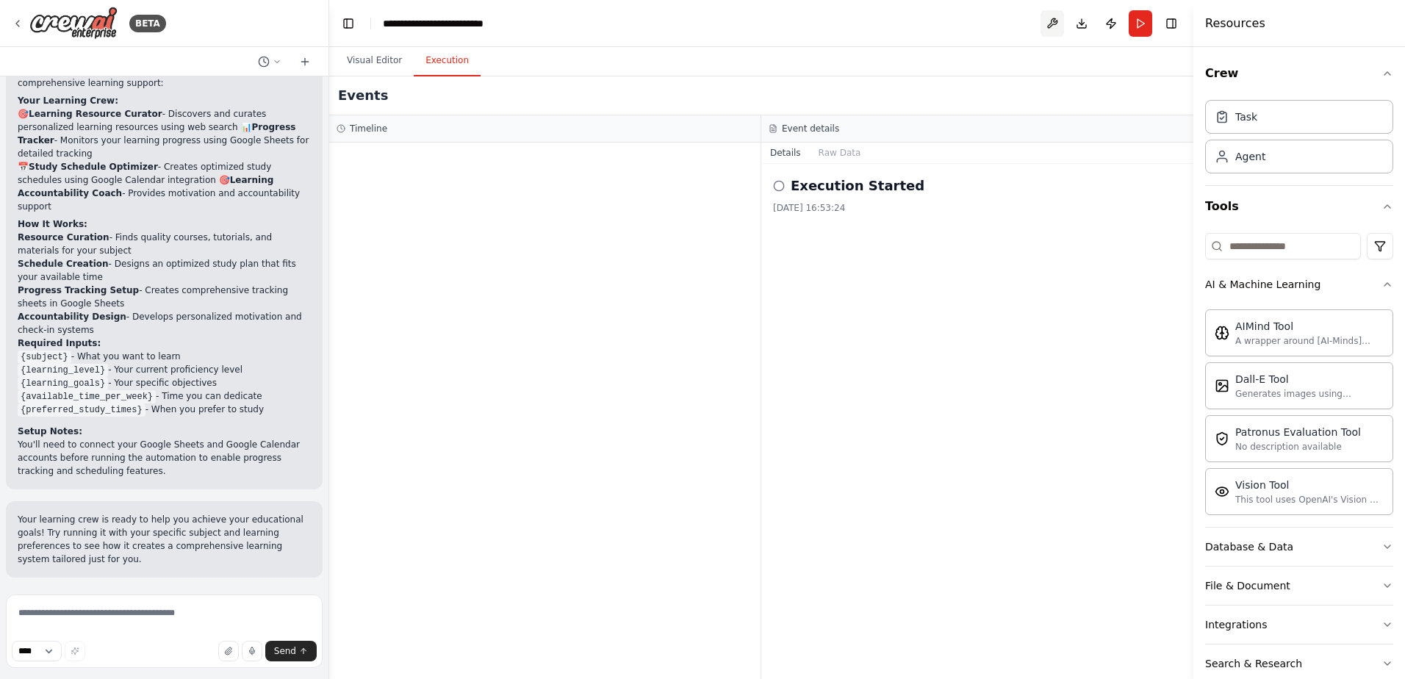
click at [1052, 23] on button at bounding box center [1052, 23] width 24 height 26
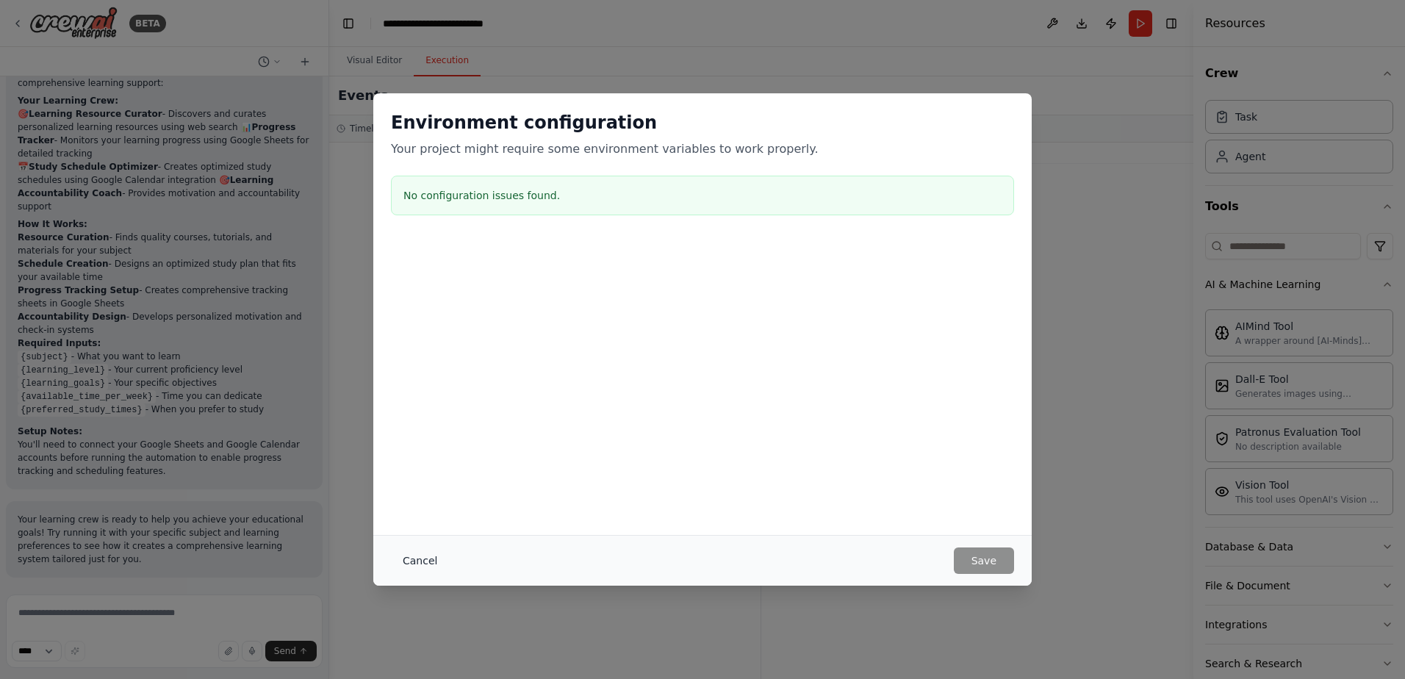
click at [414, 564] on button "Cancel" at bounding box center [420, 560] width 58 height 26
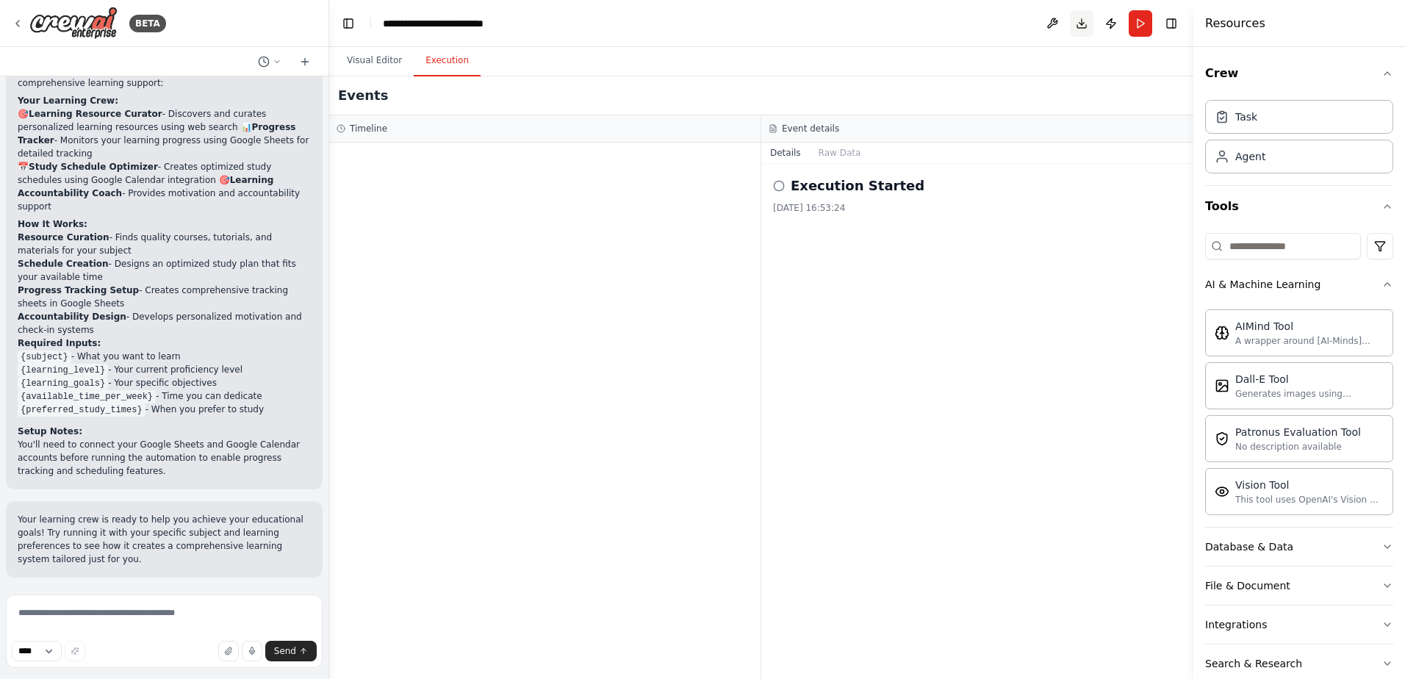
click at [1085, 17] on button "Download" at bounding box center [1082, 23] width 24 height 26
click at [1106, 26] on button "Publish" at bounding box center [1111, 23] width 24 height 26
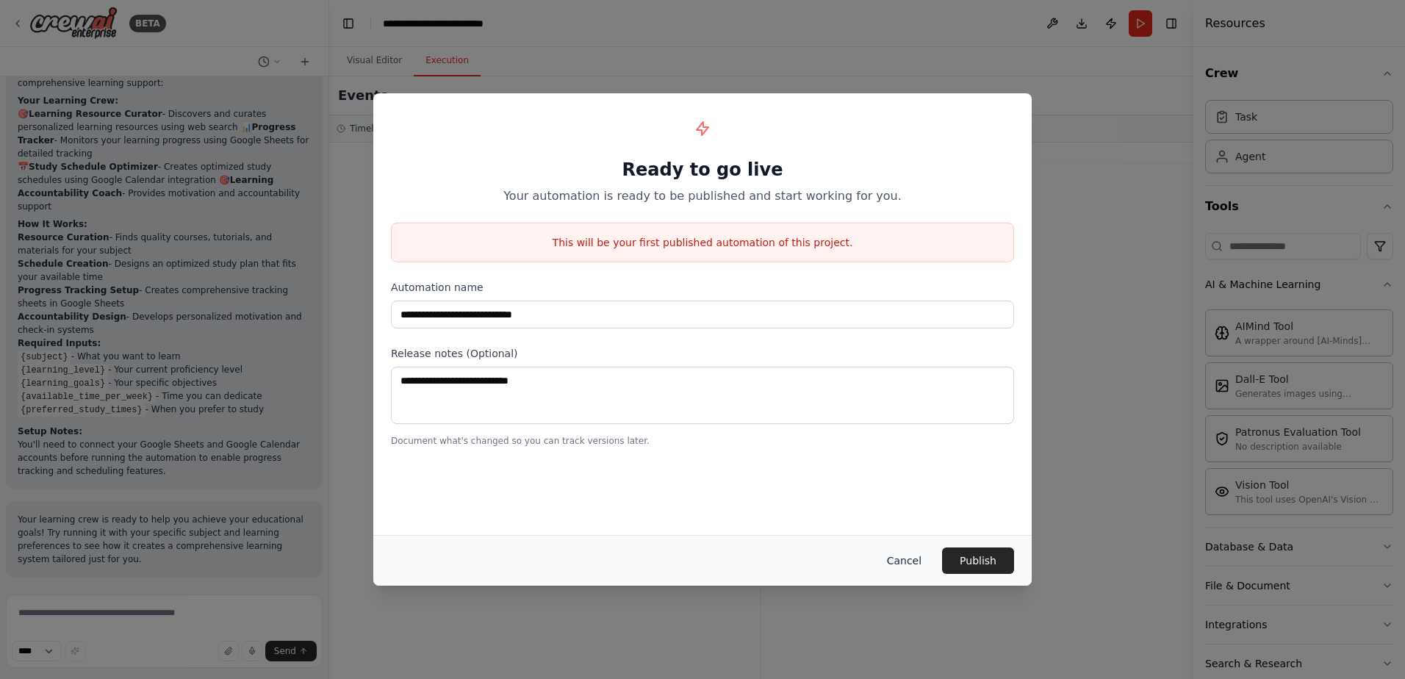
click at [913, 564] on button "Cancel" at bounding box center [904, 560] width 58 height 26
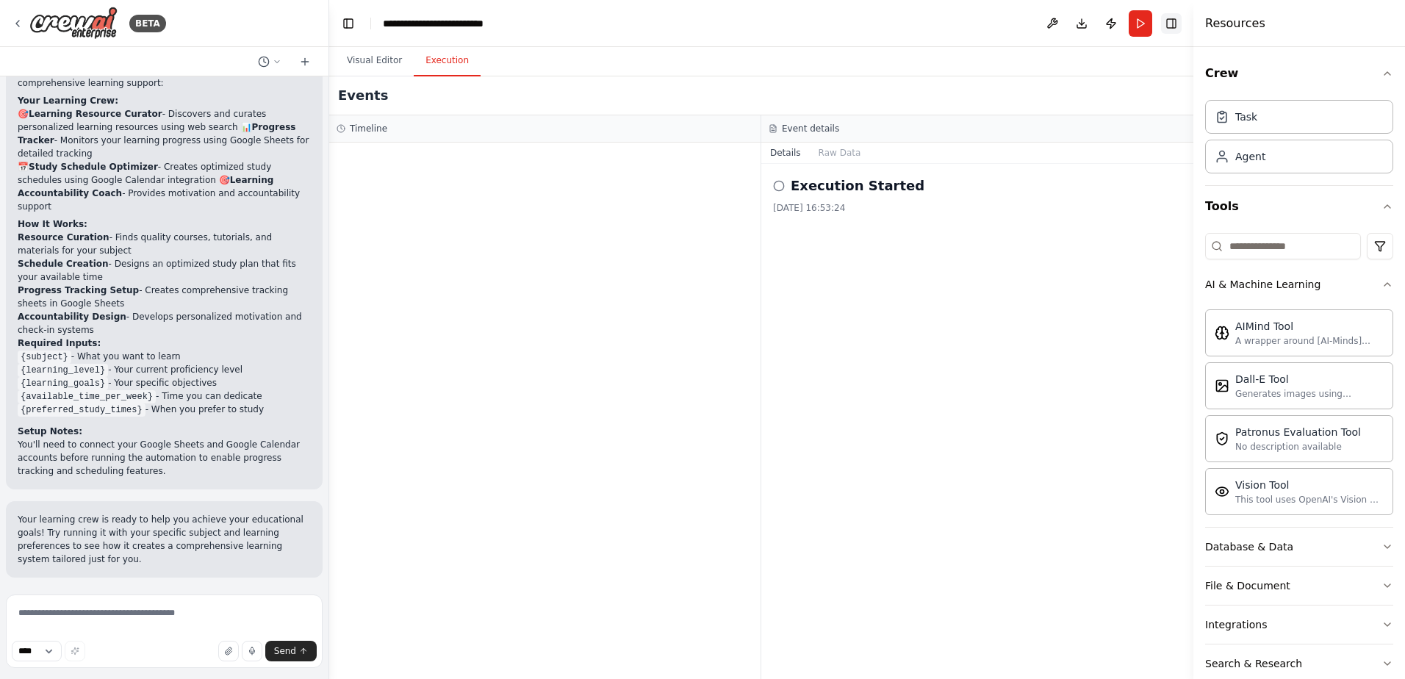
click at [1173, 21] on button "Toggle Right Sidebar" at bounding box center [1171, 23] width 21 height 21
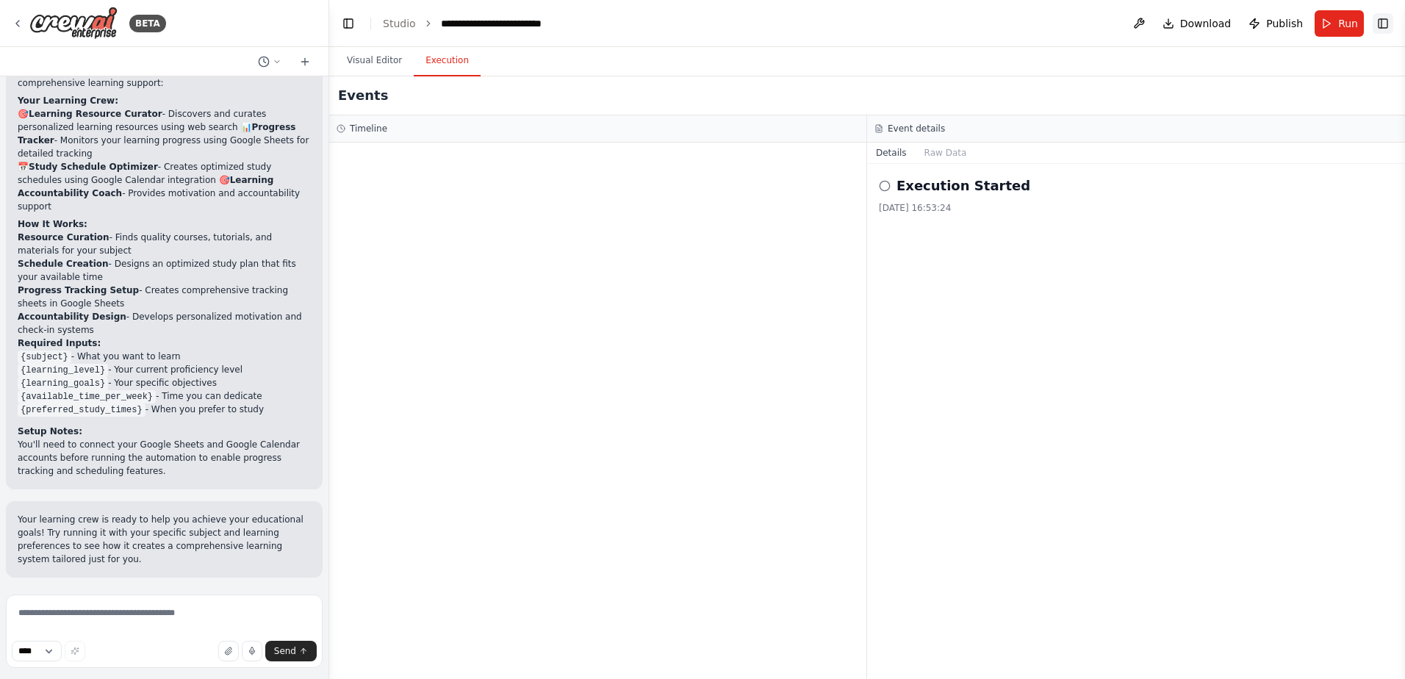
click at [1382, 24] on button "Toggle Right Sidebar" at bounding box center [1382, 23] width 21 height 21
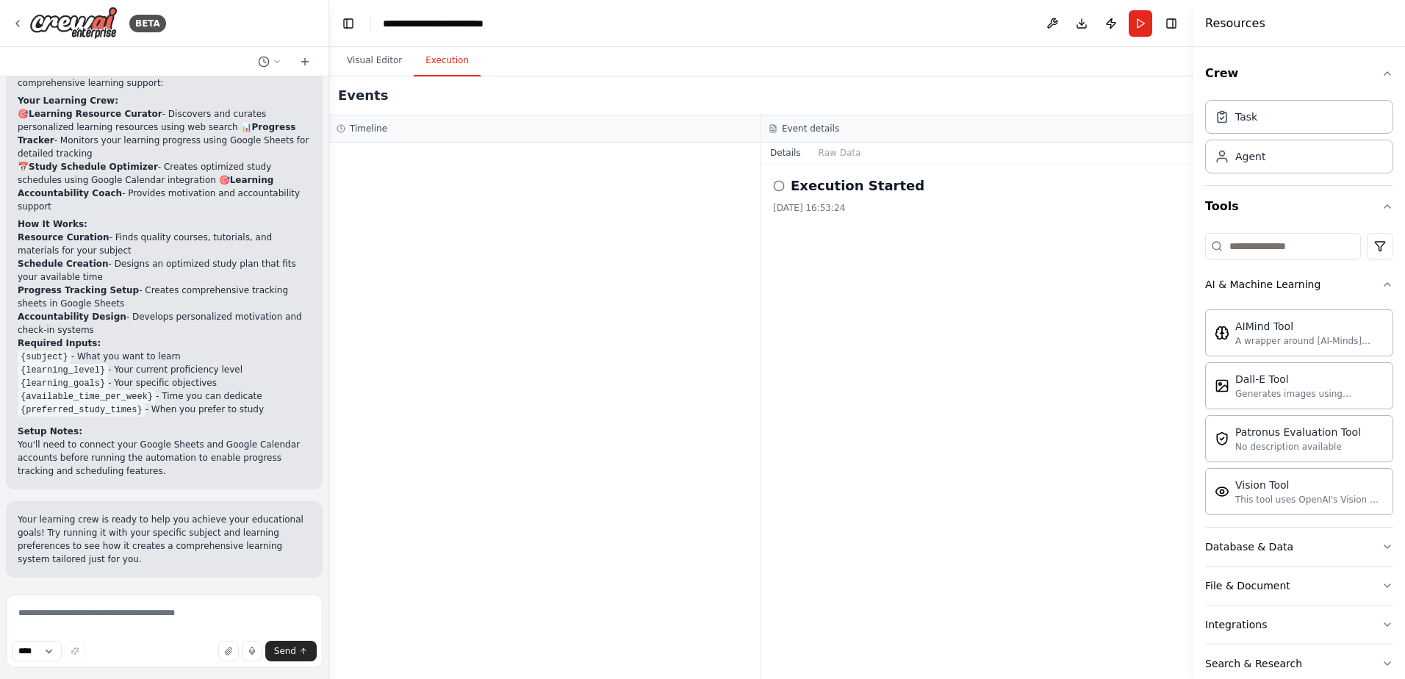
click at [1087, 325] on div "Execution Started 2025/9/26 16:53:24" at bounding box center [977, 421] width 432 height 515
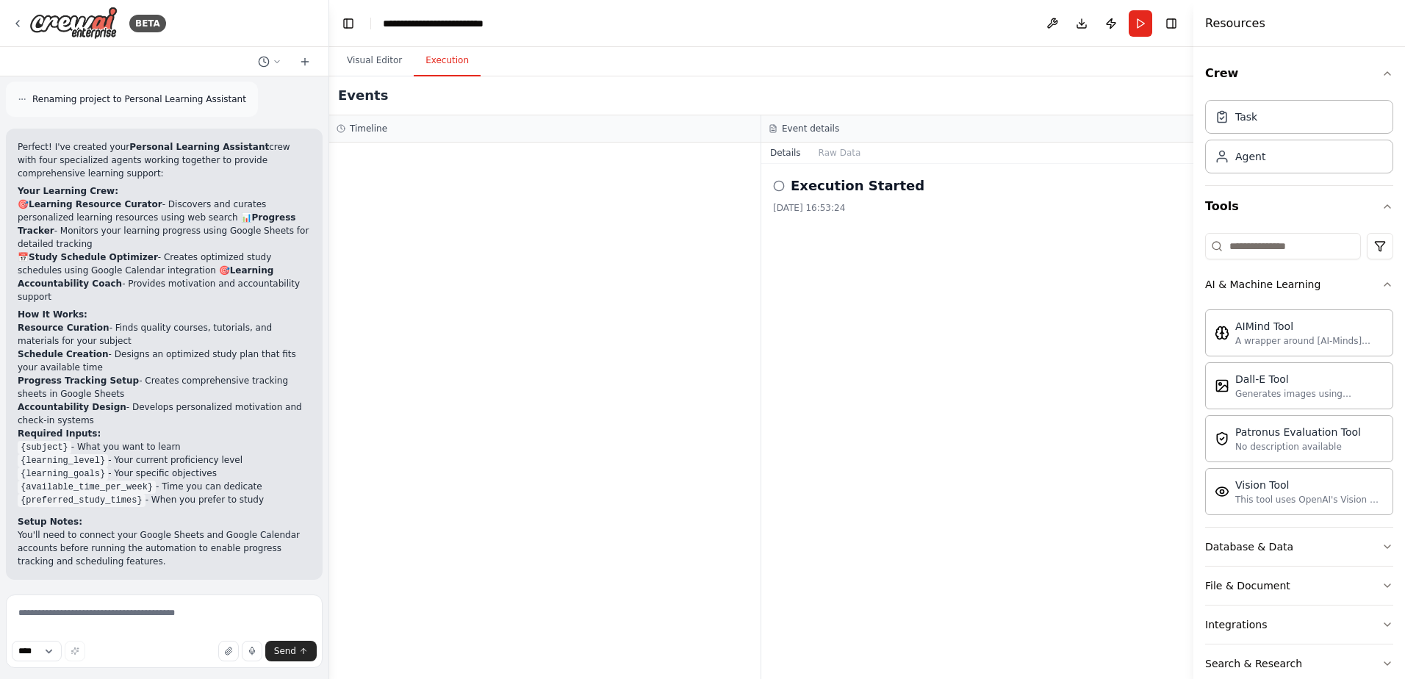
scroll to position [780, 0]
